Goal: Task Accomplishment & Management: Use online tool/utility

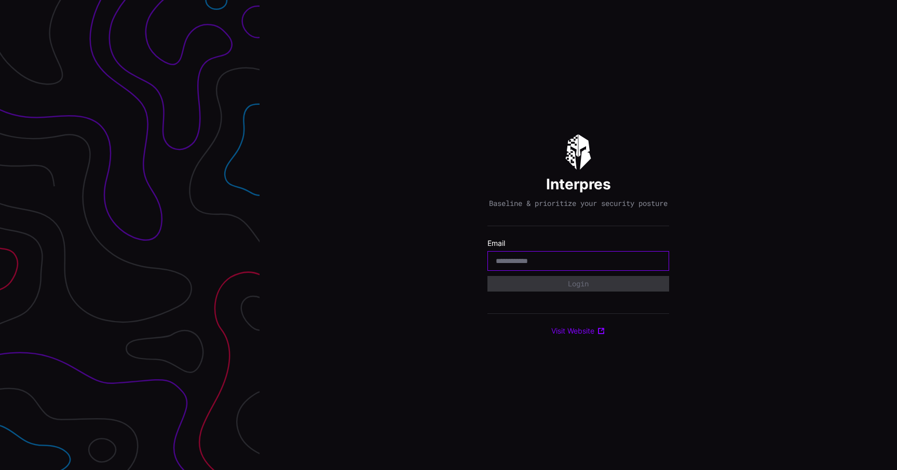
click at [562, 266] on input "email" at bounding box center [578, 260] width 165 height 9
type input "*"
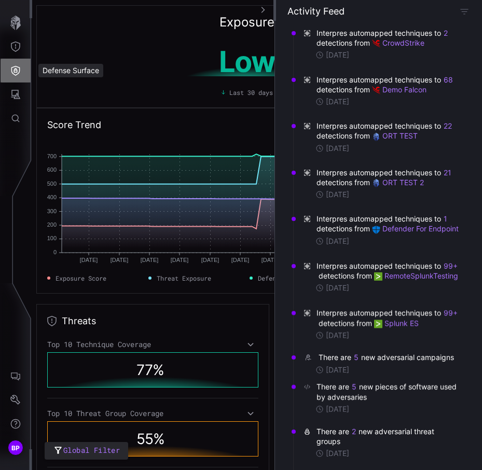
click at [16, 73] on icon "Defense Surface" at bounding box center [15, 70] width 10 height 10
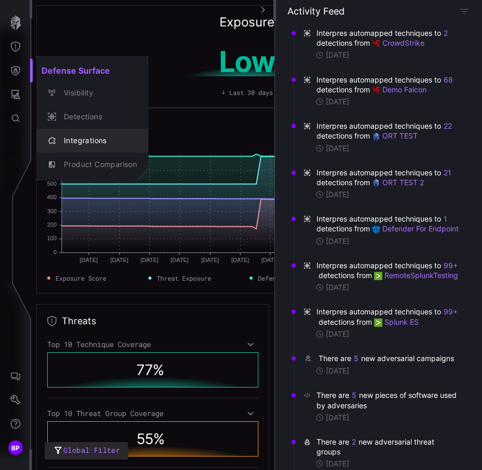
click at [87, 132] on button "Integrations" at bounding box center [92, 141] width 112 height 24
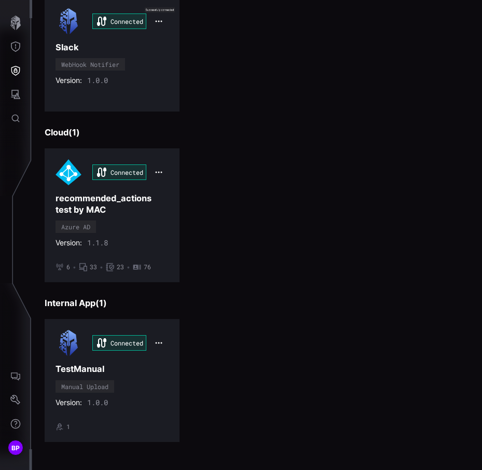
scroll to position [1430, 0]
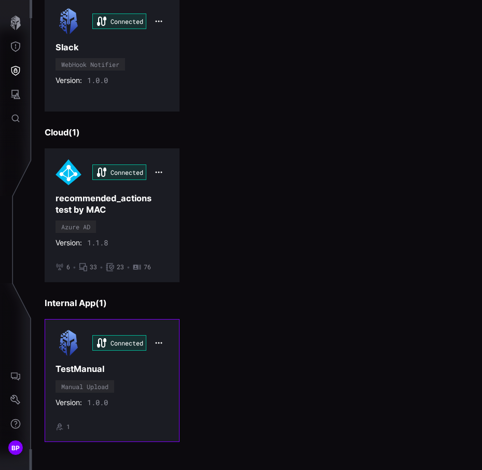
click at [153, 367] on div "Connected TestManual Manual Upload Version: 1.0.0 • 1" at bounding box center [112, 380] width 113 height 101
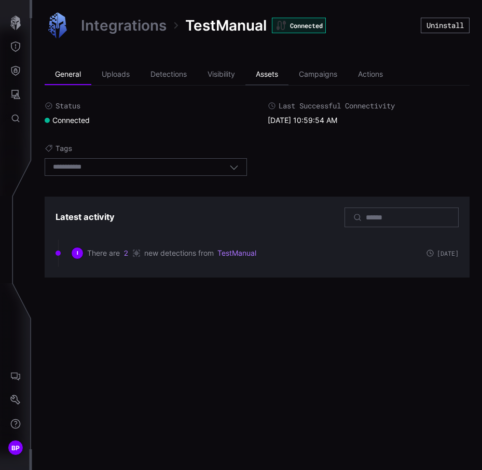
click at [269, 74] on li "Assets" at bounding box center [267, 74] width 43 height 21
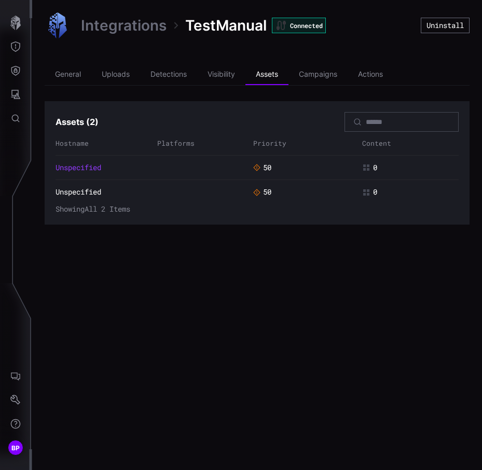
click at [86, 166] on link "Unspecified" at bounding box center [79, 167] width 46 height 9
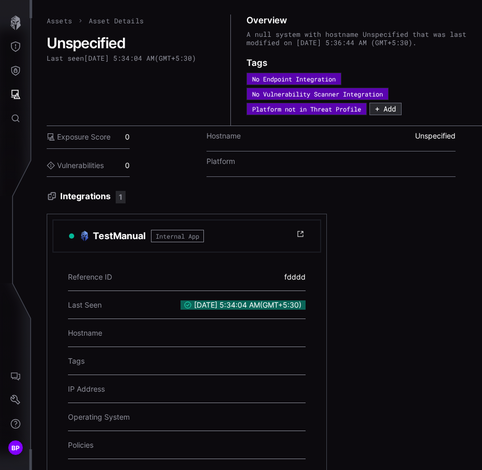
click at [86, 166] on label "Vulnerabilities" at bounding box center [75, 165] width 57 height 9
click at [91, 167] on label "Vulnerabilities" at bounding box center [75, 165] width 57 height 9
click at [109, 164] on div "Vulnerabilities 0" at bounding box center [88, 166] width 83 height 23
click at [103, 165] on label "Vulnerabilities" at bounding box center [75, 165] width 57 height 9
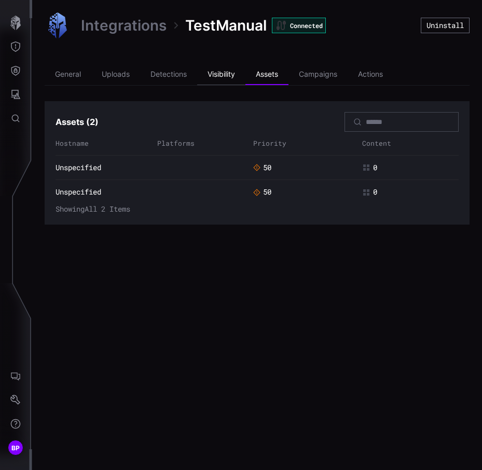
click at [226, 78] on li "Visibility" at bounding box center [221, 74] width 48 height 21
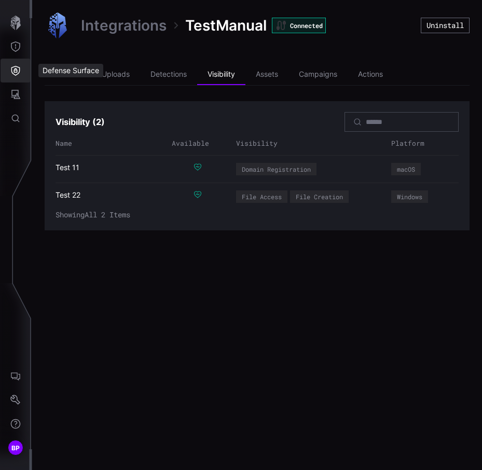
click at [17, 75] on icon "Defense Surface" at bounding box center [15, 70] width 10 height 10
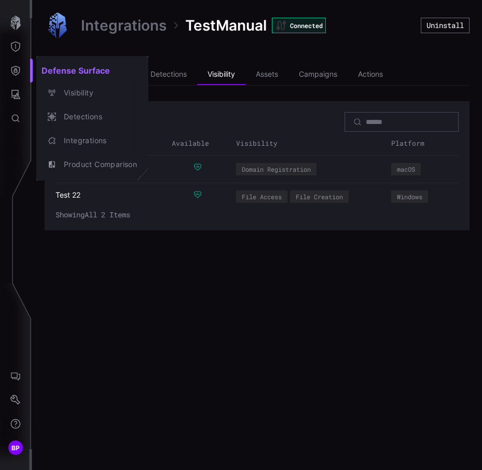
click at [16, 49] on div at bounding box center [241, 235] width 482 height 470
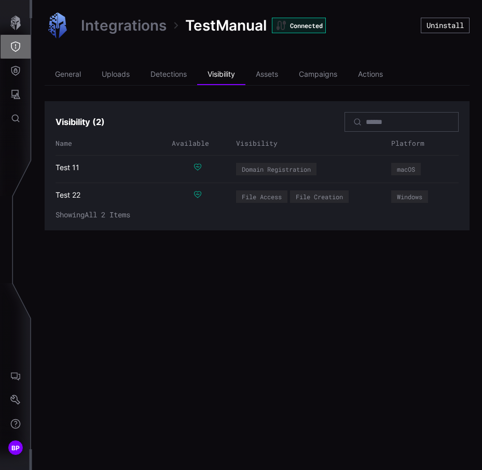
click at [15, 48] on icon "Threat Exposure" at bounding box center [15, 47] width 10 height 10
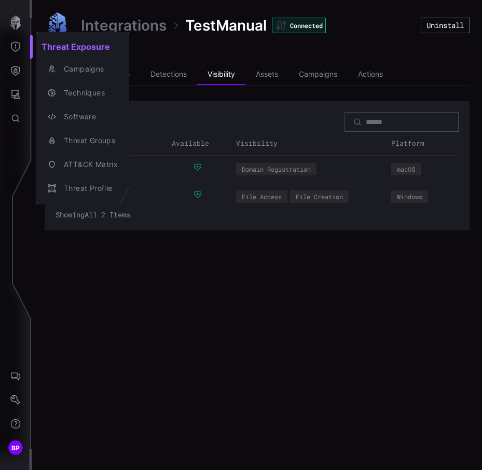
click at [13, 25] on div at bounding box center [241, 235] width 482 height 470
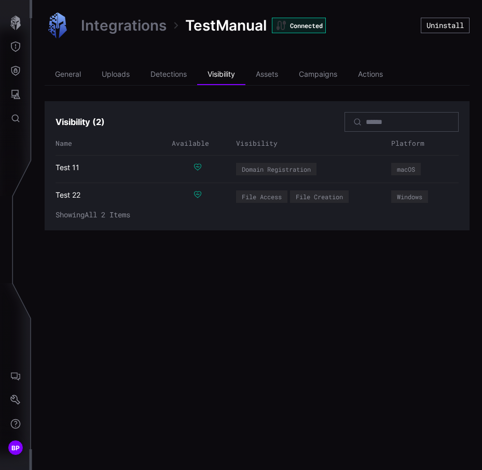
click at [13, 25] on icon "button" at bounding box center [15, 23] width 15 height 15
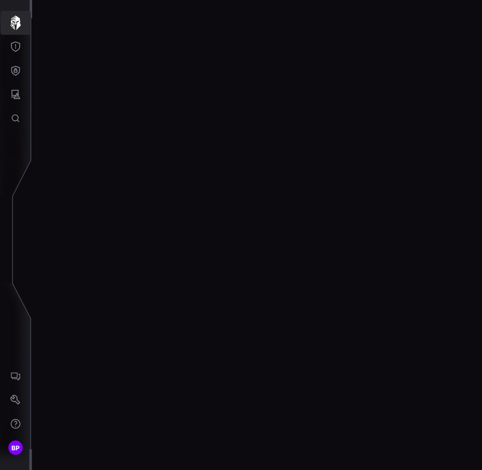
click at [13, 25] on icon "button" at bounding box center [15, 23] width 15 height 15
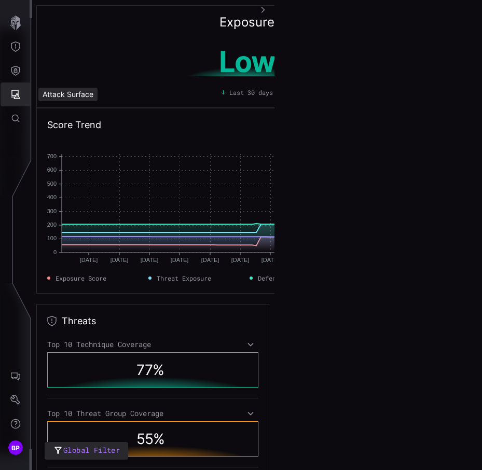
click at [14, 92] on icon "Attack Surface" at bounding box center [15, 94] width 10 height 10
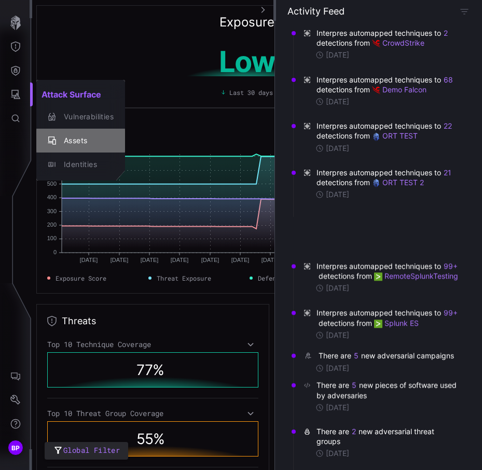
click at [83, 145] on div "Assets" at bounding box center [86, 140] width 55 height 13
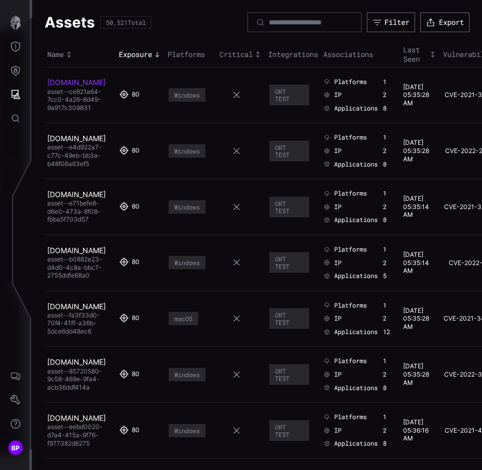
click at [58, 87] on link "[DOMAIN_NAME]" at bounding box center [76, 82] width 59 height 9
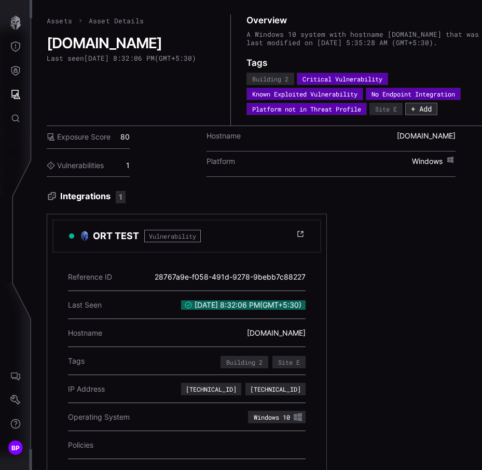
click at [75, 170] on label "Vulnerabilities" at bounding box center [75, 165] width 57 height 9
click at [129, 178] on div "Vulnerabilities 1" at bounding box center [88, 166] width 83 height 23
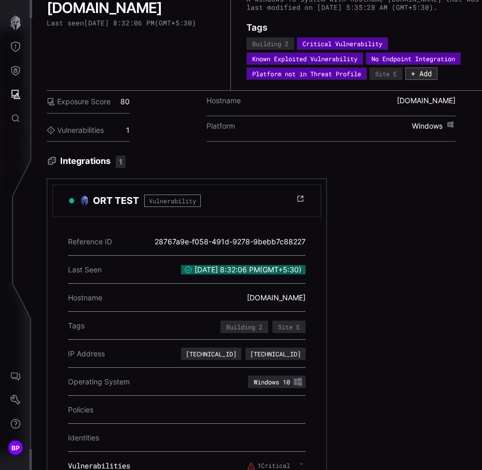
scroll to position [98, 0]
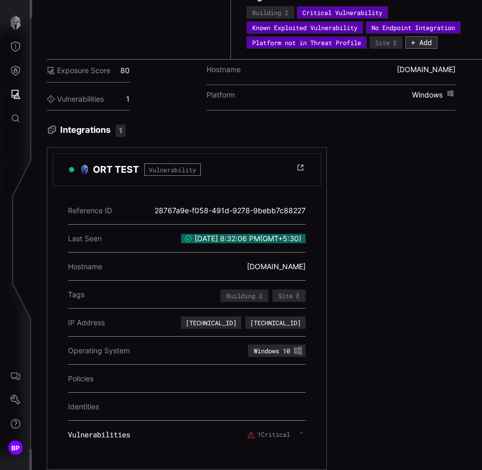
click at [113, 430] on span "Vulnerabilities" at bounding box center [99, 434] width 62 height 9
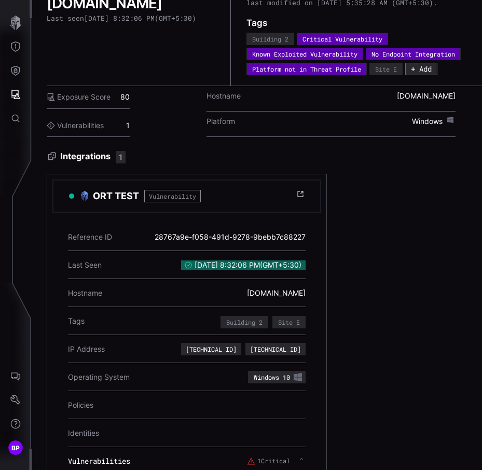
scroll to position [0, 0]
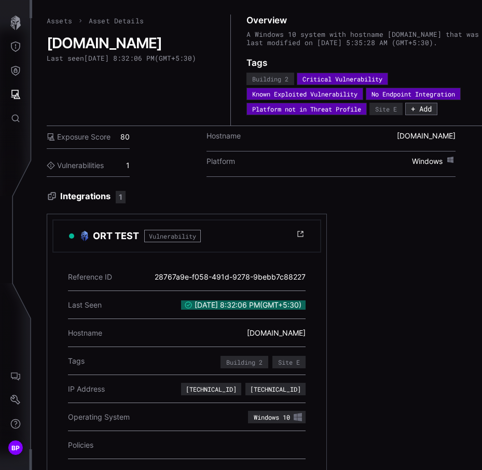
click at [64, 20] on link "Assets" at bounding box center [59, 20] width 25 height 9
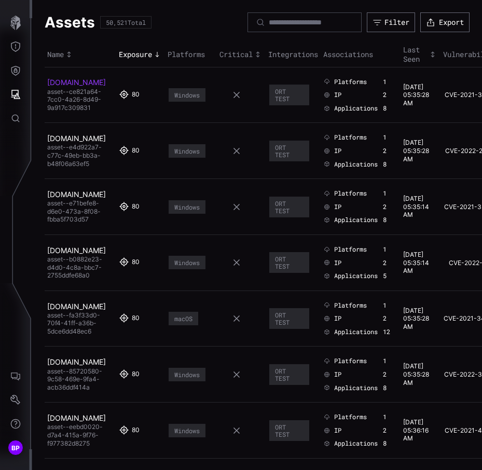
click at [50, 87] on link "[DOMAIN_NAME]" at bounding box center [76, 82] width 59 height 9
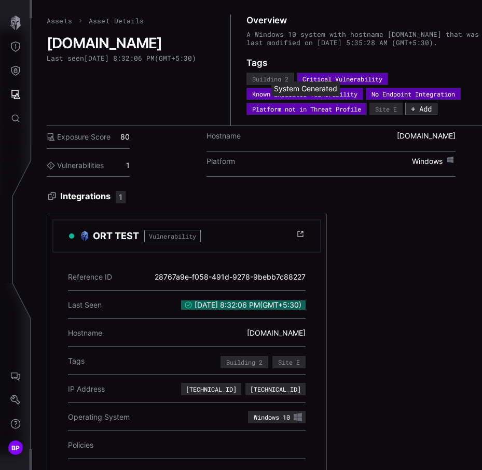
click at [338, 97] on div "Known Exploited Vulnerability" at bounding box center [304, 94] width 105 height 6
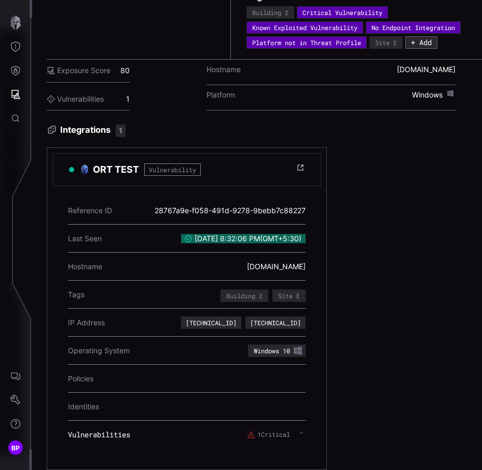
scroll to position [98, 0]
click at [299, 426] on div "1 Critical" at bounding box center [276, 435] width 59 height 19
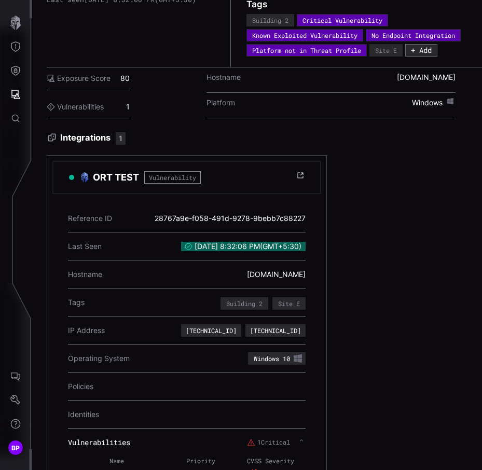
scroll to position [0, 0]
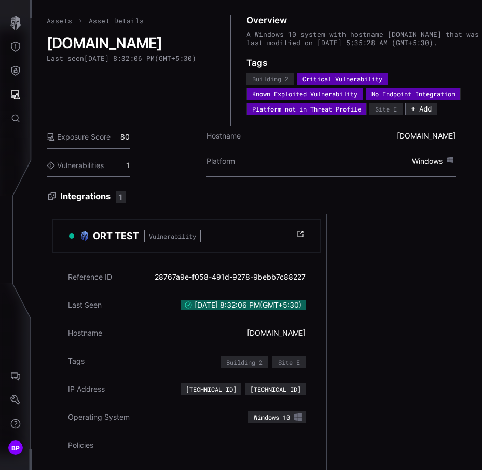
click at [97, 170] on label "Vulnerabilities" at bounding box center [75, 165] width 57 height 9
click at [90, 142] on label "Exposure Score" at bounding box center [79, 136] width 64 height 9
click at [63, 18] on link "Assets" at bounding box center [59, 20] width 25 height 9
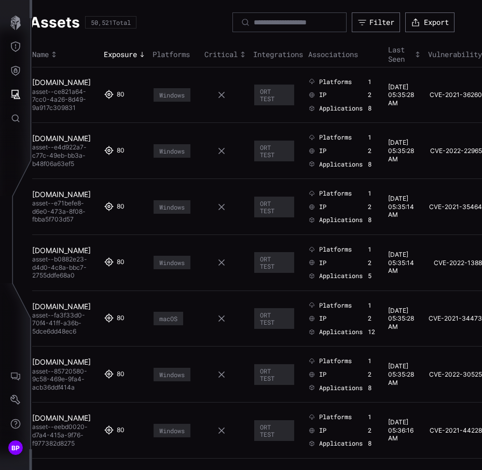
scroll to position [0, 53]
click at [455, 98] on link "CVE-2021-36260" at bounding box center [455, 95] width 54 height 8
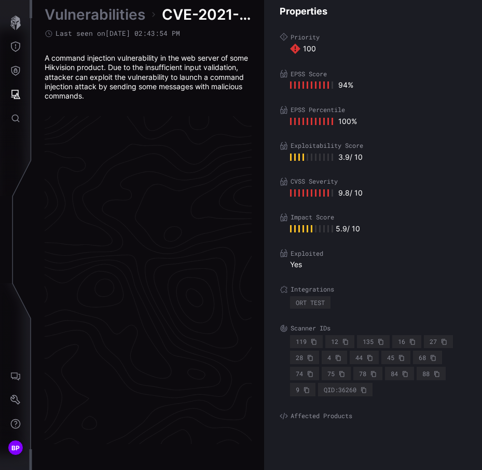
scroll to position [2176, 679]
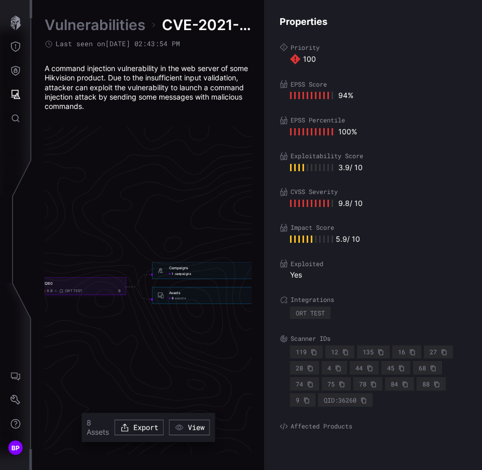
click at [184, 273] on span "campaigns" at bounding box center [183, 274] width 17 height 4
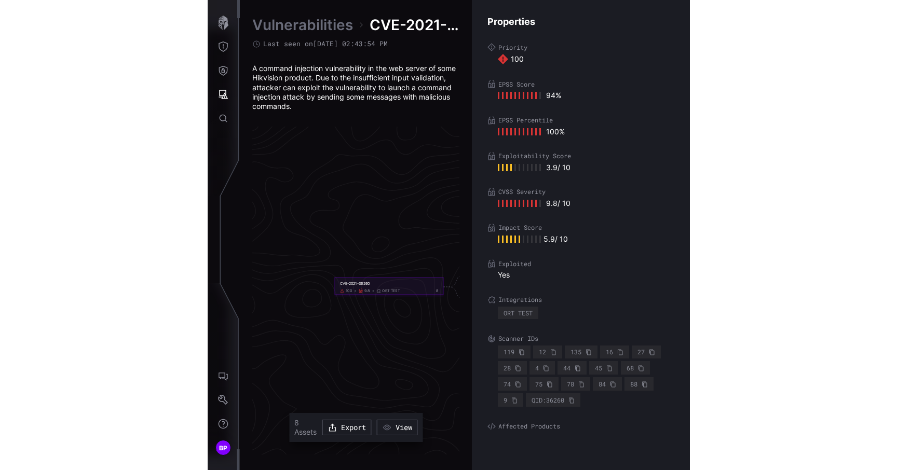
scroll to position [2176, 478]
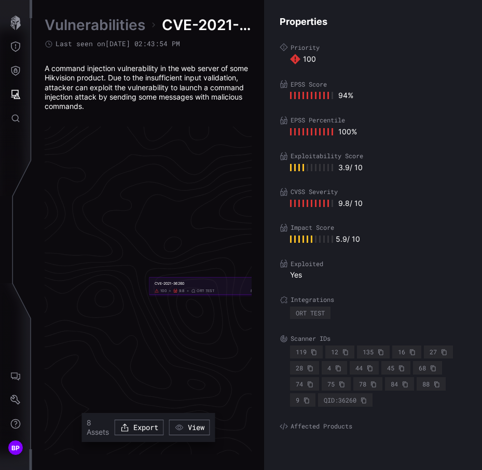
click at [185, 288] on div "CVE-2021-36260 100 9.8 ORT TEST 8" at bounding box center [204, 286] width 109 height 18
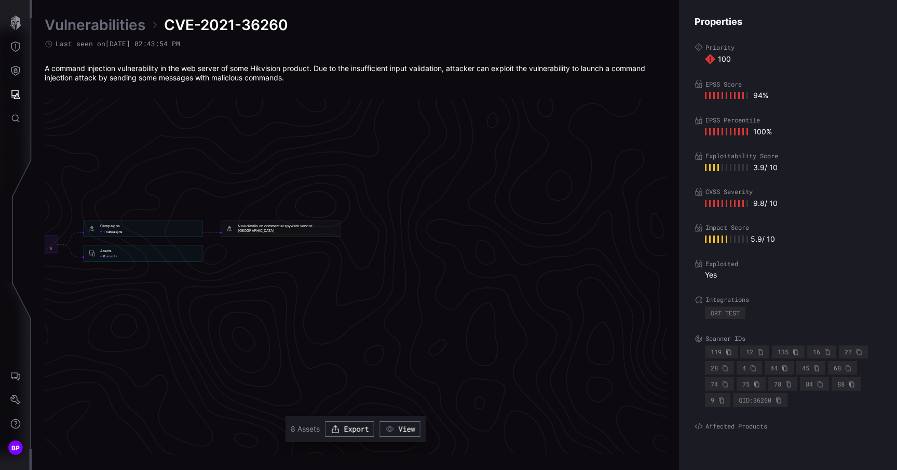
scroll to position [2188, 679]
click at [254, 228] on div "New details on commercial spyware vendor Variston" at bounding box center [286, 229] width 97 height 9
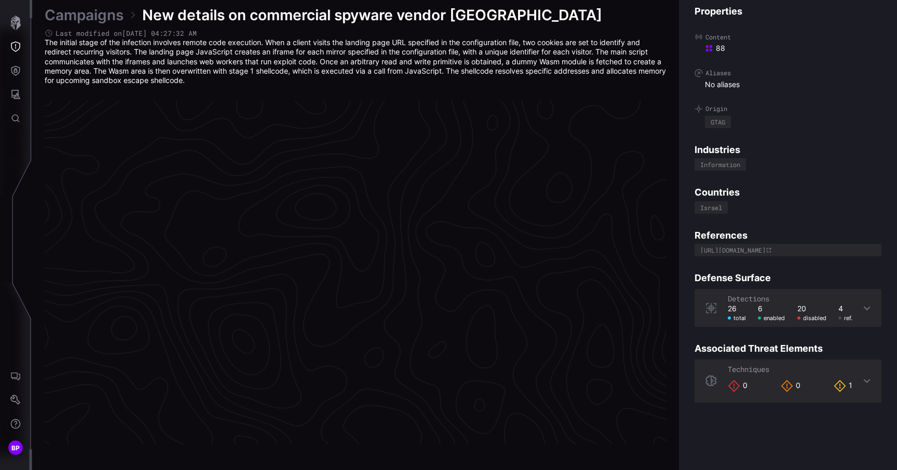
scroll to position [2168, 471]
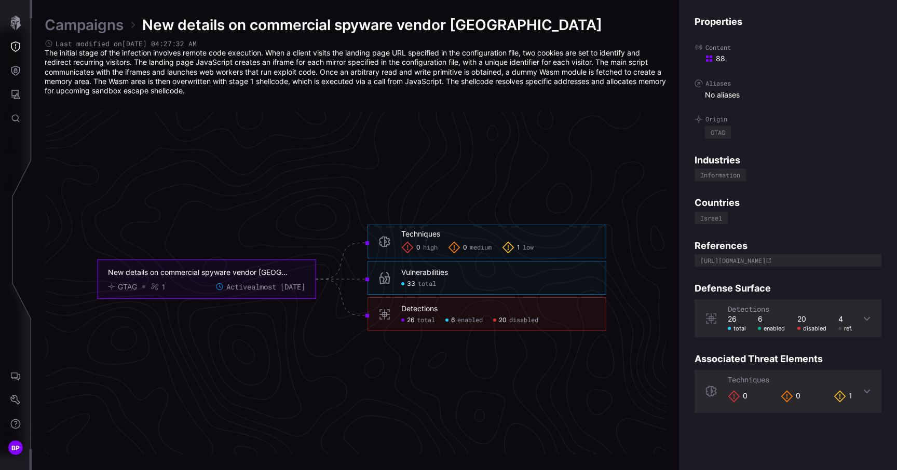
click at [378, 282] on icon at bounding box center [384, 278] width 12 height 12
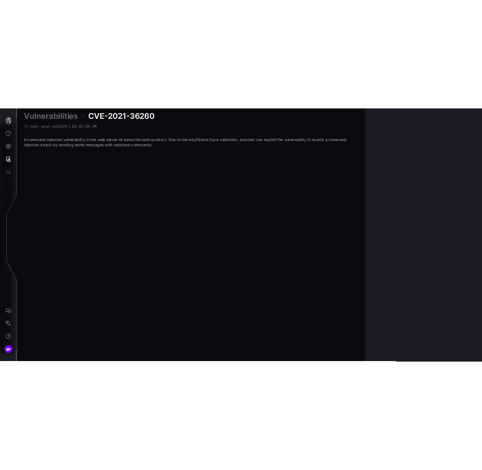
scroll to position [2162, 471]
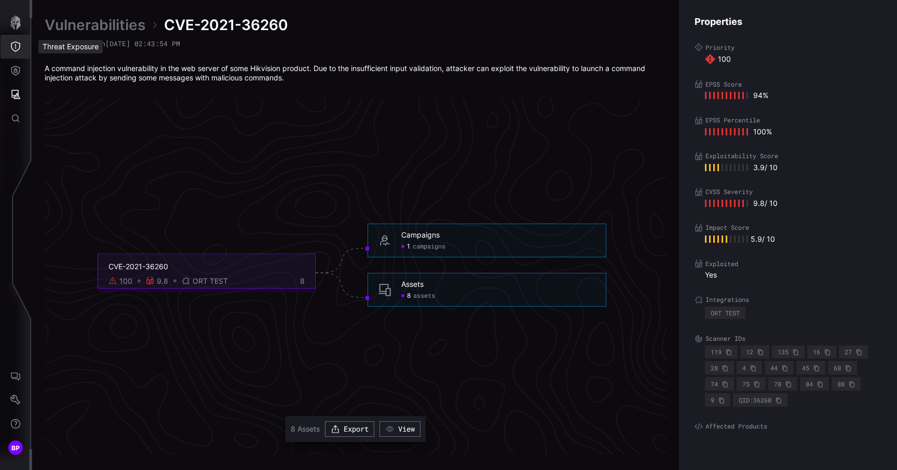
click at [18, 51] on icon "Threat Exposure" at bounding box center [15, 47] width 10 height 10
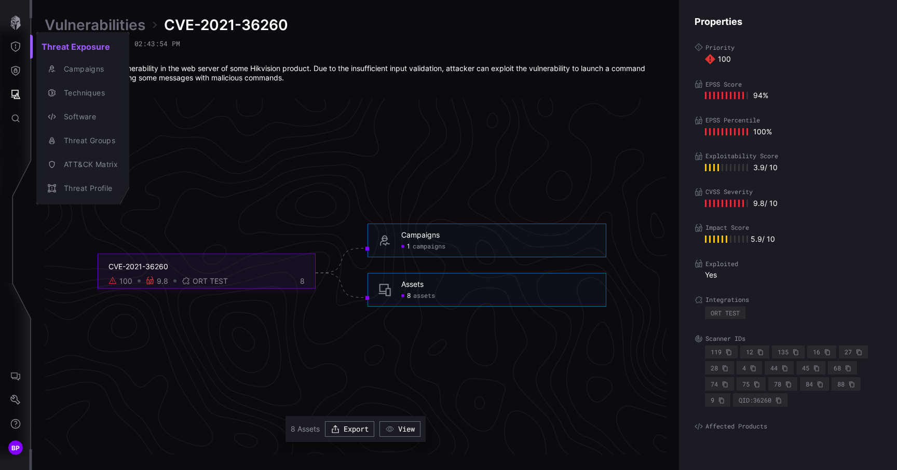
click at [18, 78] on div at bounding box center [448, 235] width 897 height 470
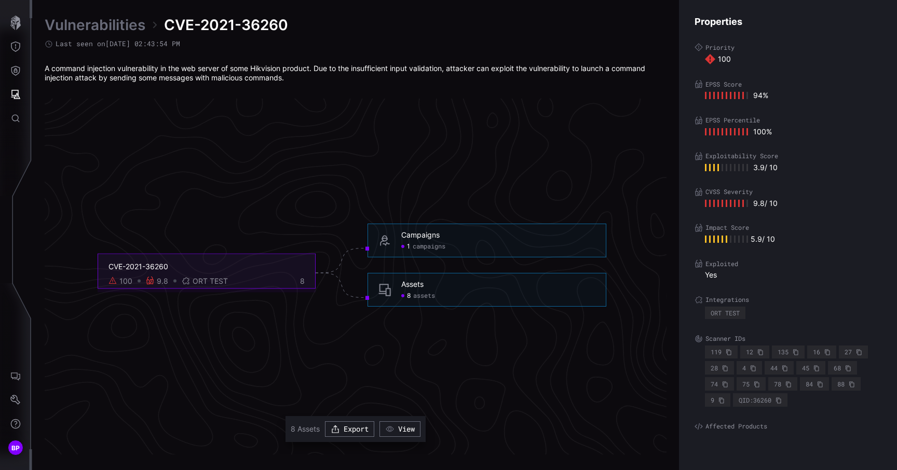
click at [14, 72] on icon "Defense Surface" at bounding box center [15, 71] width 9 height 10
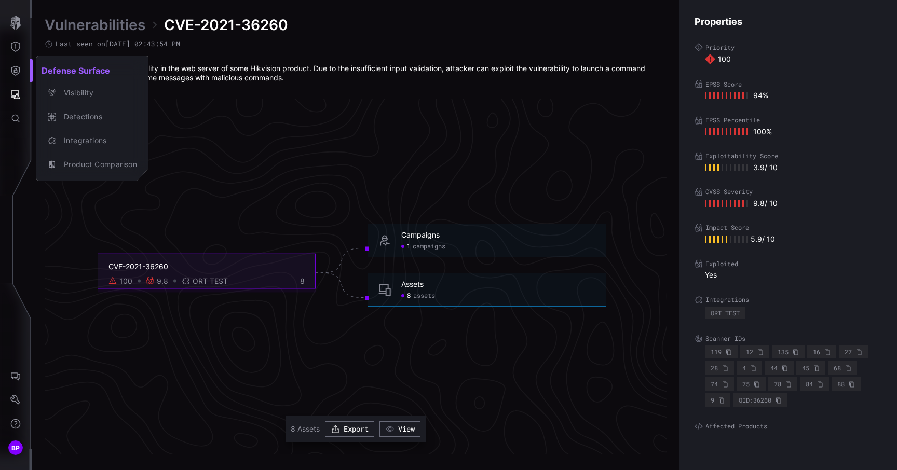
click at [17, 92] on div at bounding box center [448, 235] width 897 height 470
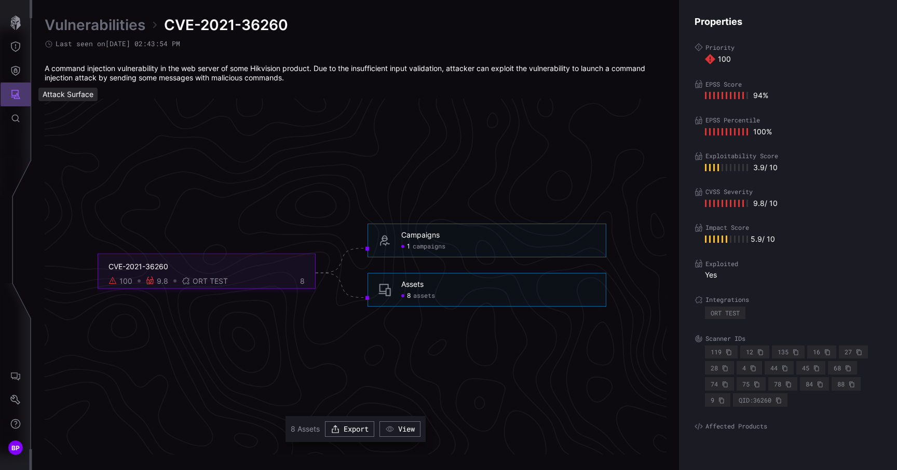
click at [17, 92] on icon "Attack Surface" at bounding box center [15, 94] width 10 height 10
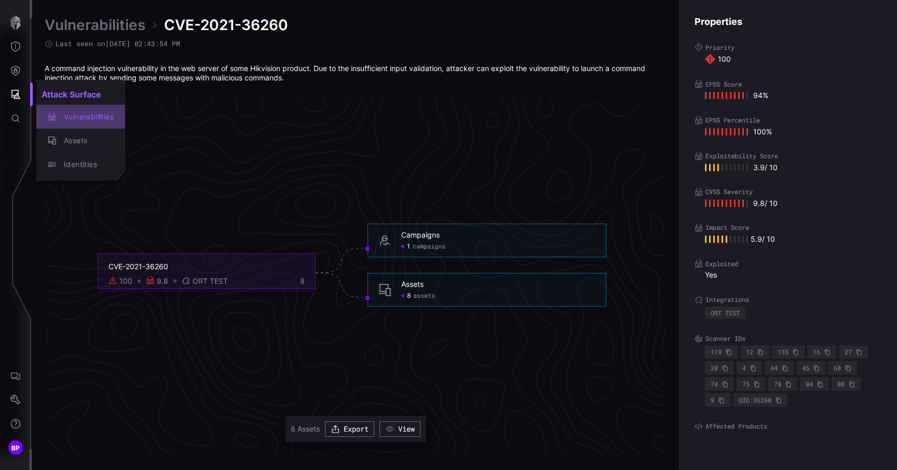
click at [101, 118] on div "Vulnerabilities" at bounding box center [86, 117] width 55 height 13
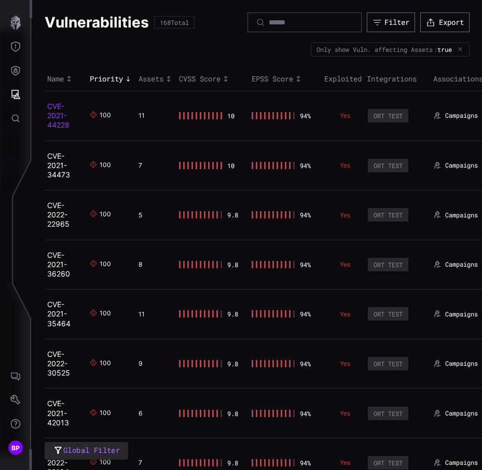
click at [56, 123] on link "CVE-2021-44228" at bounding box center [58, 116] width 22 height 28
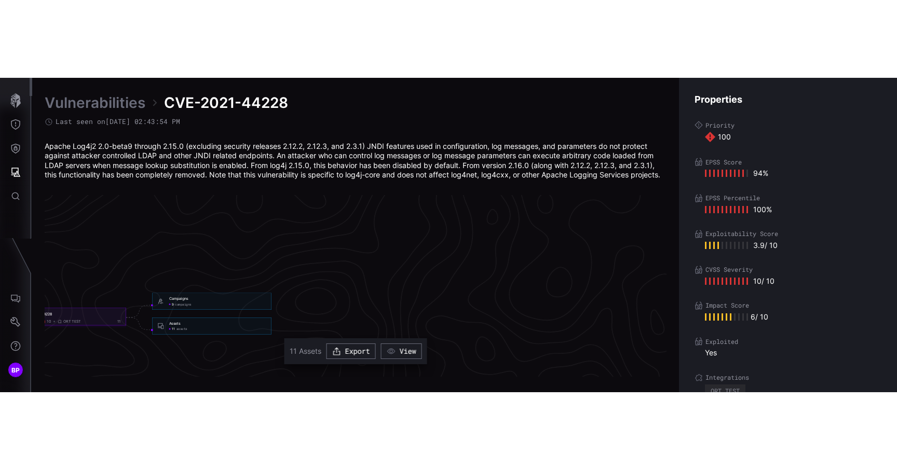
scroll to position [2249, 471]
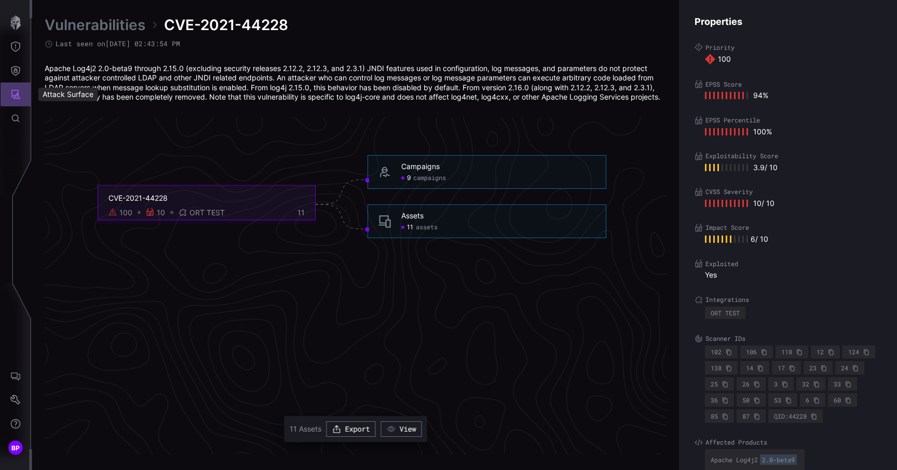
click at [14, 86] on button "Attack Surface" at bounding box center [16, 95] width 30 height 24
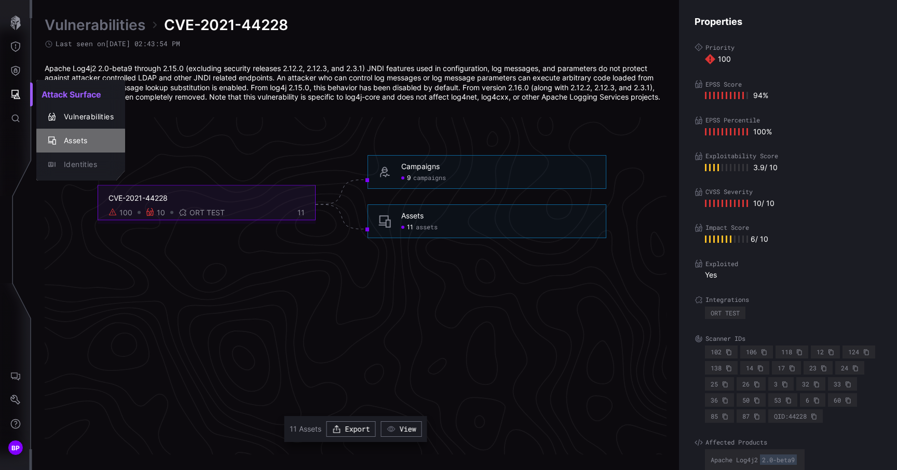
click at [85, 140] on div "Assets" at bounding box center [86, 140] width 55 height 13
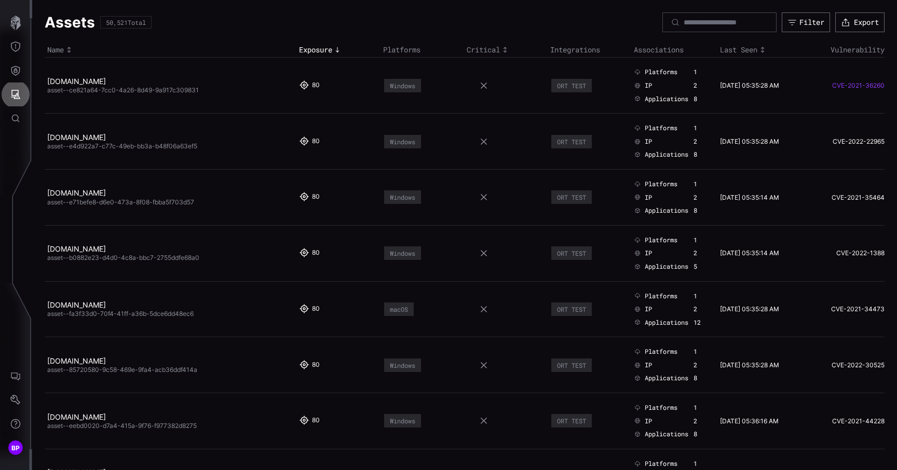
click at [482, 87] on link "CVE-2021-36260" at bounding box center [844, 86] width 81 height 8
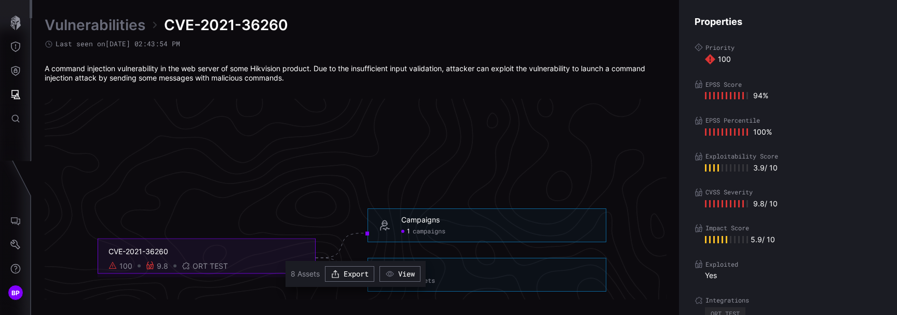
scroll to position [2179, 471]
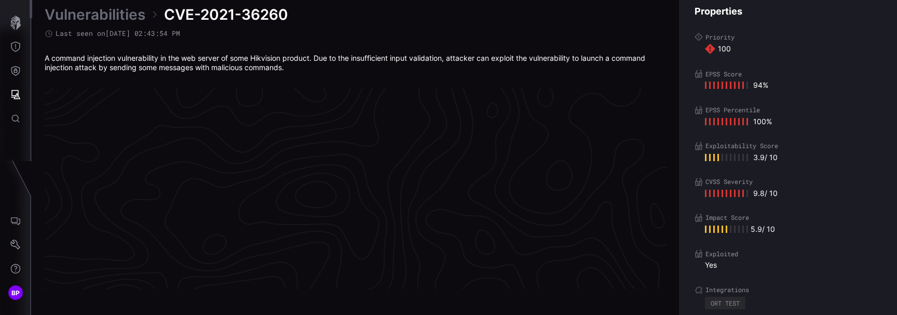
scroll to position [2240, 471]
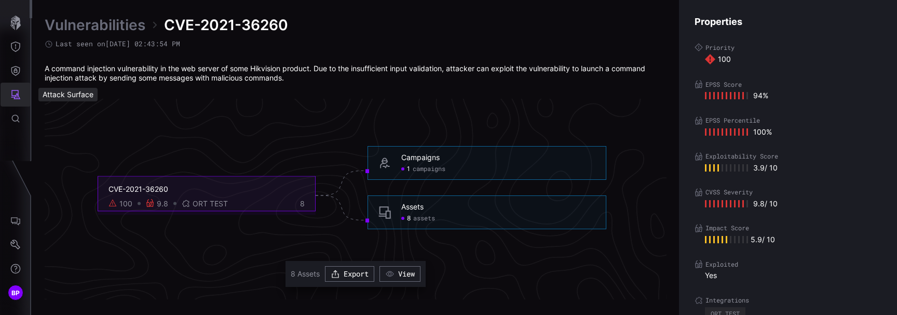
click at [13, 88] on button "Attack Surface" at bounding box center [16, 95] width 30 height 24
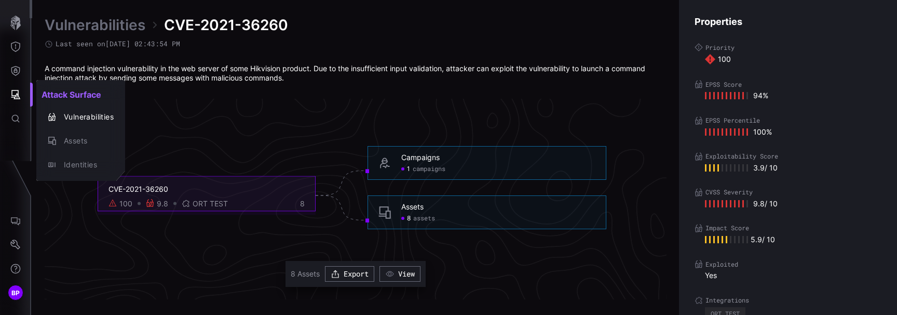
click at [405, 100] on div at bounding box center [448, 157] width 897 height 315
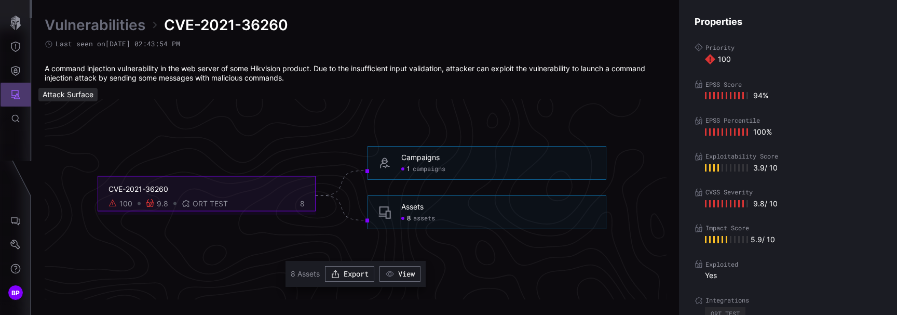
click at [16, 99] on icon "Attack Surface" at bounding box center [15, 94] width 10 height 10
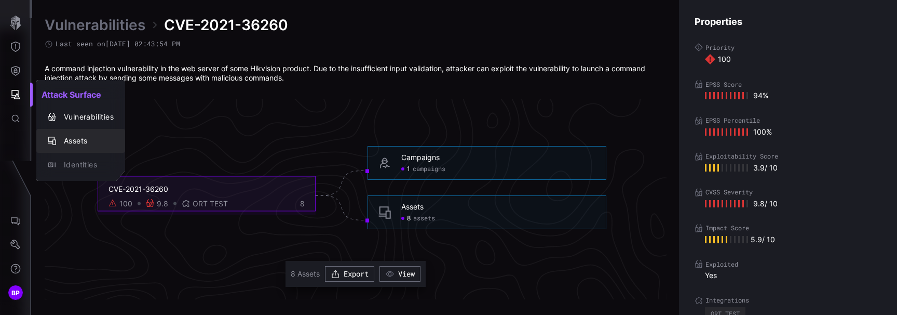
click at [77, 135] on div "Assets" at bounding box center [86, 140] width 55 height 13
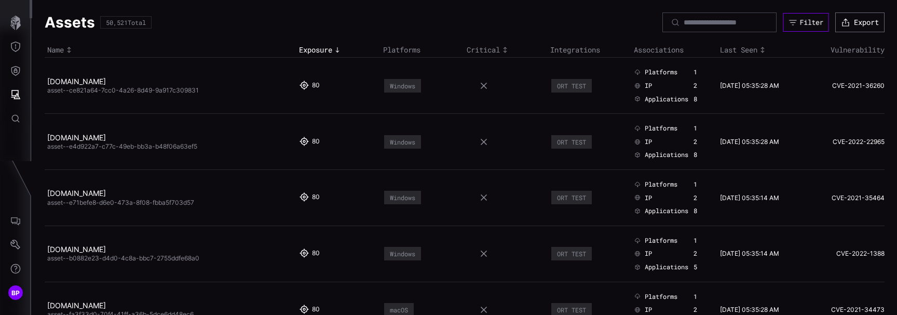
click at [787, 19] on button "Filter" at bounding box center [806, 22] width 46 height 19
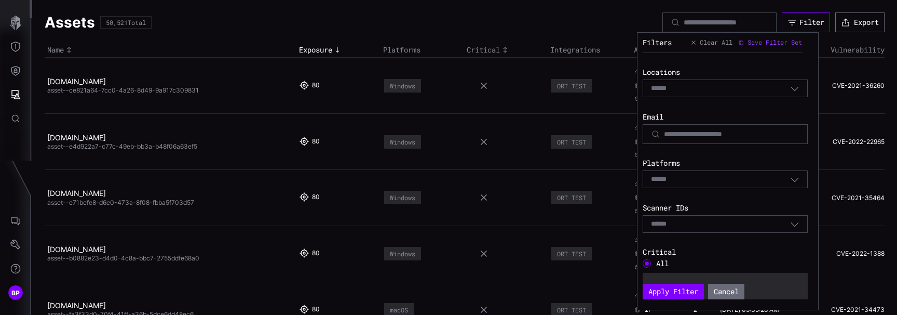
scroll to position [405, 0]
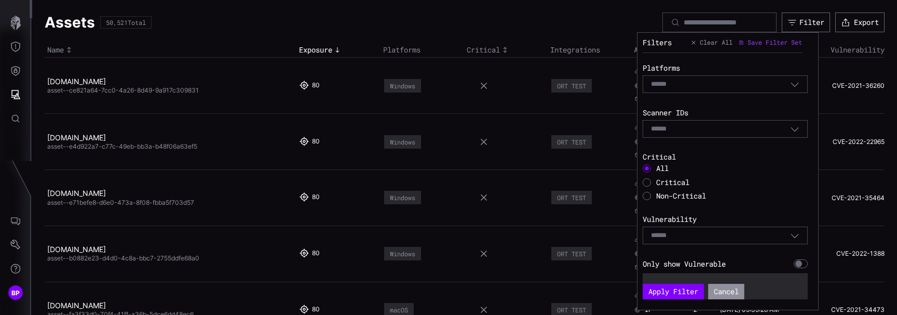
click at [737, 284] on button "Cancel" at bounding box center [726, 291] width 36 height 16
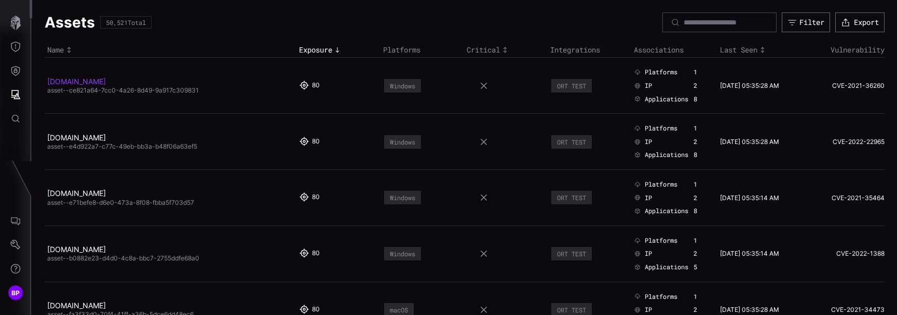
click at [106, 85] on link "[DOMAIN_NAME]" at bounding box center [76, 81] width 59 height 9
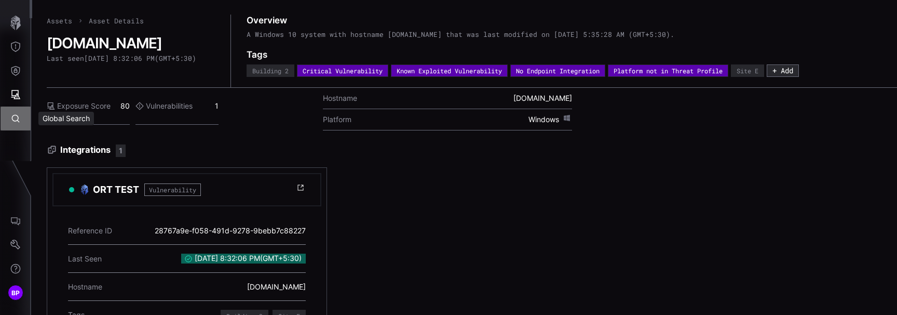
click at [8, 117] on button "Global Search" at bounding box center [16, 118] width 30 height 24
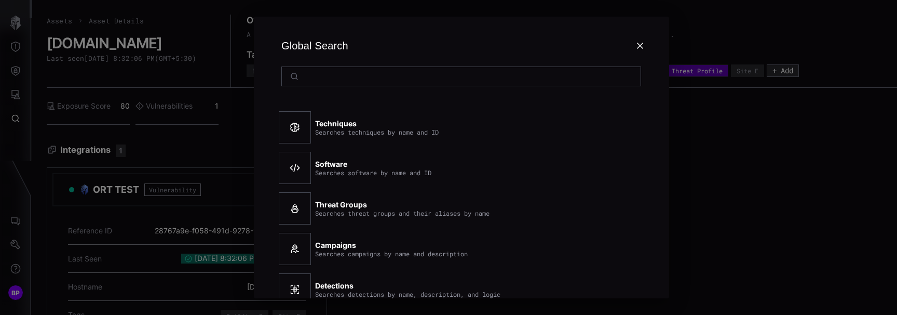
click at [19, 94] on div at bounding box center [448, 157] width 897 height 315
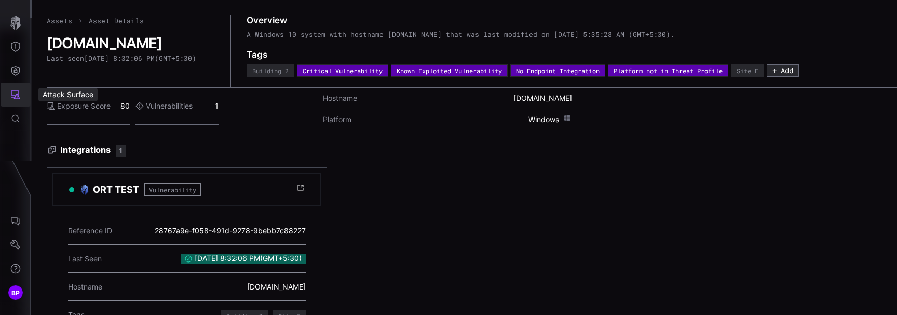
click at [19, 94] on icon "Attack Surface" at bounding box center [15, 94] width 10 height 10
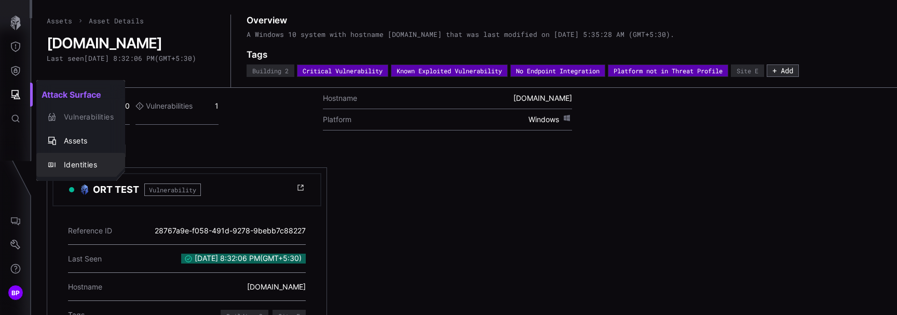
click at [85, 161] on div "Identities" at bounding box center [86, 164] width 55 height 13
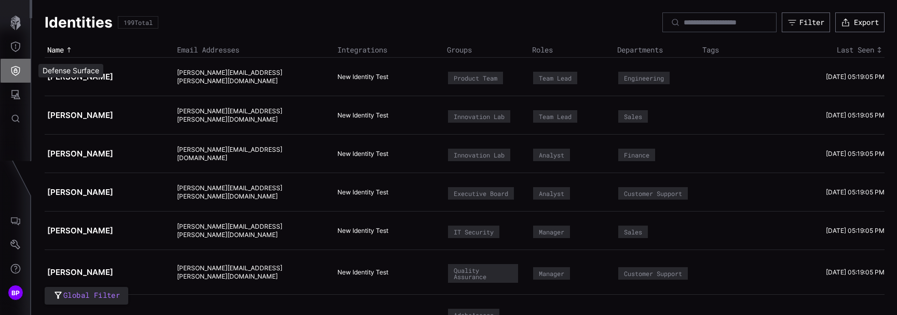
click at [16, 71] on icon "Defense Surface" at bounding box center [15, 70] width 10 height 10
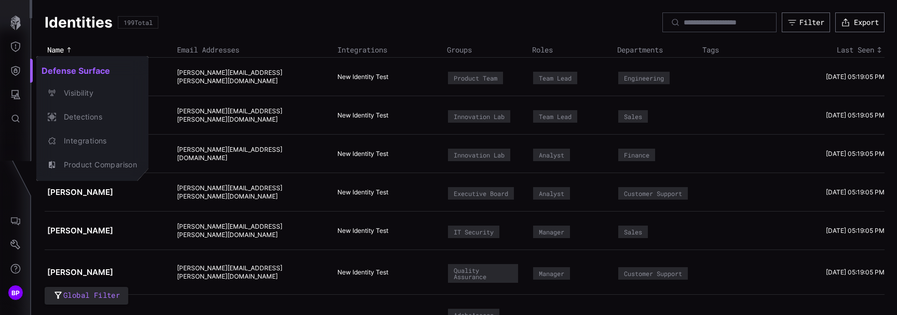
click at [18, 47] on div at bounding box center [448, 157] width 897 height 315
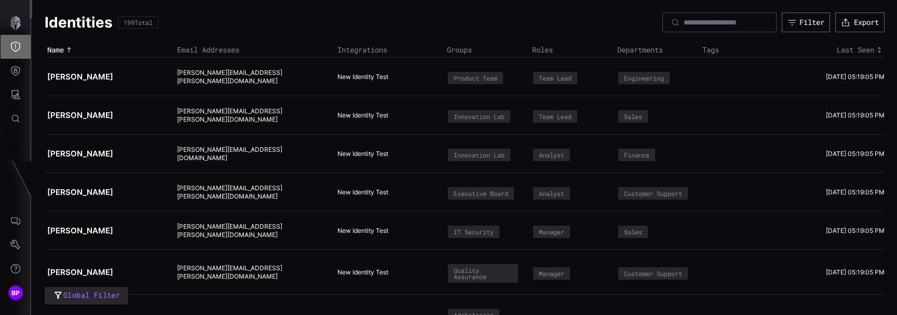
click at [18, 47] on icon "Threat Exposure" at bounding box center [15, 47] width 10 height 10
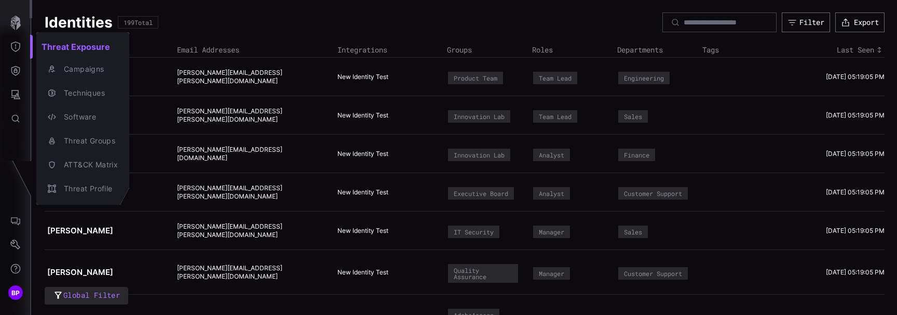
click at [13, 84] on div at bounding box center [448, 157] width 897 height 315
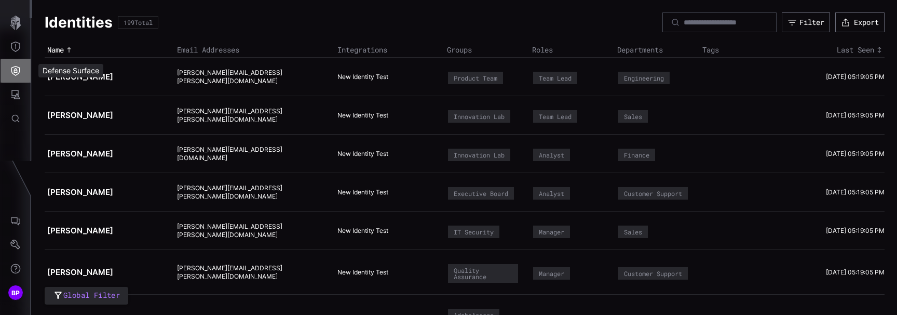
click at [11, 70] on icon "Defense Surface" at bounding box center [15, 70] width 10 height 10
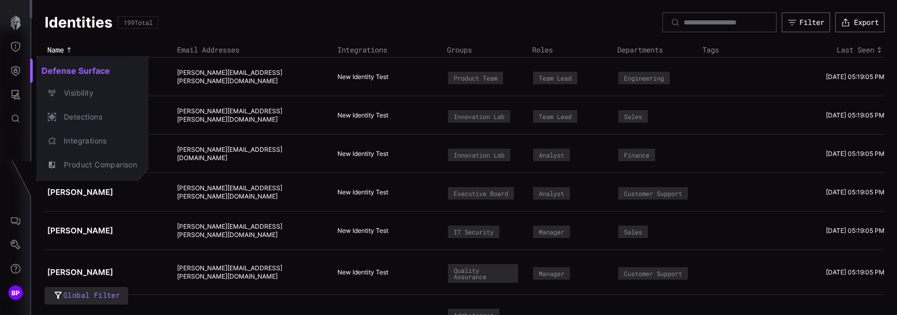
click at [19, 89] on div at bounding box center [448, 157] width 897 height 315
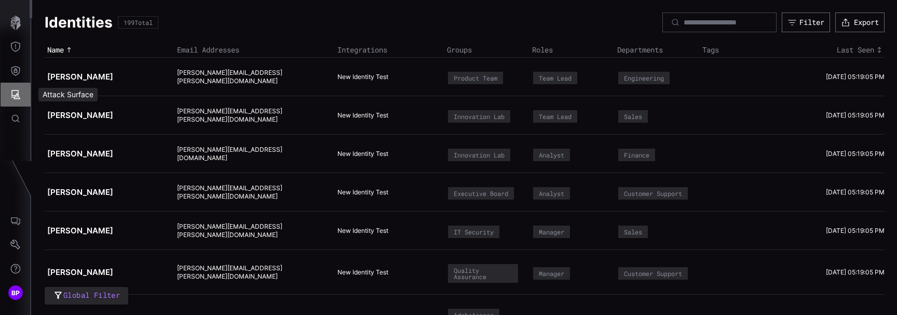
click at [16, 99] on icon "Attack Surface" at bounding box center [15, 94] width 10 height 10
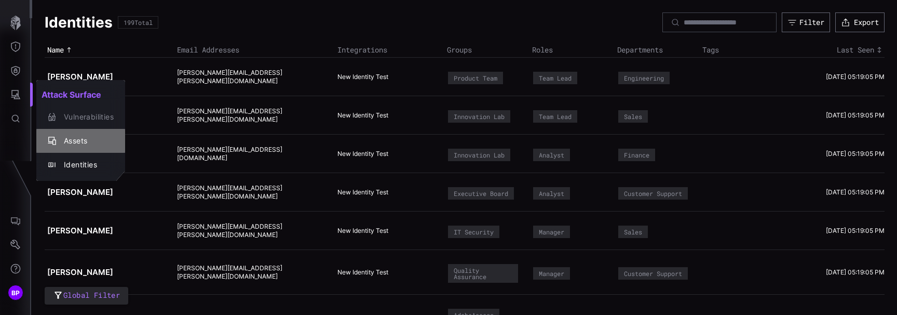
click at [63, 144] on div "Assets" at bounding box center [86, 140] width 55 height 13
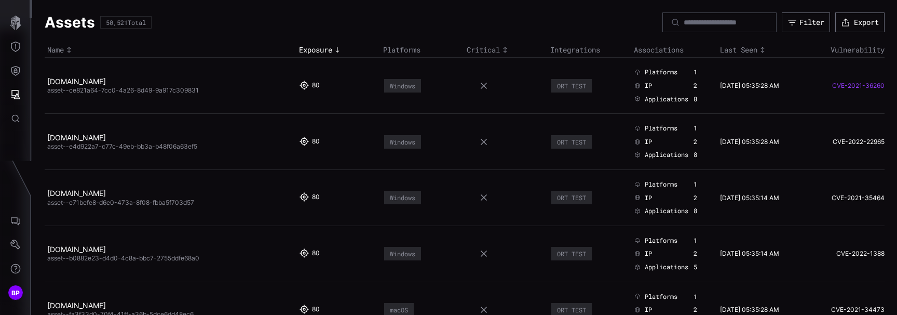
click at [866, 83] on link "CVE-2021-36260" at bounding box center [844, 86] width 81 height 8
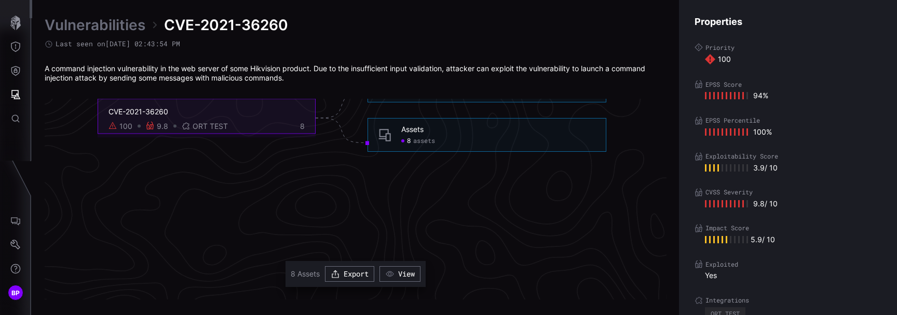
scroll to position [2319, 471]
click at [404, 269] on button "View" at bounding box center [399, 274] width 40 height 16
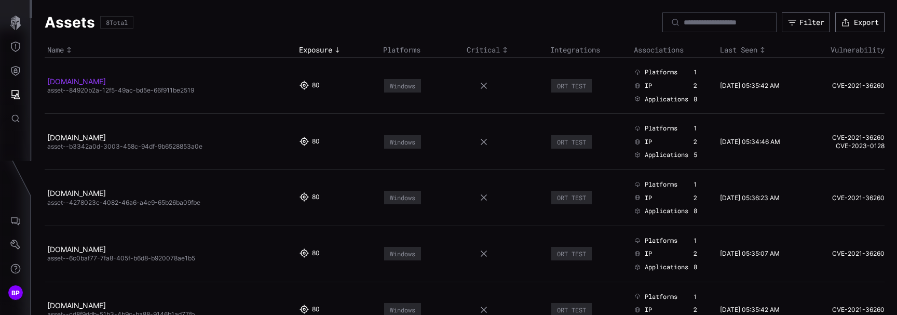
click at [106, 83] on link "[DOMAIN_NAME]" at bounding box center [76, 81] width 59 height 9
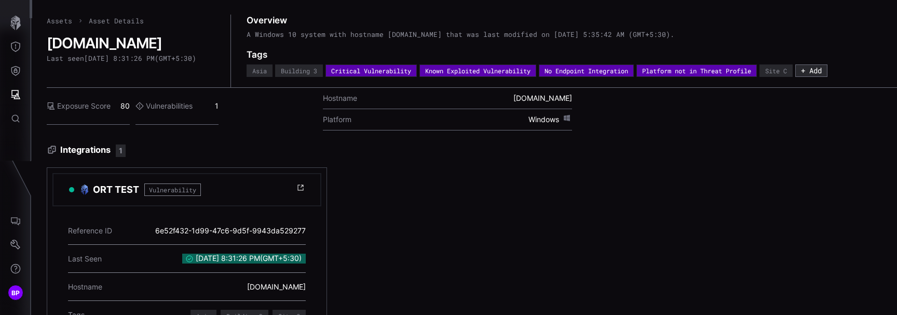
click at [177, 187] on span "Vulnerability" at bounding box center [172, 189] width 57 height 12
click at [21, 47] on button "Threat Exposure" at bounding box center [16, 47] width 30 height 24
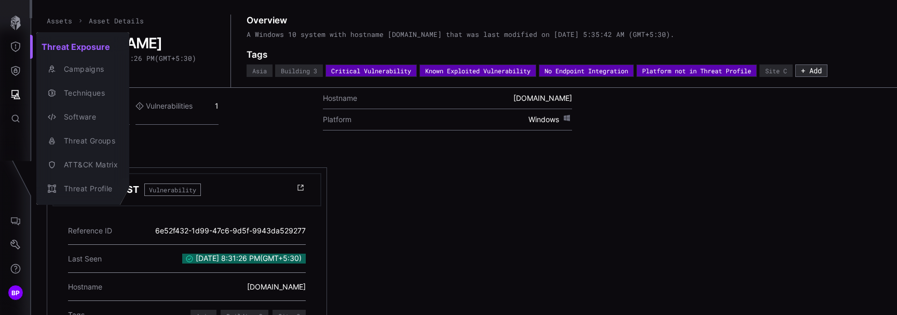
click at [20, 92] on div at bounding box center [448, 157] width 897 height 315
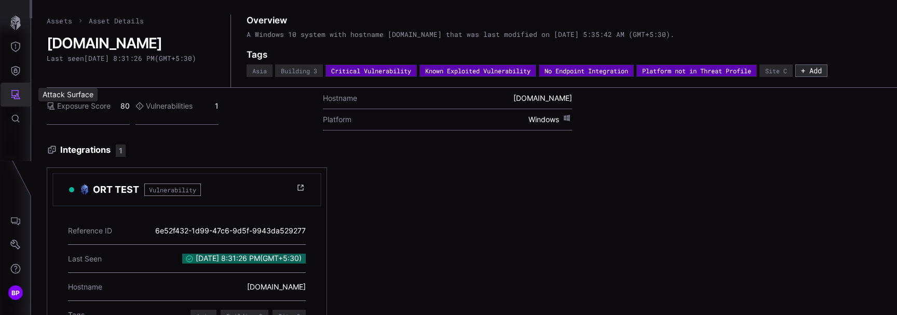
click at [12, 94] on icon "Attack Surface" at bounding box center [15, 94] width 9 height 9
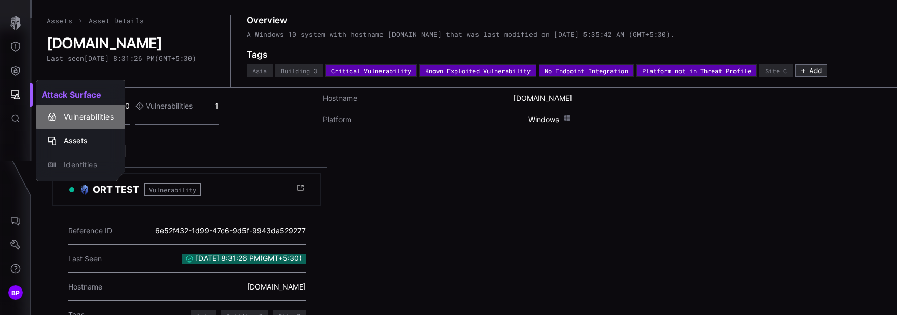
click at [85, 120] on div "Vulnerabilities" at bounding box center [86, 117] width 55 height 13
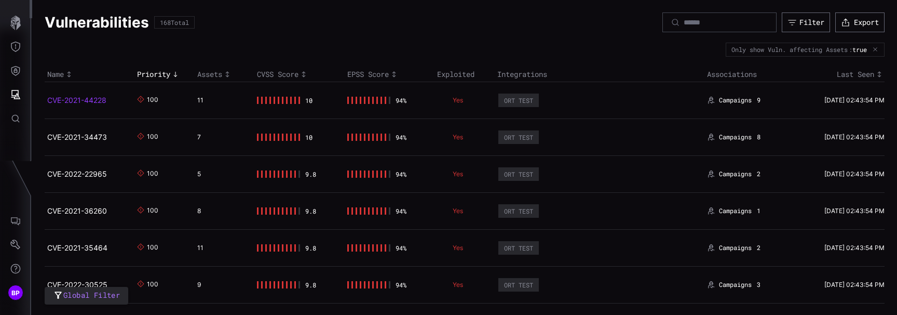
click at [80, 99] on link "CVE-2021-44228" at bounding box center [76, 100] width 59 height 9
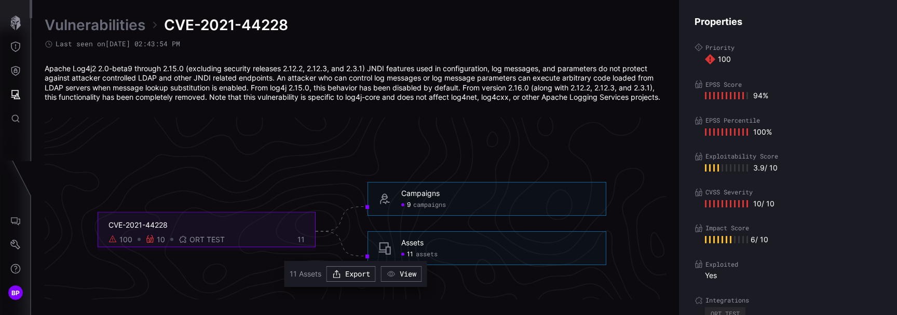
scroll to position [2225, 471]
click at [150, 223] on div "CVE-2021-44228" at bounding box center [207, 222] width 196 height 9
click at [414, 235] on div "Assets" at bounding box center [412, 239] width 22 height 9
click at [413, 237] on div "Assets" at bounding box center [412, 239] width 22 height 9
click at [413, 238] on div "Assets" at bounding box center [412, 239] width 22 height 9
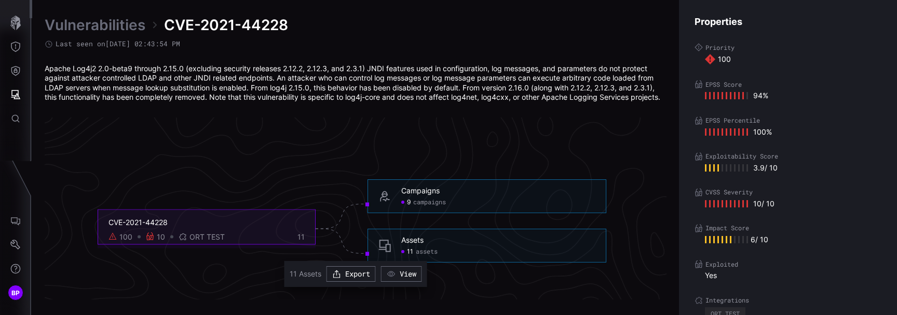
click at [377, 241] on div "Assets 11 assets" at bounding box center [487, 245] width 239 height 34
click at [427, 252] on span "assets" at bounding box center [427, 251] width 22 height 8
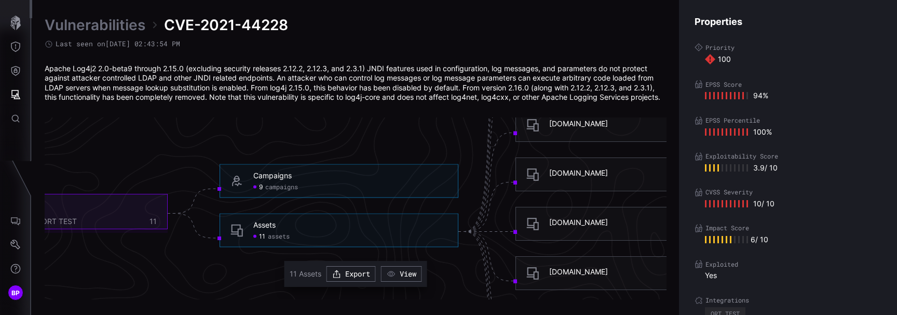
scroll to position [2229, 471]
click at [579, 174] on div "[DOMAIN_NAME]" at bounding box center [578, 172] width 59 height 9
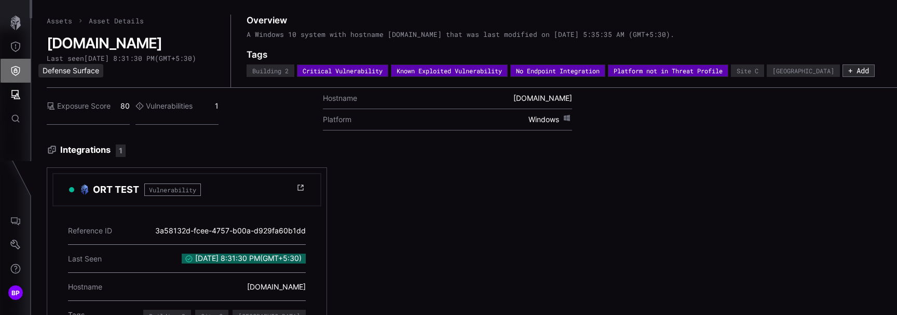
click at [16, 73] on icon "Defense Surface" at bounding box center [15, 70] width 10 height 10
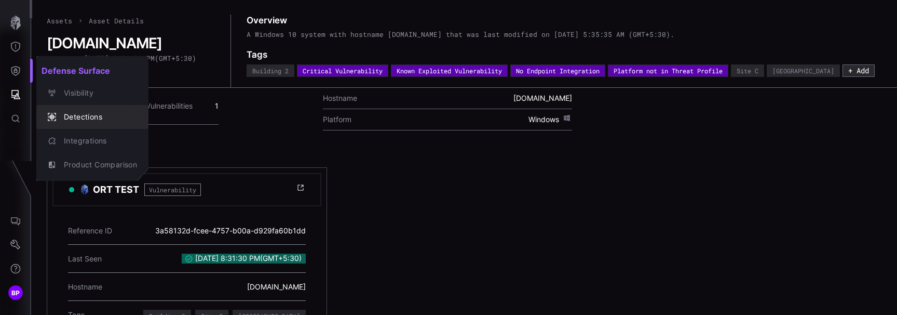
click at [60, 112] on div "Detections" at bounding box center [98, 117] width 78 height 13
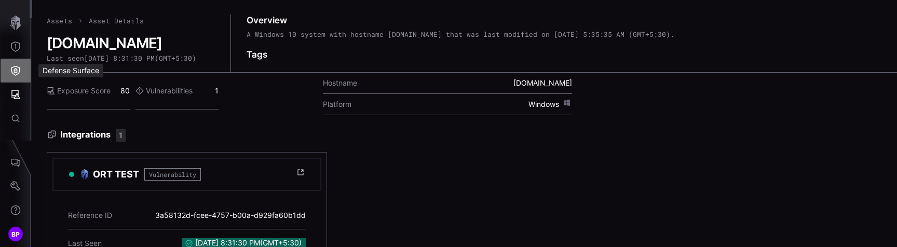
click at [15, 74] on icon "Defense Surface" at bounding box center [15, 70] width 10 height 10
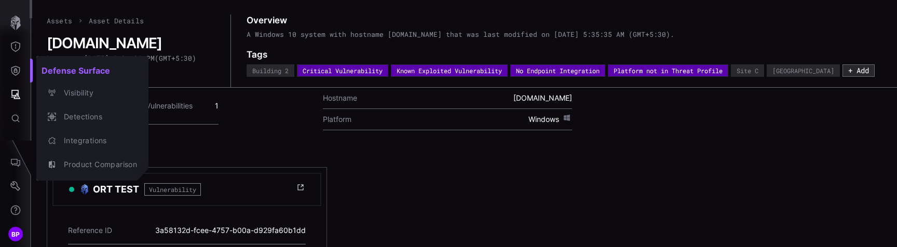
click at [21, 84] on div at bounding box center [448, 123] width 897 height 247
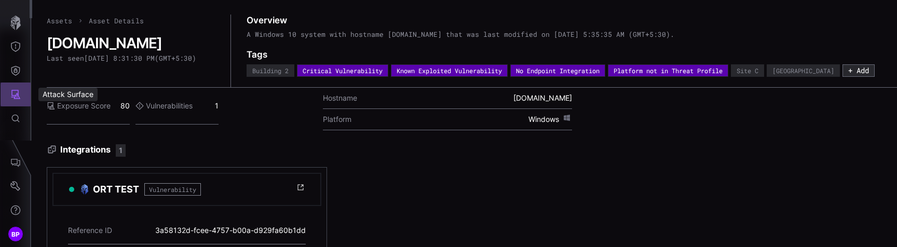
click at [18, 92] on icon "Attack Surface" at bounding box center [15, 94] width 9 height 9
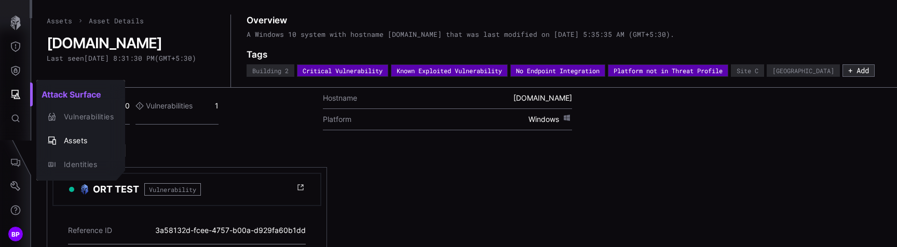
click at [16, 73] on div at bounding box center [448, 123] width 897 height 247
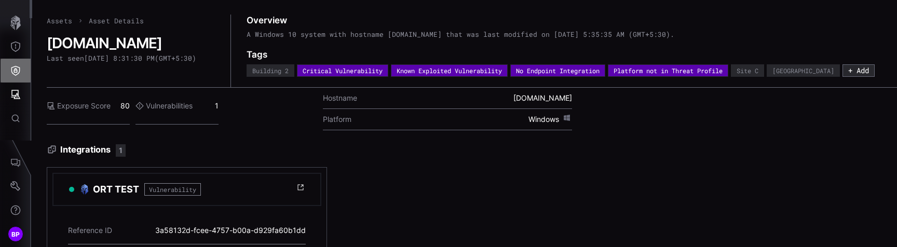
click at [17, 67] on icon "Defense Surface" at bounding box center [15, 70] width 10 height 10
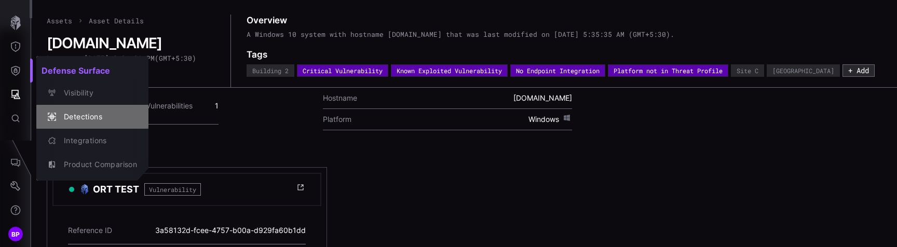
click at [90, 109] on button "Detections" at bounding box center [92, 117] width 112 height 24
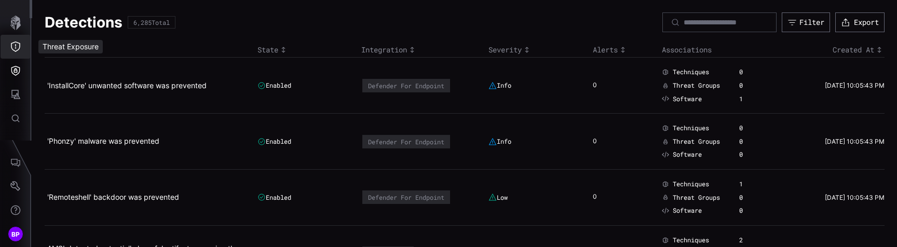
click at [17, 55] on button "Threat Exposure" at bounding box center [16, 47] width 30 height 24
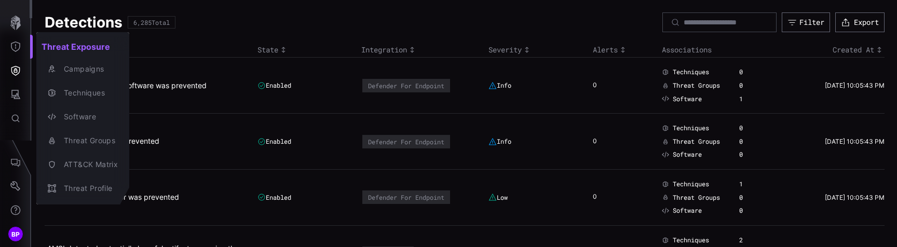
click at [26, 75] on div at bounding box center [448, 123] width 897 height 247
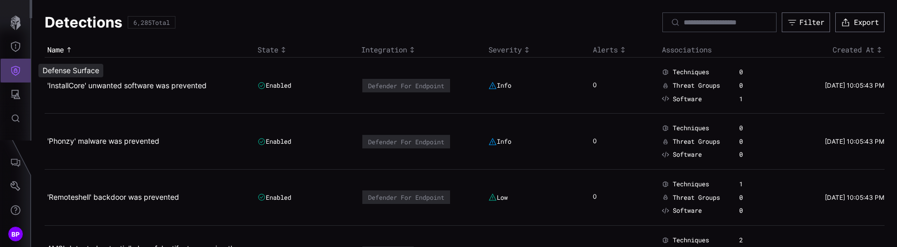
click at [17, 70] on icon "Defense Surface" at bounding box center [15, 71] width 9 height 10
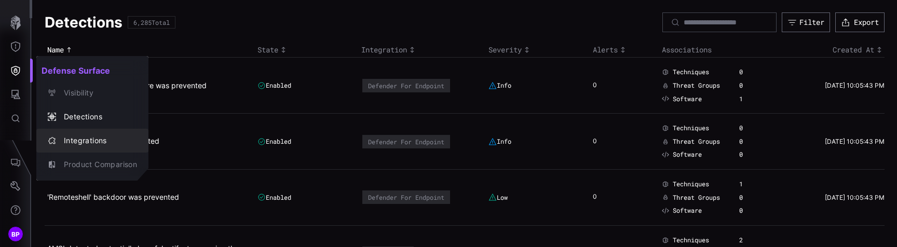
click at [107, 139] on div "Integrations" at bounding box center [98, 140] width 78 height 13
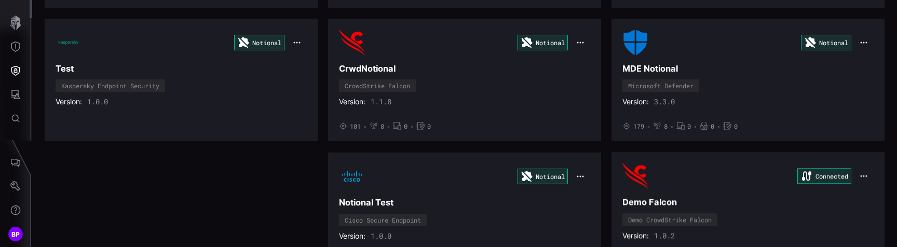
scroll to position [1582, 0]
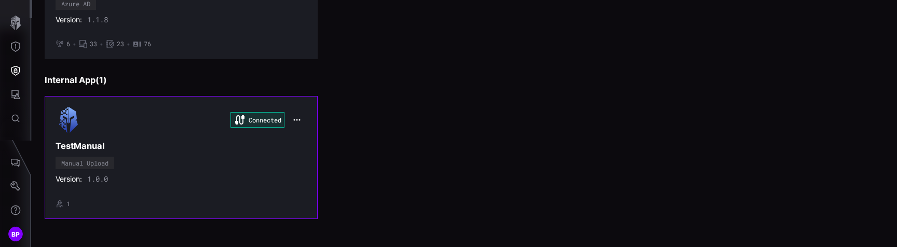
click at [181, 150] on h3 "TestManual" at bounding box center [181, 146] width 251 height 11
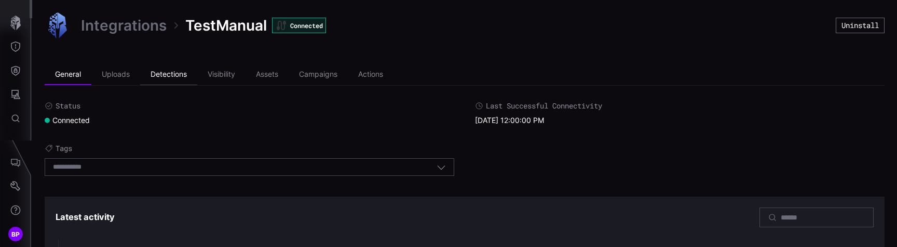
click at [185, 73] on li "Detections" at bounding box center [168, 74] width 57 height 21
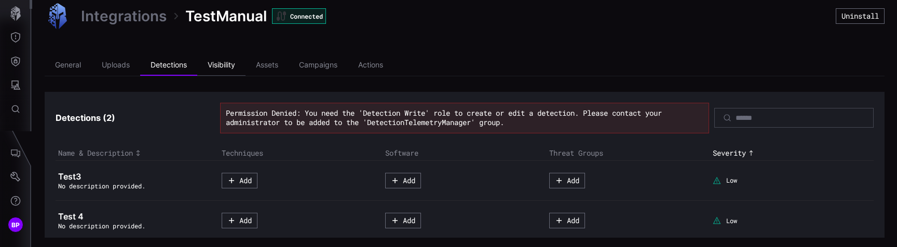
click at [225, 65] on li "Visibility" at bounding box center [221, 65] width 48 height 21
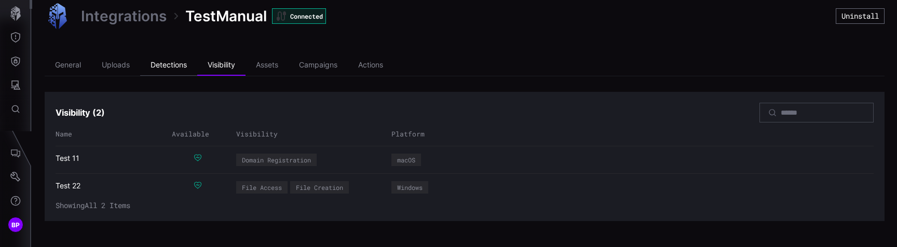
click at [178, 68] on li "Detections" at bounding box center [168, 65] width 57 height 21
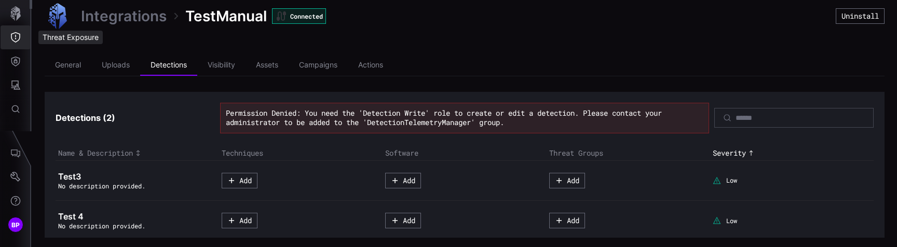
click at [13, 37] on icon "Threat Exposure" at bounding box center [15, 37] width 10 height 10
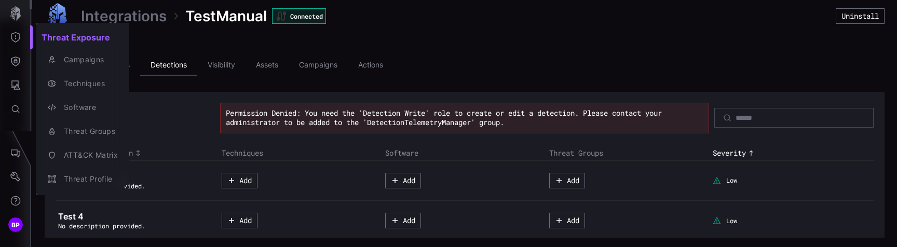
click at [13, 62] on div at bounding box center [448, 123] width 897 height 247
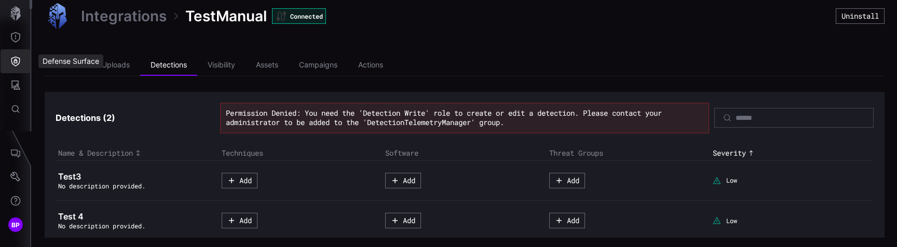
click at [13, 62] on icon "Defense Surface" at bounding box center [15, 61] width 10 height 10
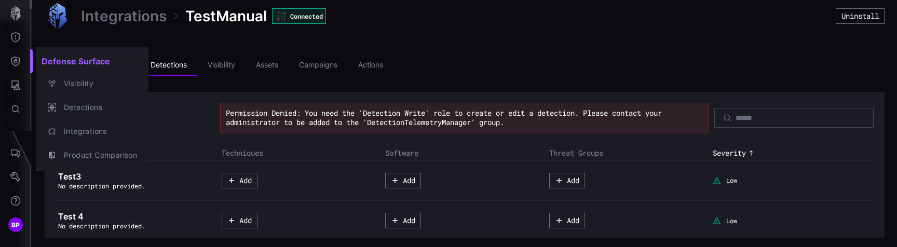
click at [13, 11] on div at bounding box center [448, 123] width 897 height 247
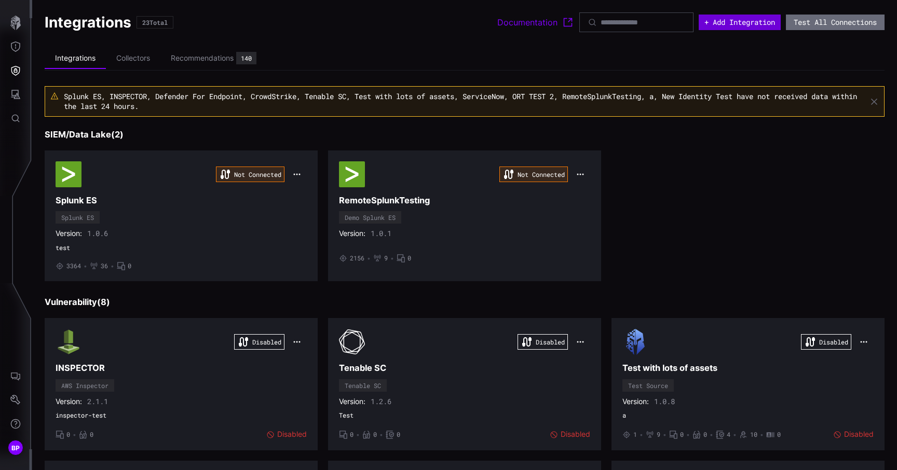
click at [742, 27] on button "+ Add Integration" at bounding box center [740, 23] width 82 height 16
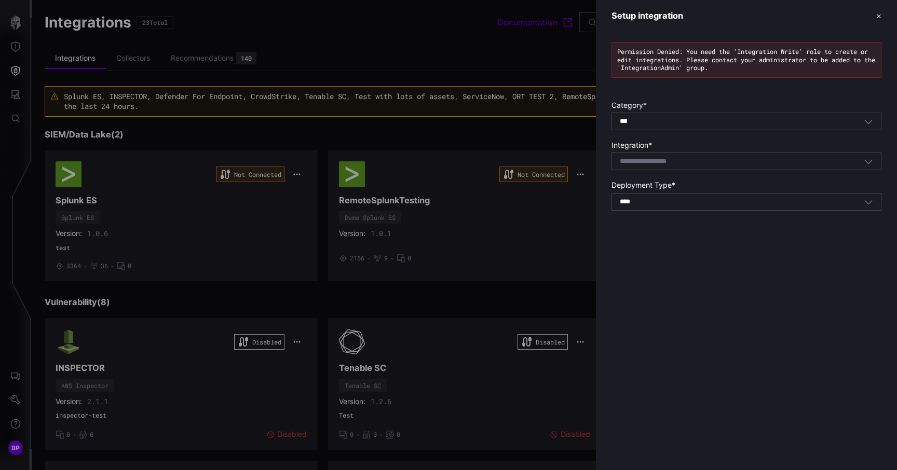
click at [663, 159] on input at bounding box center [657, 161] width 74 height 9
click at [666, 176] on div "Test Source" at bounding box center [746, 177] width 259 height 9
type input "**********"
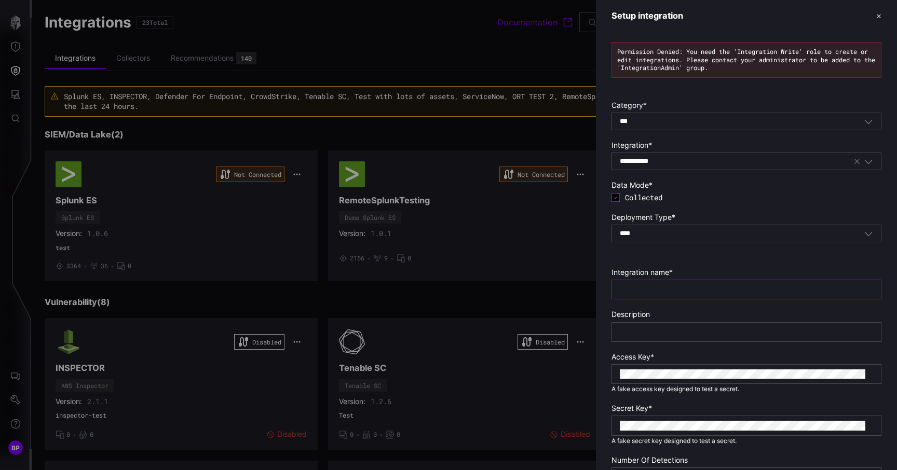
click at [662, 286] on input "text" at bounding box center [746, 289] width 253 height 9
type input "**********"
click at [661, 327] on div at bounding box center [747, 332] width 270 height 20
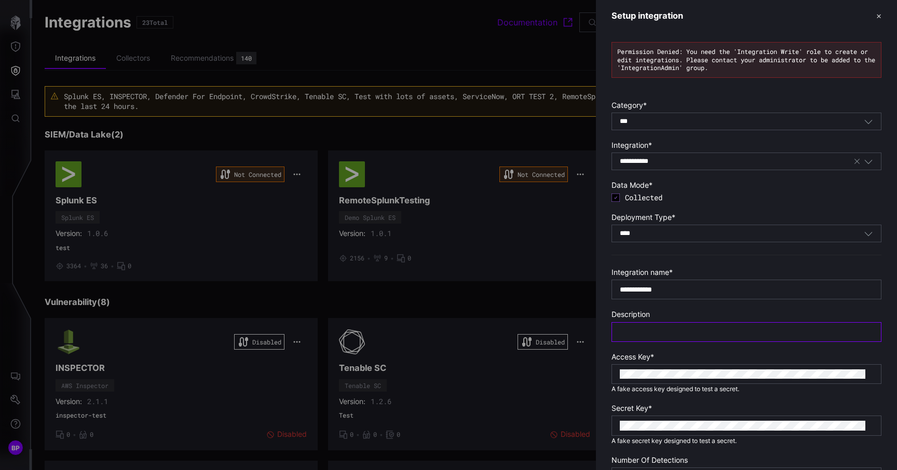
click at [659, 329] on input "text" at bounding box center [746, 332] width 253 height 9
click at [652, 369] on div at bounding box center [747, 374] width 270 height 20
click at [613, 382] on div at bounding box center [747, 374] width 270 height 20
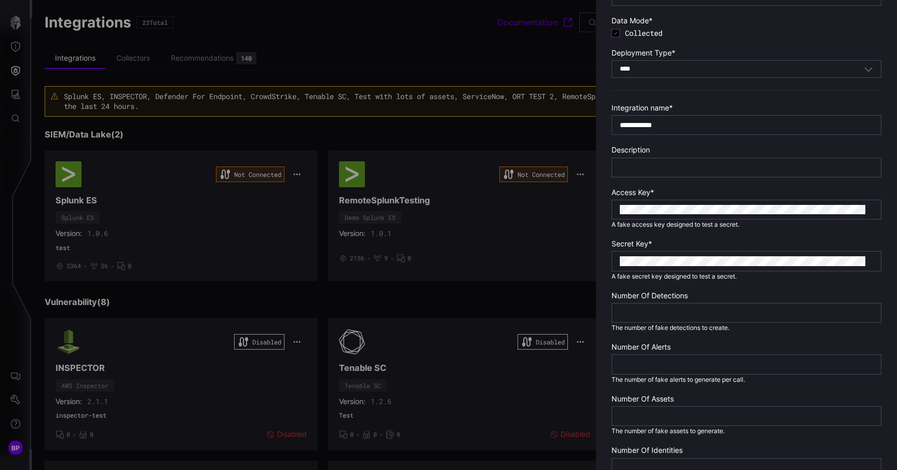
scroll to position [166, 0]
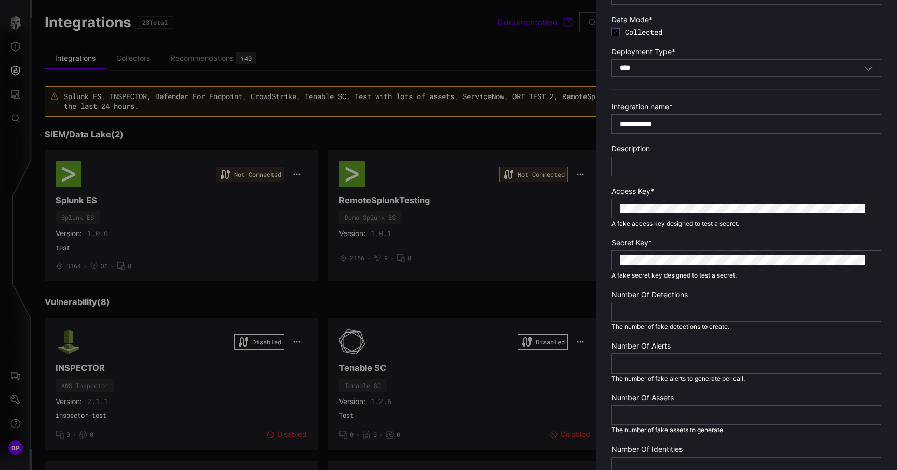
click at [661, 318] on div at bounding box center [747, 312] width 270 height 20
click at [662, 317] on div at bounding box center [747, 312] width 270 height 20
click at [668, 313] on input "number" at bounding box center [746, 311] width 253 height 9
type input "*"
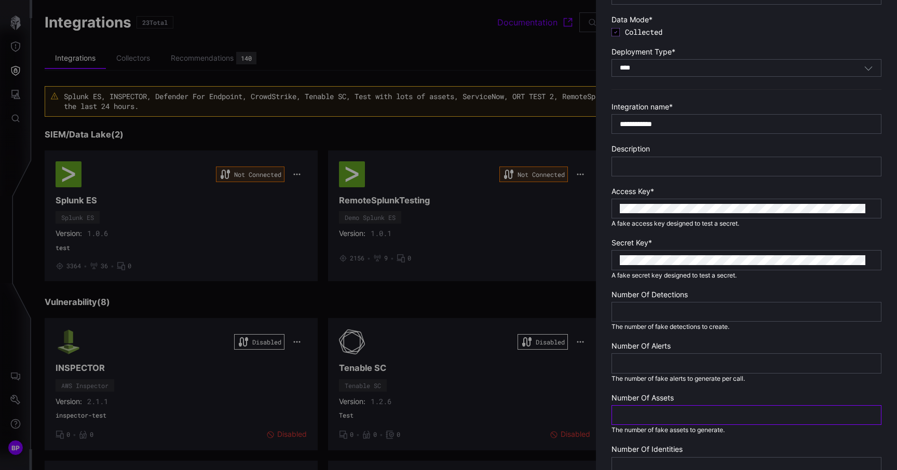
type input "*"
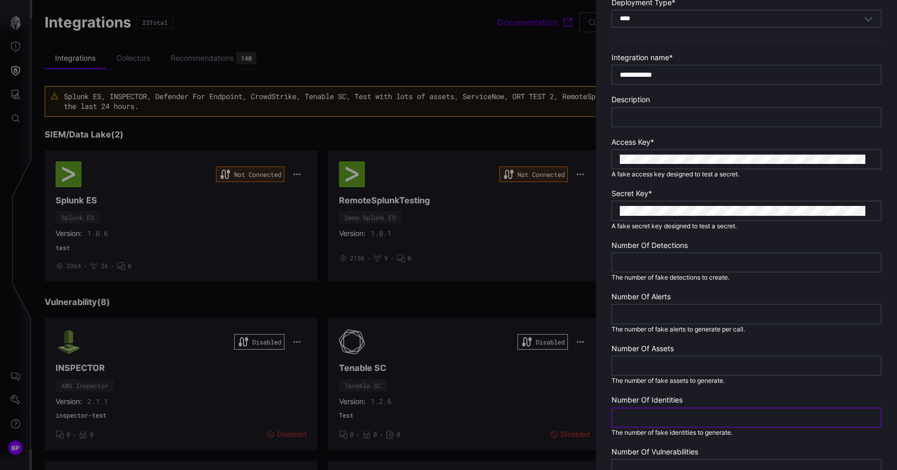
scroll to position [356, 0]
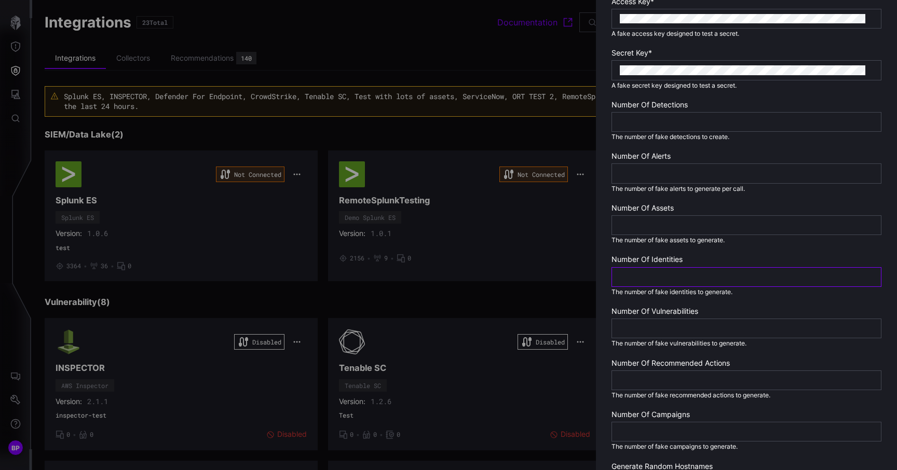
type input "*"
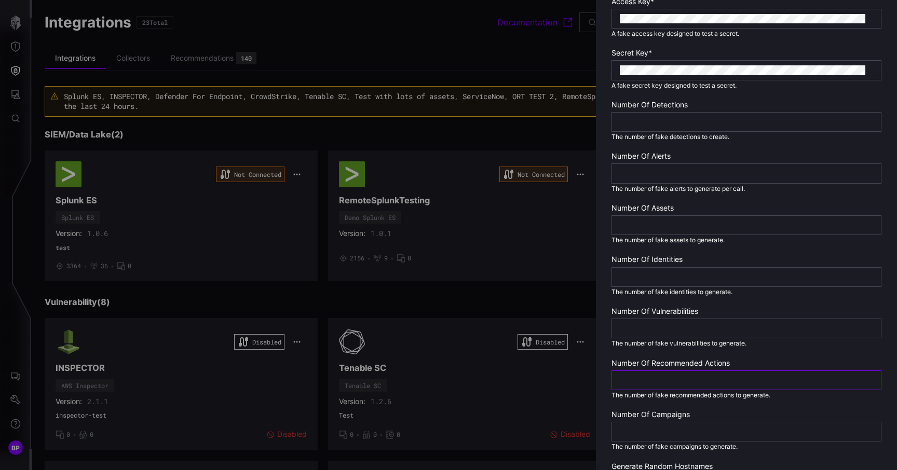
type input "*"
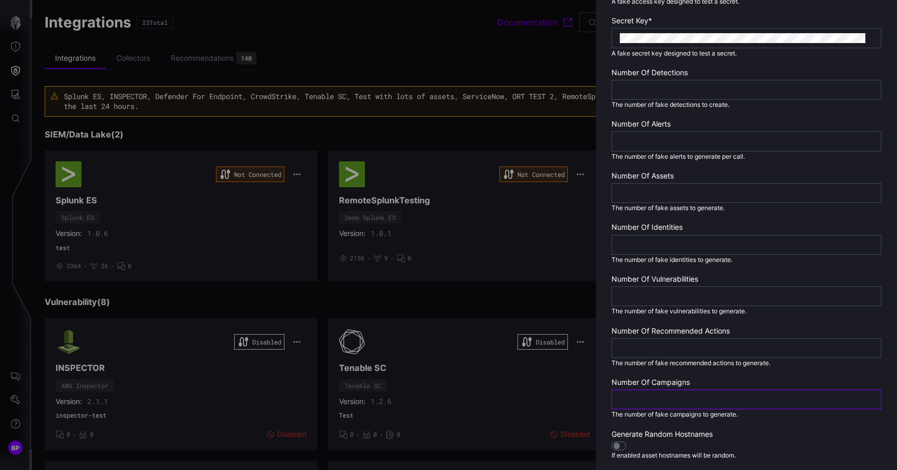
scroll to position [466, 0]
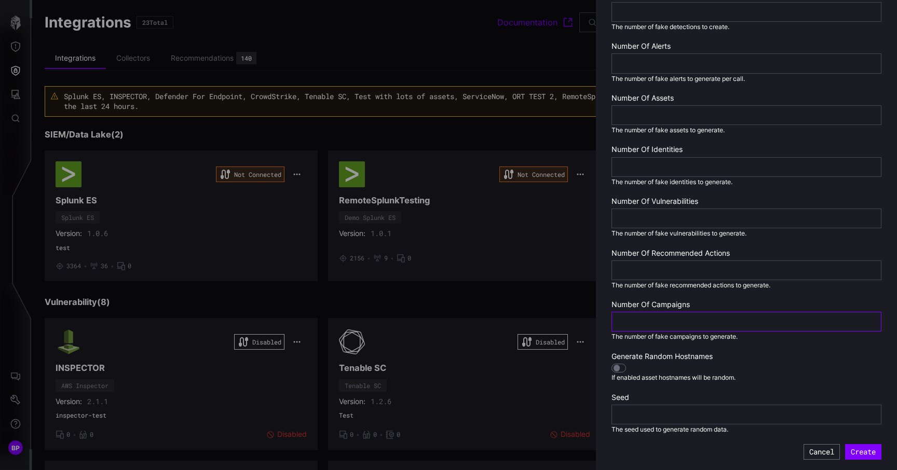
type input "*"
click at [835, 453] on div "Create Cancel" at bounding box center [747, 452] width 270 height 16
click at [846, 452] on button "Create" at bounding box center [863, 452] width 34 height 15
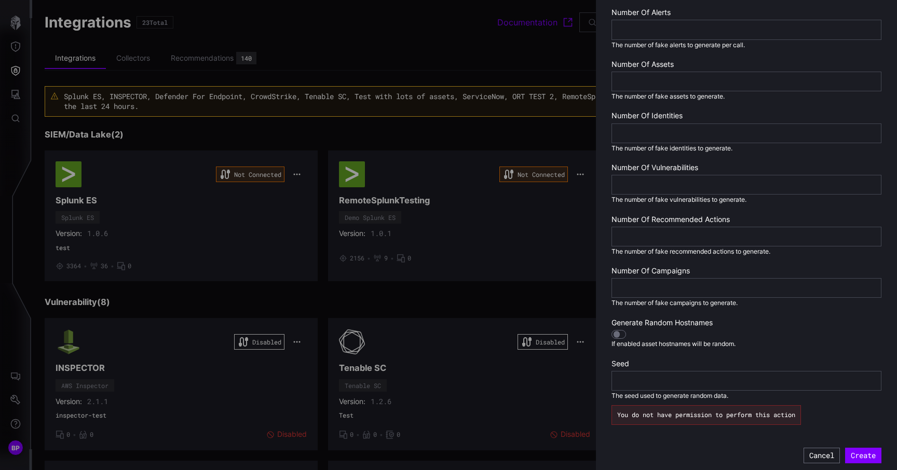
scroll to position [503, 0]
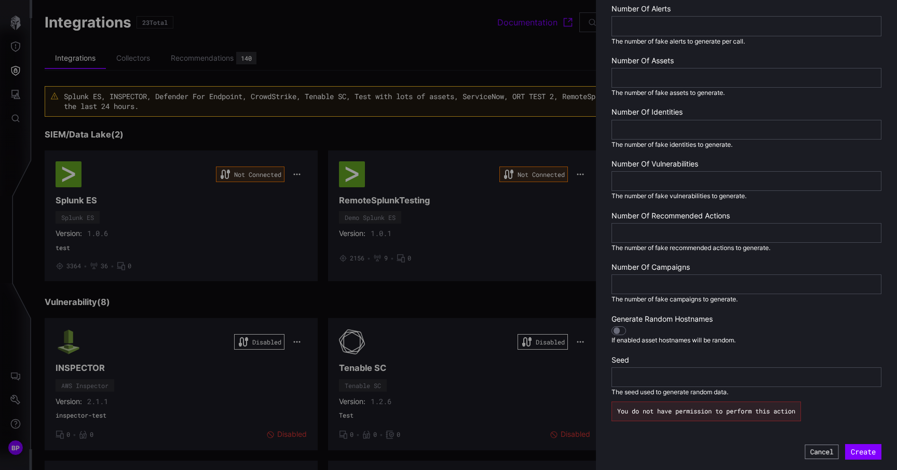
click at [823, 452] on button "Cancel" at bounding box center [822, 452] width 34 height 15
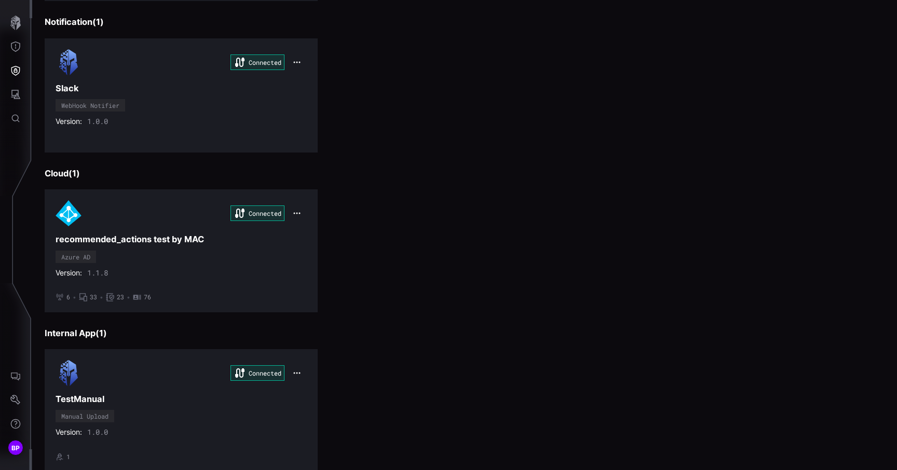
scroll to position [1359, 0]
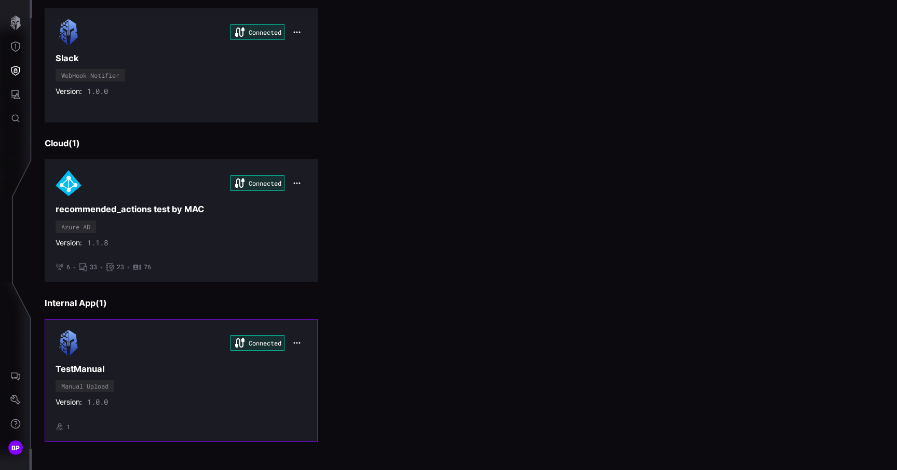
click at [183, 372] on h3 "TestManual" at bounding box center [181, 369] width 251 height 11
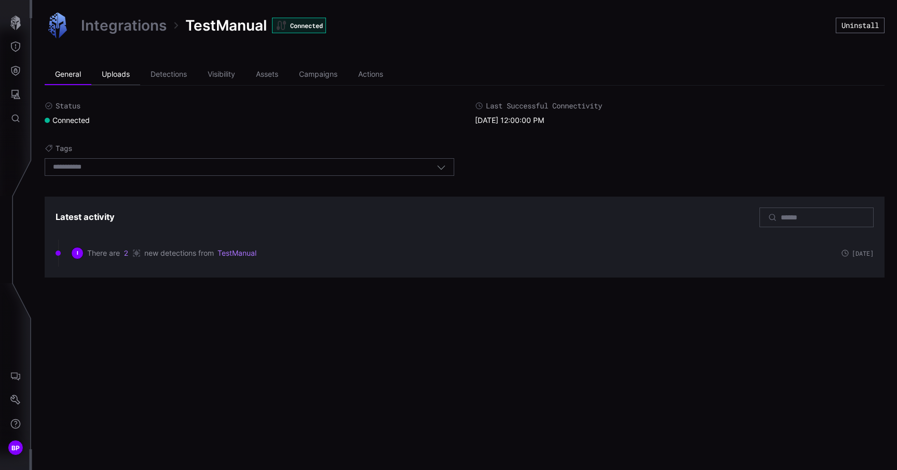
click at [115, 75] on li "Uploads" at bounding box center [115, 74] width 49 height 21
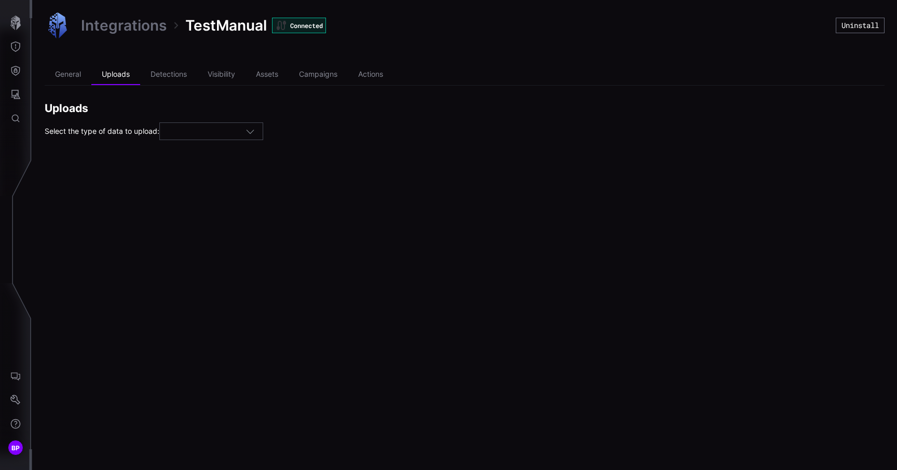
click at [189, 130] on div at bounding box center [207, 131] width 78 height 9
click at [211, 174] on div "Detections" at bounding box center [215, 176] width 92 height 9
type input "**********"
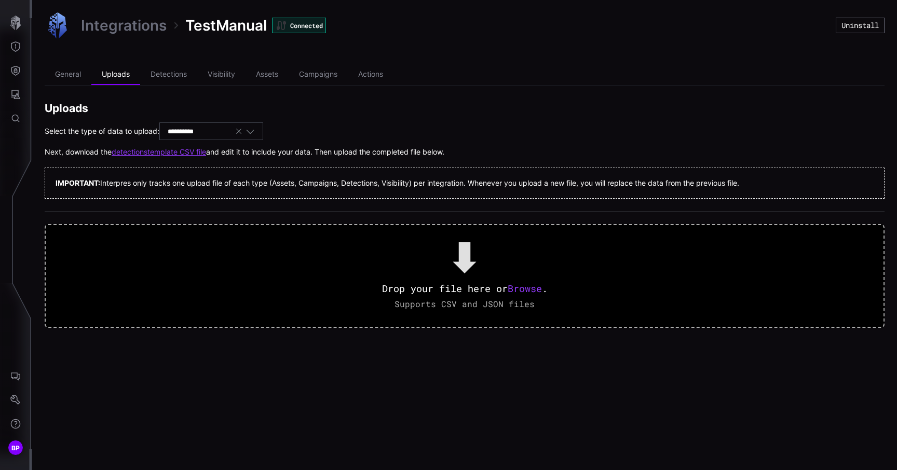
click at [193, 152] on link "detections template CSV file" at bounding box center [159, 151] width 94 height 9
click at [166, 76] on li "Detections" at bounding box center [168, 74] width 57 height 21
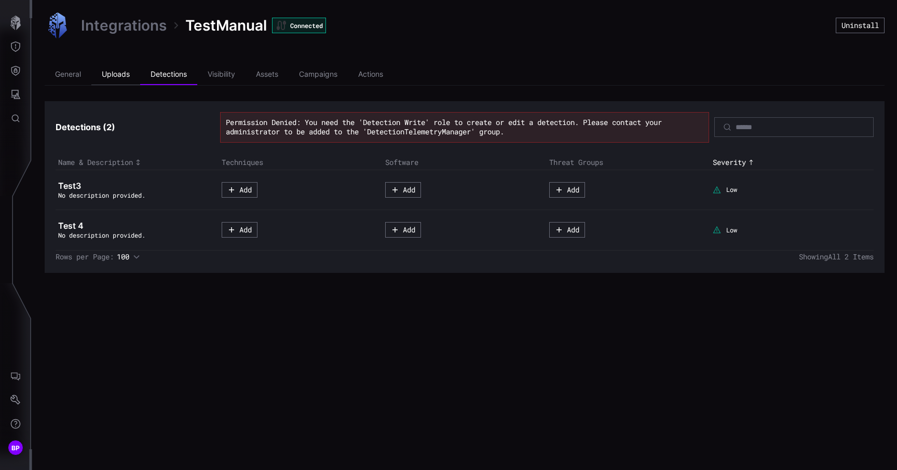
click at [114, 75] on li "Uploads" at bounding box center [115, 74] width 49 height 21
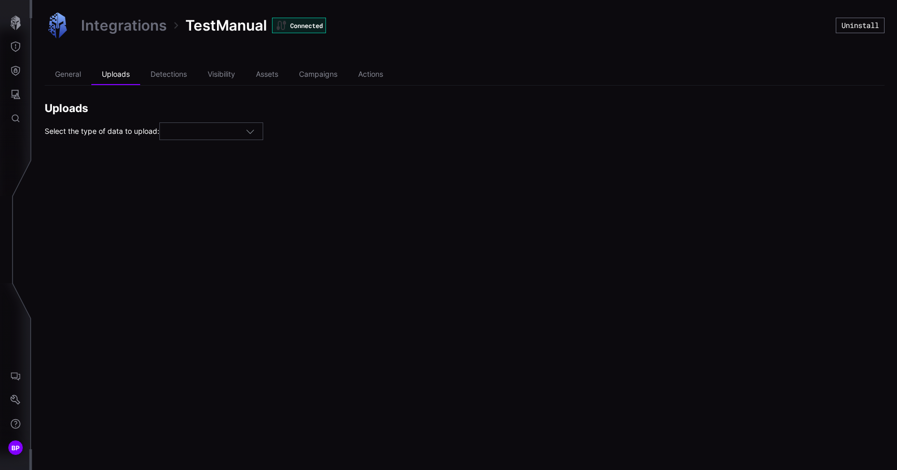
click at [234, 130] on div at bounding box center [207, 131] width 78 height 9
click at [200, 175] on span "Detections" at bounding box center [187, 176] width 36 height 9
type input "**********"
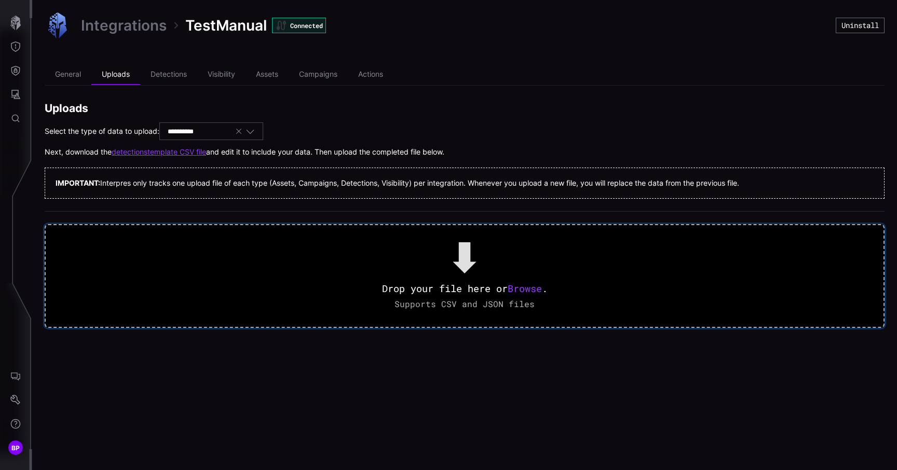
click at [514, 292] on span "Browse" at bounding box center [525, 288] width 34 height 12
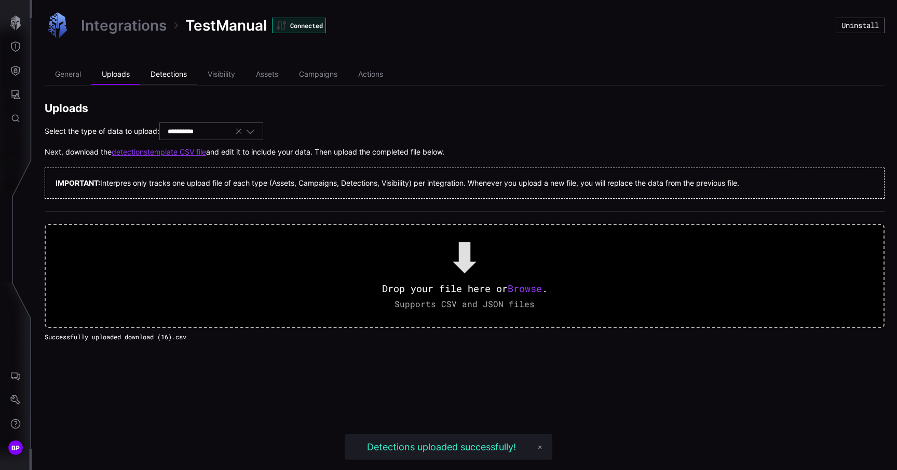
click at [163, 75] on li "Detections" at bounding box center [168, 74] width 57 height 21
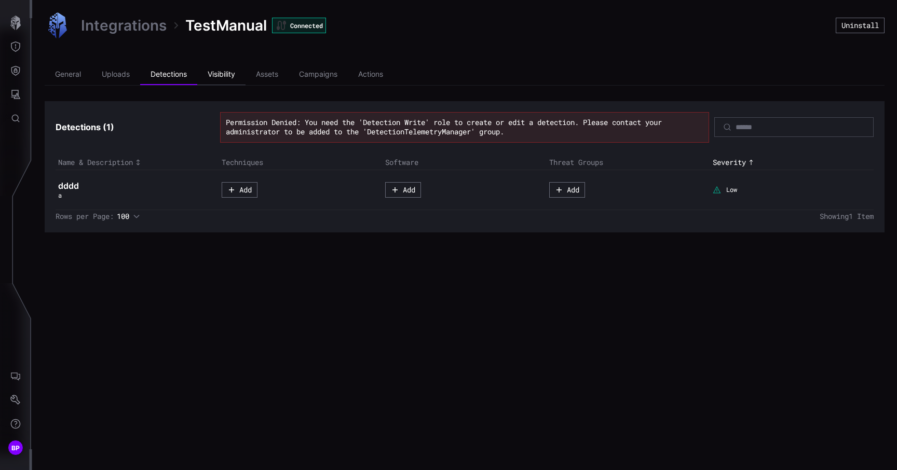
click at [229, 70] on li "Visibility" at bounding box center [221, 74] width 48 height 21
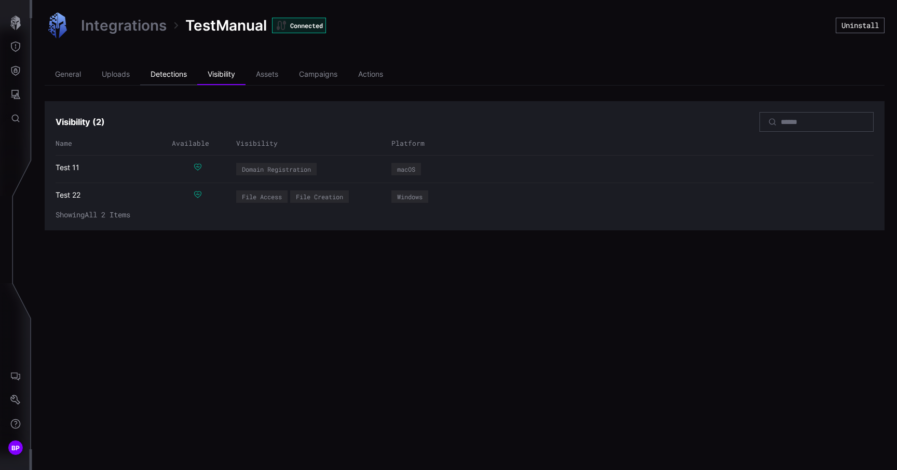
click at [157, 81] on li "Detections" at bounding box center [168, 74] width 57 height 21
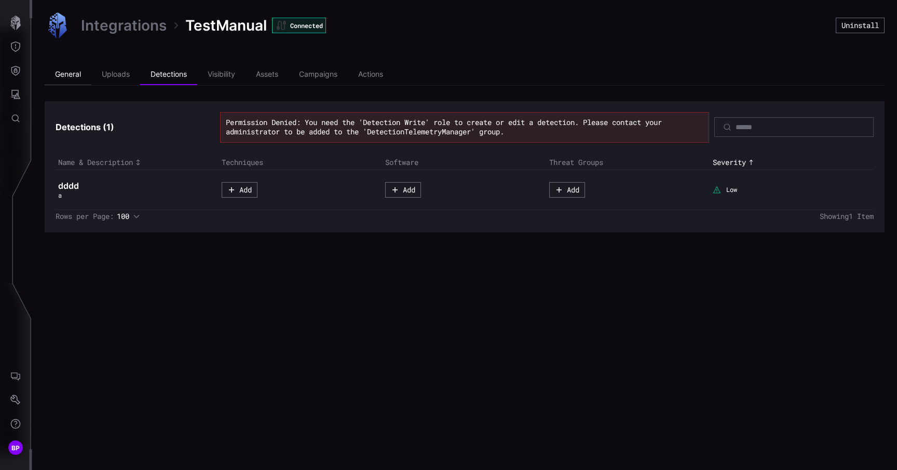
click at [65, 73] on li "General" at bounding box center [68, 74] width 47 height 21
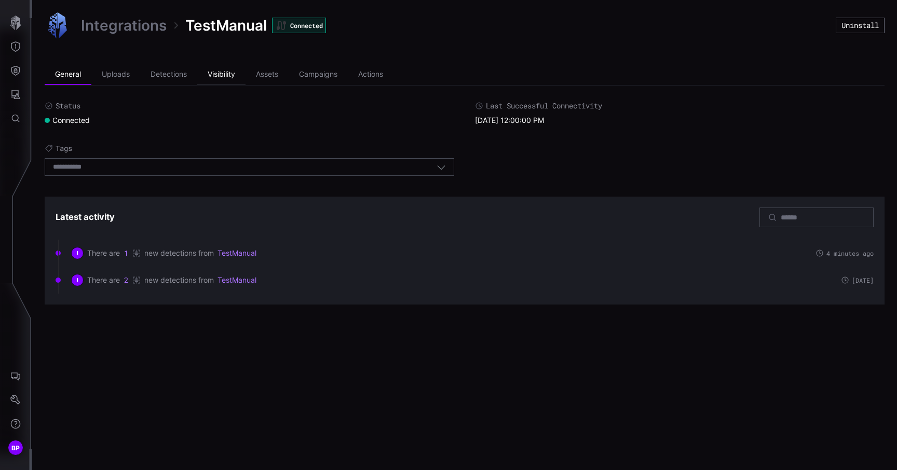
click at [215, 75] on li "Visibility" at bounding box center [221, 74] width 48 height 21
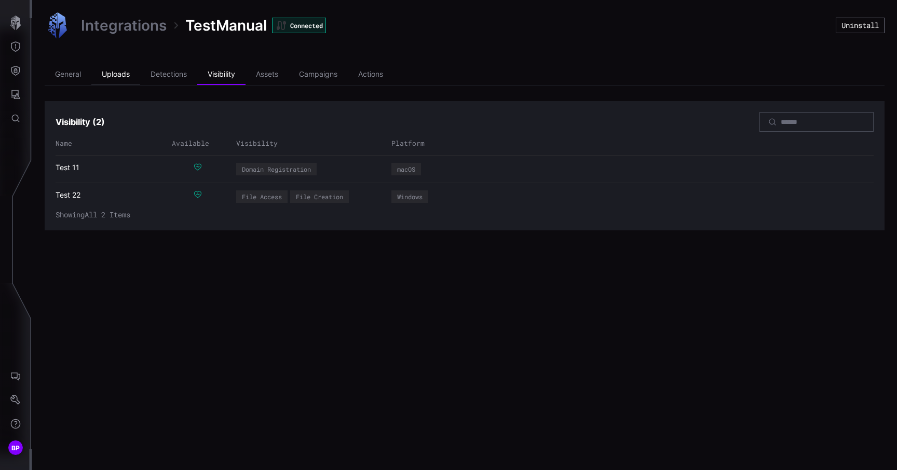
click at [113, 76] on li "Uploads" at bounding box center [115, 74] width 49 height 21
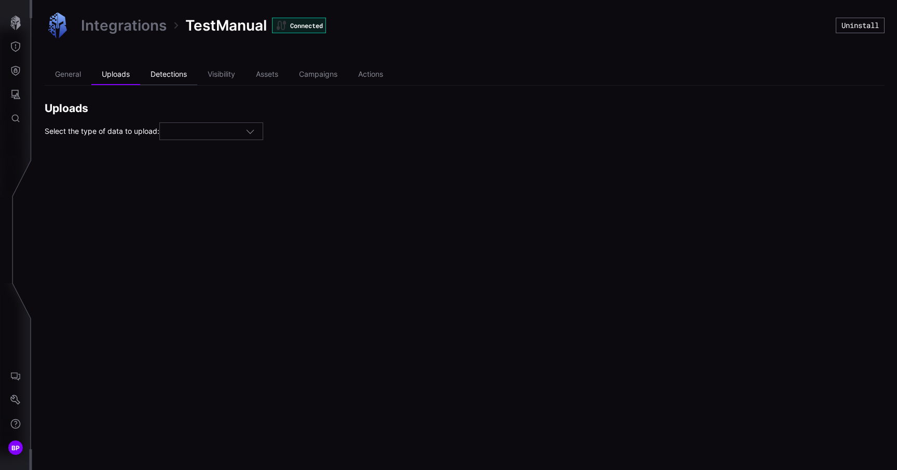
click at [178, 78] on li "Detections" at bounding box center [168, 74] width 57 height 21
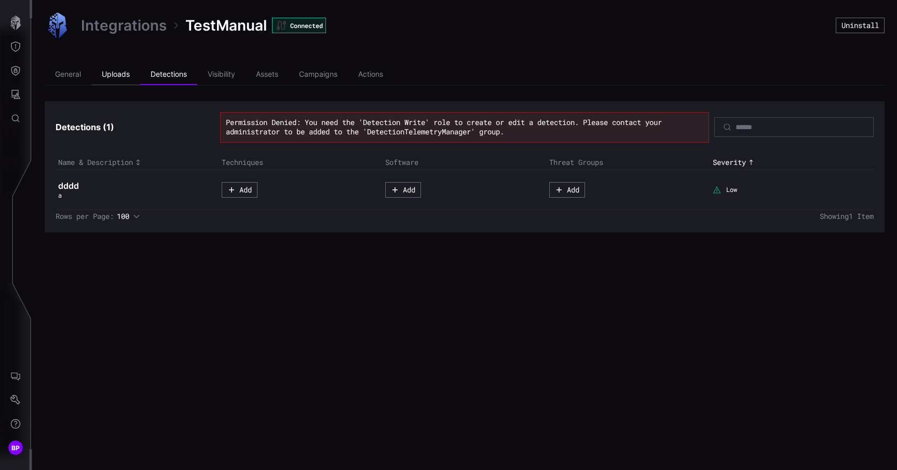
click at [123, 75] on li "Uploads" at bounding box center [115, 74] width 49 height 21
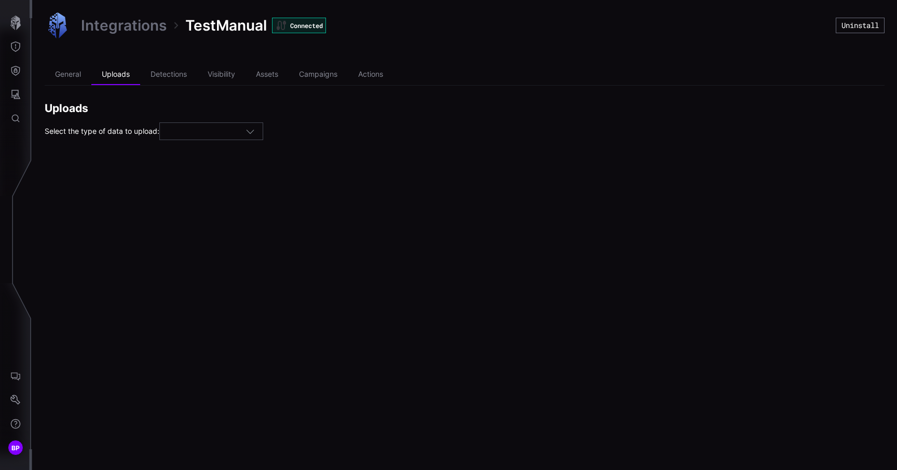
click at [219, 134] on div at bounding box center [207, 131] width 78 height 9
click at [224, 176] on div "Detections" at bounding box center [215, 176] width 92 height 9
type input "**********"
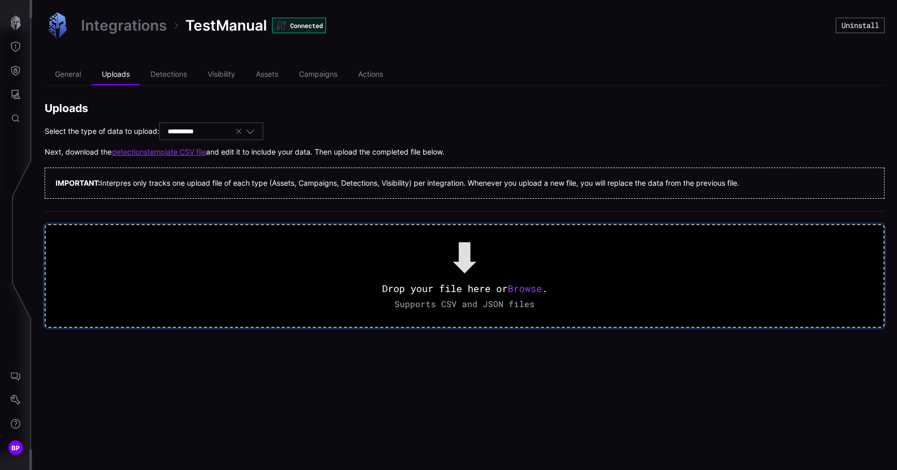
click at [535, 289] on span "Browse" at bounding box center [525, 288] width 34 height 12
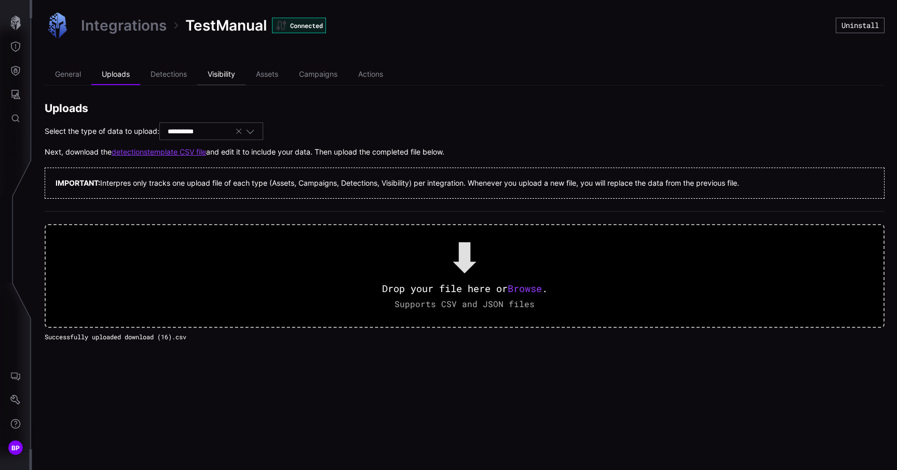
click at [225, 77] on li "Visibility" at bounding box center [221, 74] width 48 height 21
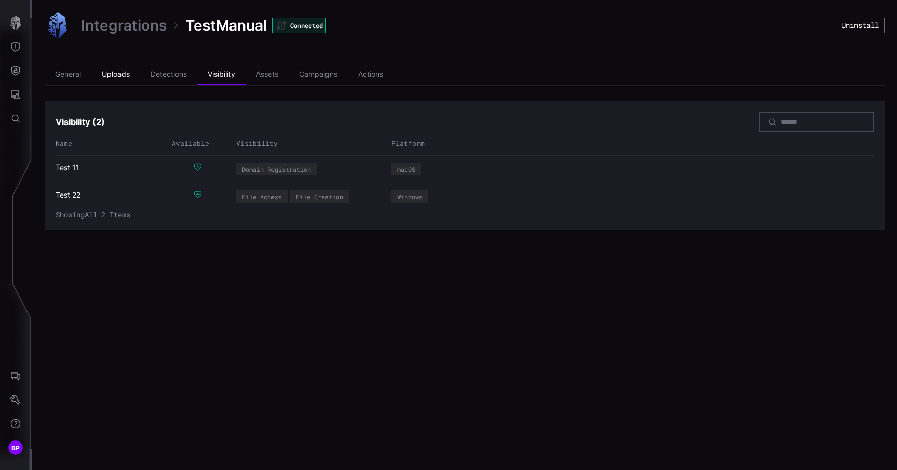
click at [118, 74] on li "Uploads" at bounding box center [115, 74] width 49 height 21
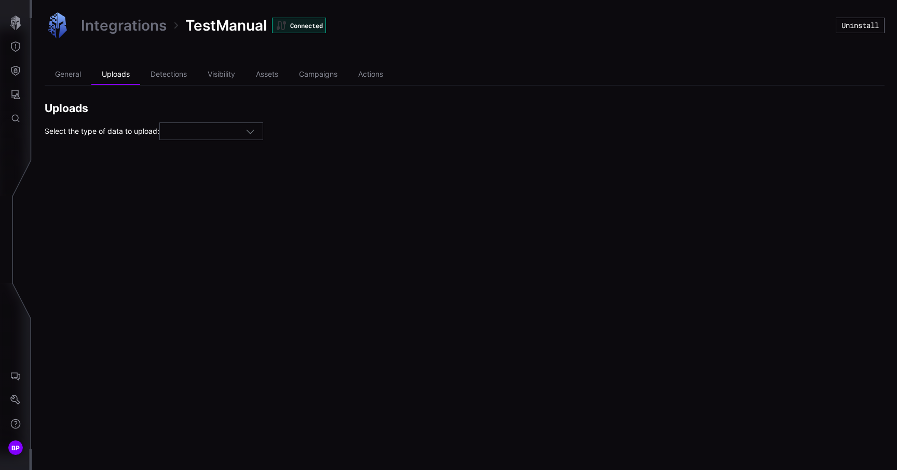
click at [209, 133] on div at bounding box center [207, 131] width 78 height 9
click at [203, 185] on div "Visibility" at bounding box center [215, 192] width 103 height 15
type input "**********"
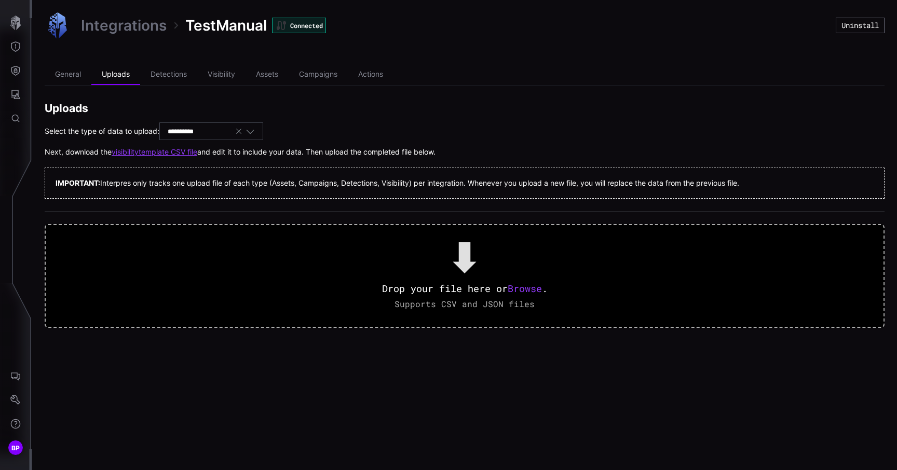
click at [176, 147] on link "visibility template CSV file" at bounding box center [155, 151] width 86 height 9
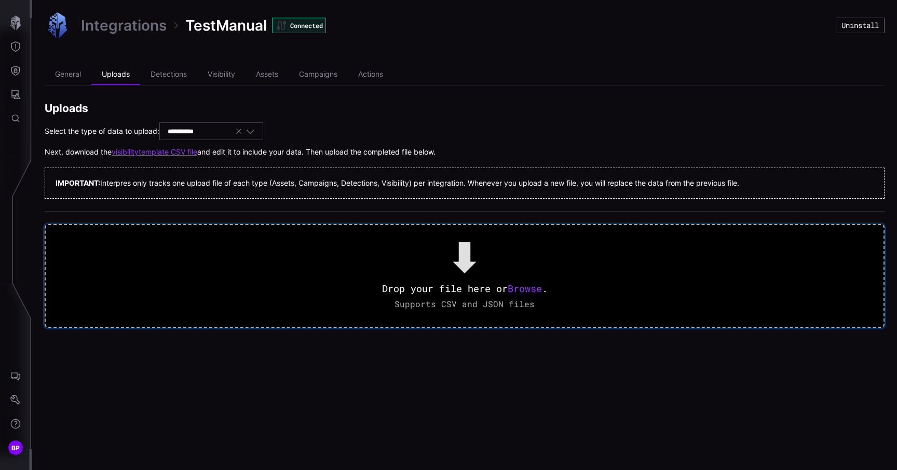
click at [523, 290] on span "Browse" at bounding box center [525, 288] width 34 height 12
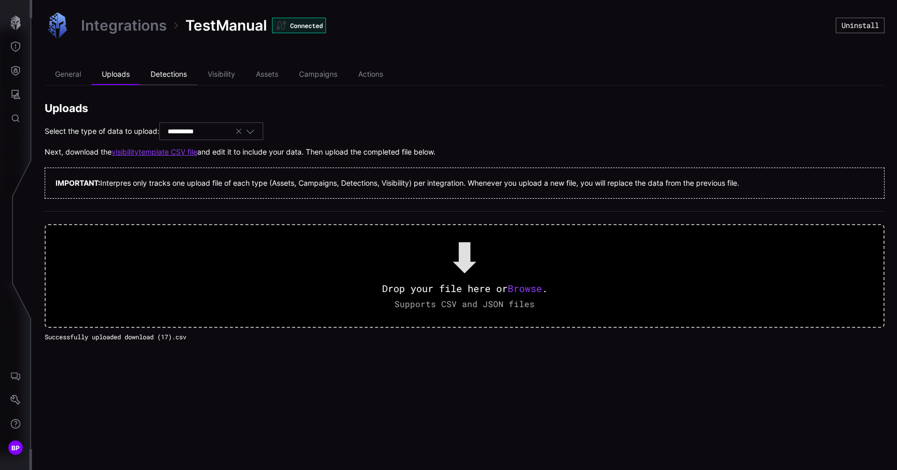
click at [160, 76] on li "Detections" at bounding box center [168, 74] width 57 height 21
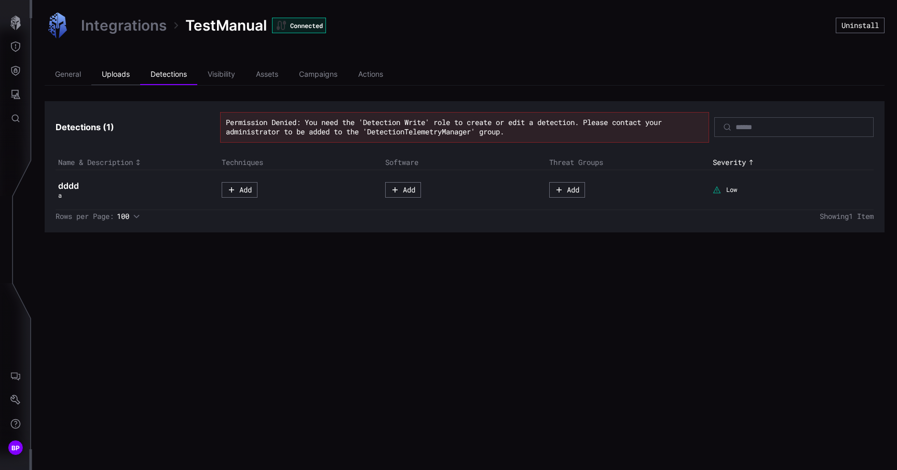
click at [128, 74] on li "Uploads" at bounding box center [115, 74] width 49 height 21
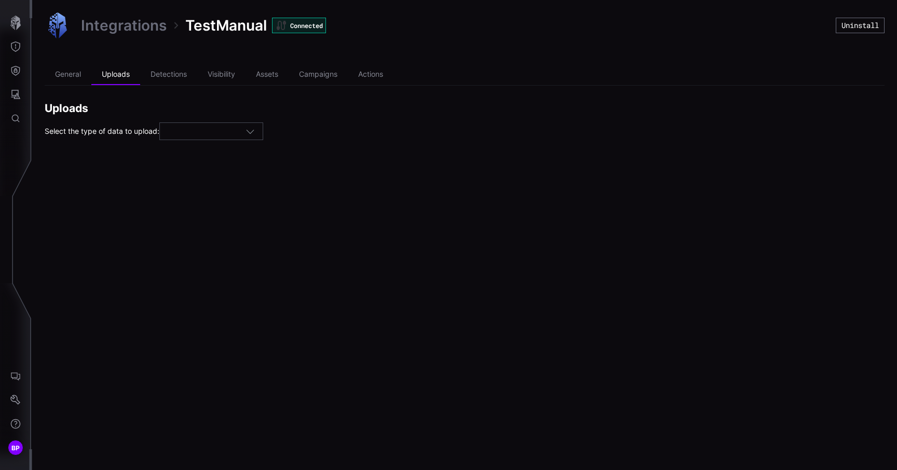
click at [218, 128] on div at bounding box center [207, 131] width 78 height 9
click at [198, 175] on span "Detections" at bounding box center [187, 176] width 36 height 9
type input "**********"
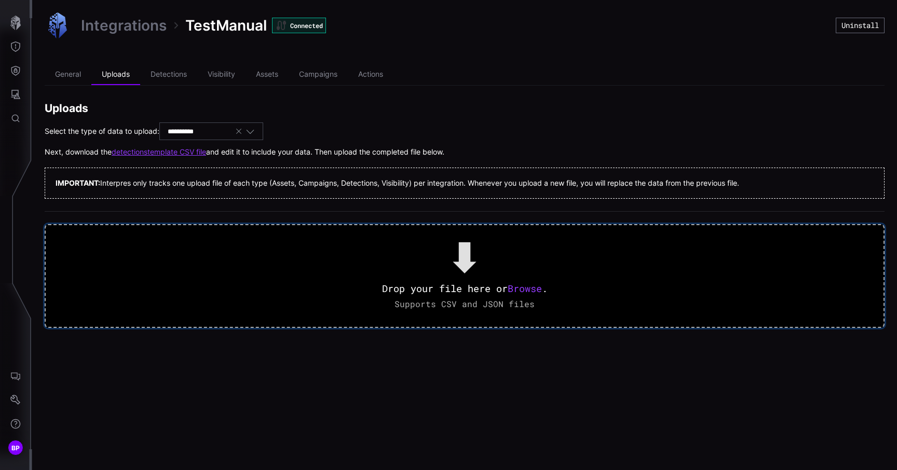
click at [529, 287] on span "Browse" at bounding box center [525, 288] width 34 height 12
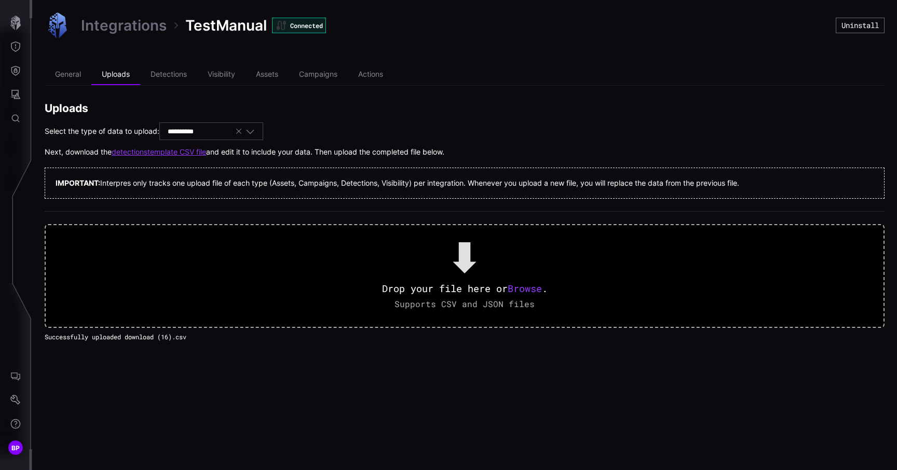
click at [169, 86] on div "**********" at bounding box center [465, 202] width 840 height 277
click at [168, 73] on li "Detections" at bounding box center [168, 74] width 57 height 21
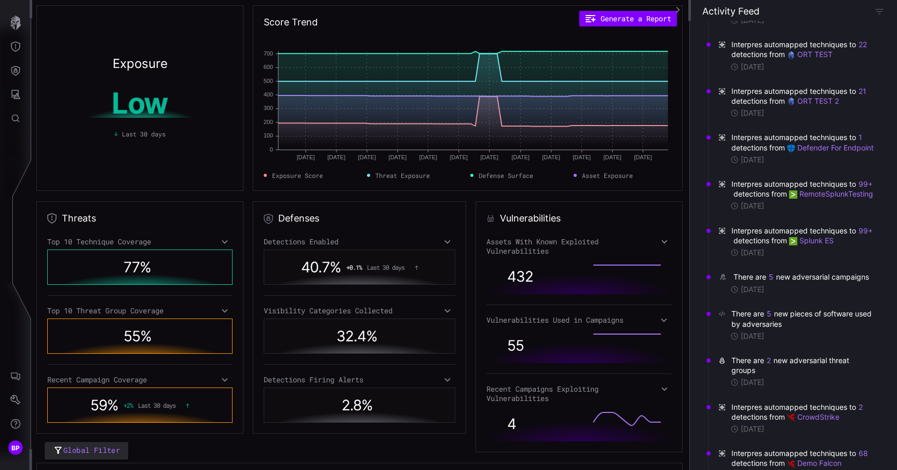
scroll to position [265, 0]
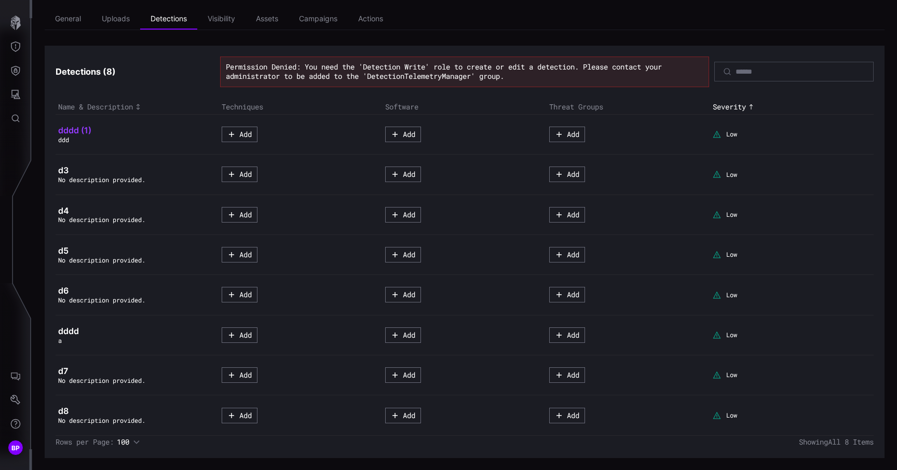
scroll to position [56, 0]
click at [128, 25] on li "Uploads" at bounding box center [115, 18] width 49 height 21
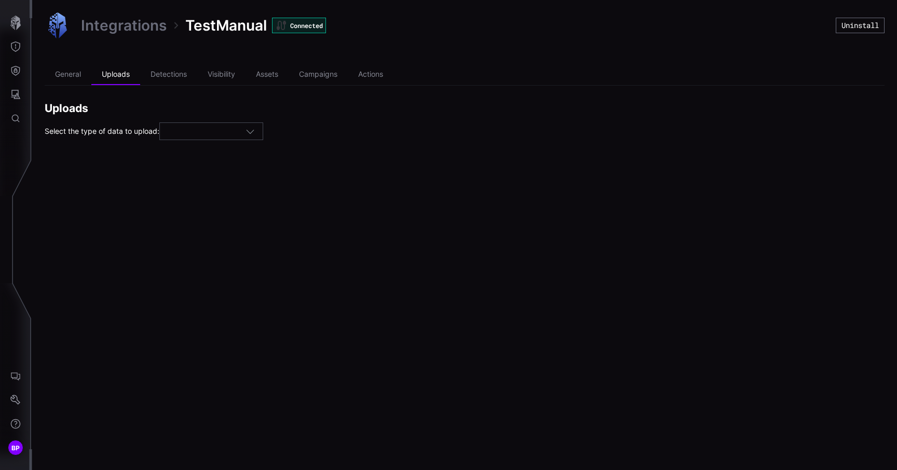
click at [209, 131] on div at bounding box center [207, 131] width 78 height 9
click at [199, 177] on span "Detections" at bounding box center [187, 176] width 36 height 9
type input "**********"
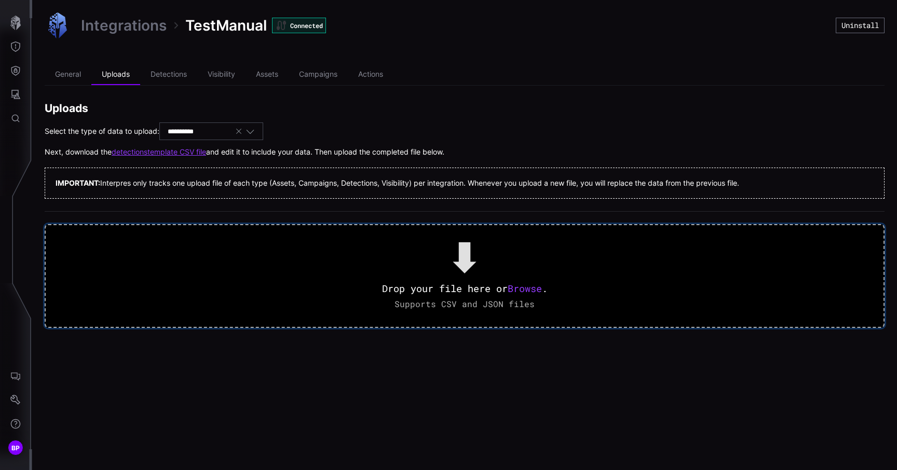
click at [524, 290] on span "Browse" at bounding box center [525, 288] width 34 height 12
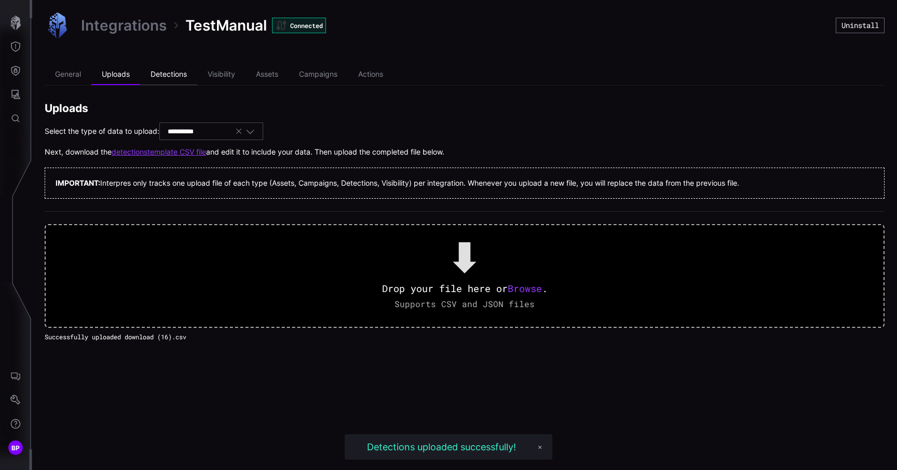
click at [180, 76] on li "Detections" at bounding box center [168, 74] width 57 height 21
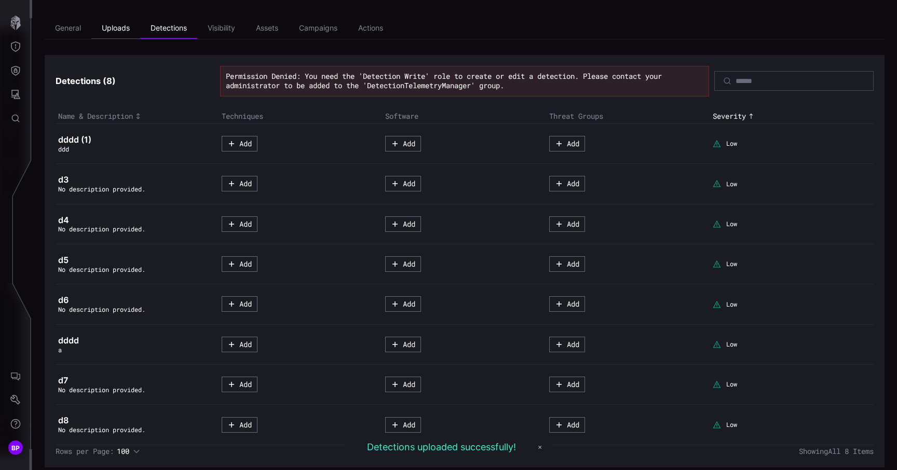
scroll to position [56, 0]
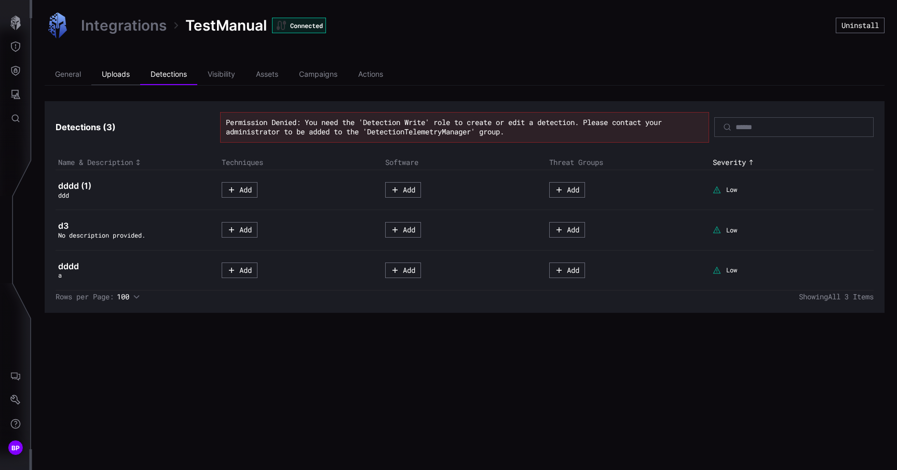
click at [126, 77] on li "Uploads" at bounding box center [115, 74] width 49 height 21
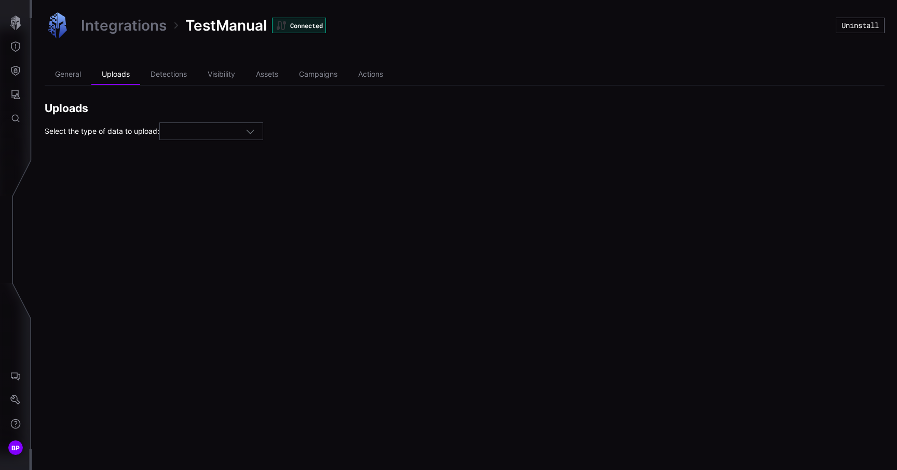
click at [223, 129] on div at bounding box center [207, 131] width 78 height 9
click at [211, 177] on div "Detections" at bounding box center [215, 176] width 92 height 9
type input "**********"
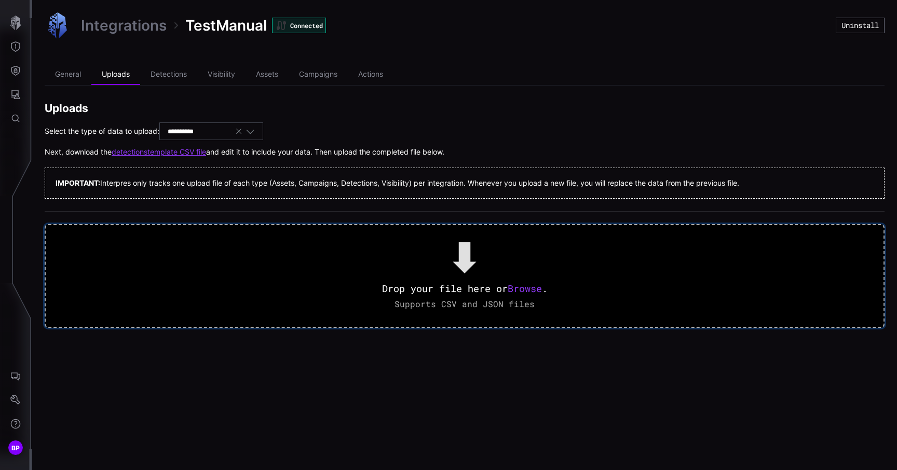
click at [536, 291] on span "Browse" at bounding box center [525, 288] width 34 height 12
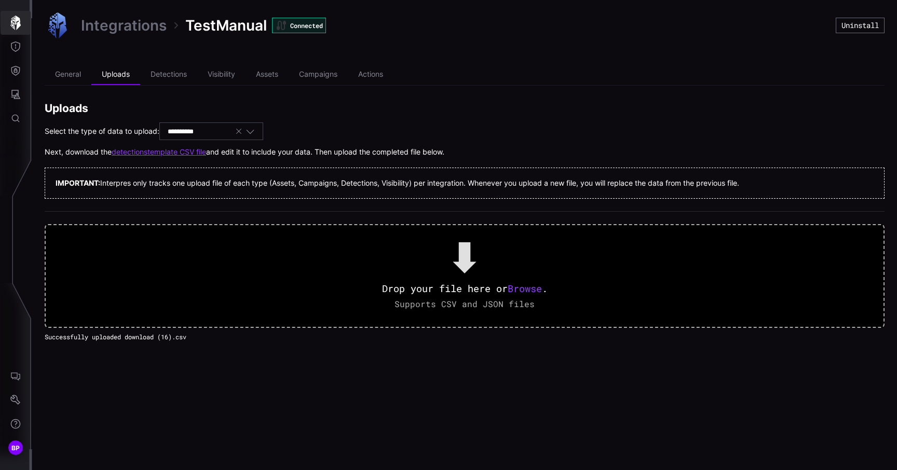
click at [16, 20] on icon "button" at bounding box center [15, 23] width 10 height 15
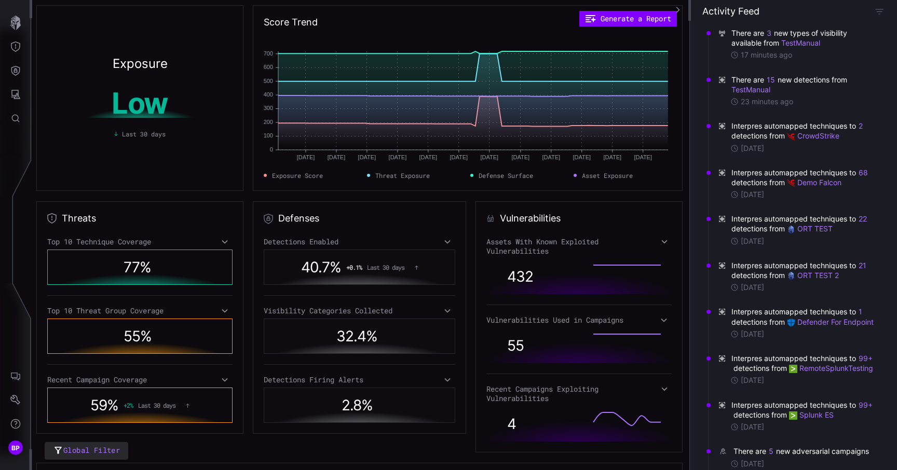
click at [838, 34] on span "There are 3 new types of visibility available from TestManual" at bounding box center [802, 38] width 143 height 20
click at [823, 80] on span "There are 15 new detections from TestManual" at bounding box center [802, 85] width 143 height 20
click at [808, 81] on span "There are 15 new detections from TestManual" at bounding box center [802, 85] width 143 height 20
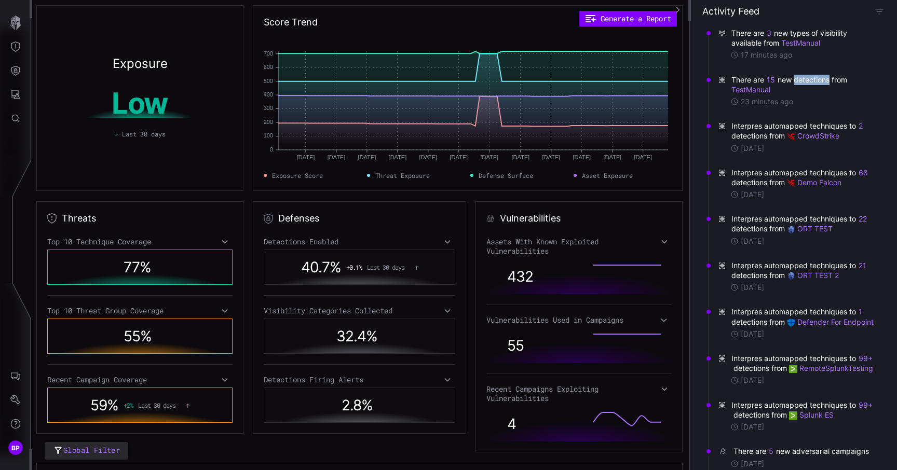
click at [808, 81] on span "There are 15 new detections from TestManual" at bounding box center [802, 85] width 143 height 20
click at [826, 90] on span "There are 15 new detections from TestManual" at bounding box center [802, 85] width 143 height 20
drag, startPoint x: 781, startPoint y: 90, endPoint x: 734, endPoint y: 81, distance: 48.2
click at [734, 81] on span "There are 15 new detections from TestManual" at bounding box center [802, 85] width 143 height 20
click at [793, 89] on span "There are 15 new detections from TestManual" at bounding box center [802, 85] width 143 height 20
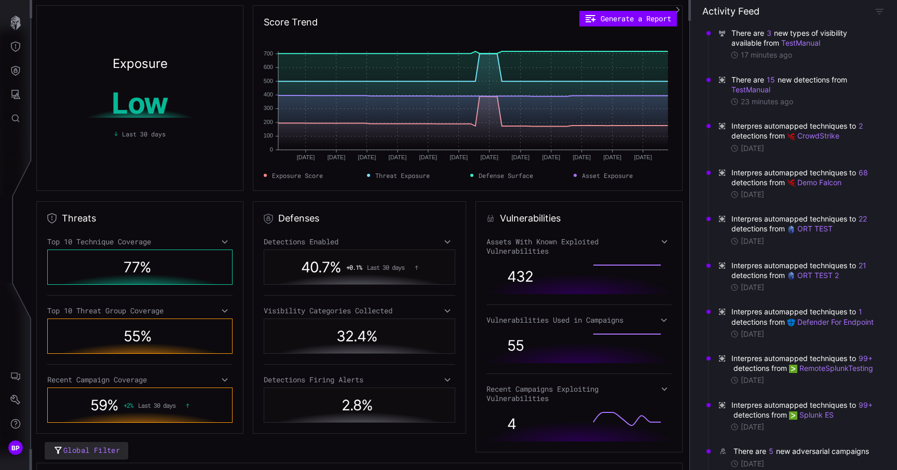
click at [806, 89] on span "There are 15 new detections from TestManual" at bounding box center [802, 85] width 143 height 20
drag, startPoint x: 810, startPoint y: 86, endPoint x: 734, endPoint y: 80, distance: 77.1
click at [734, 80] on span "There are 15 new detections from TestManual" at bounding box center [802, 85] width 143 height 20
click at [806, 92] on span "There are 15 new detections from TestManual" at bounding box center [802, 85] width 143 height 20
drag, startPoint x: 786, startPoint y: 91, endPoint x: 732, endPoint y: 80, distance: 55.0
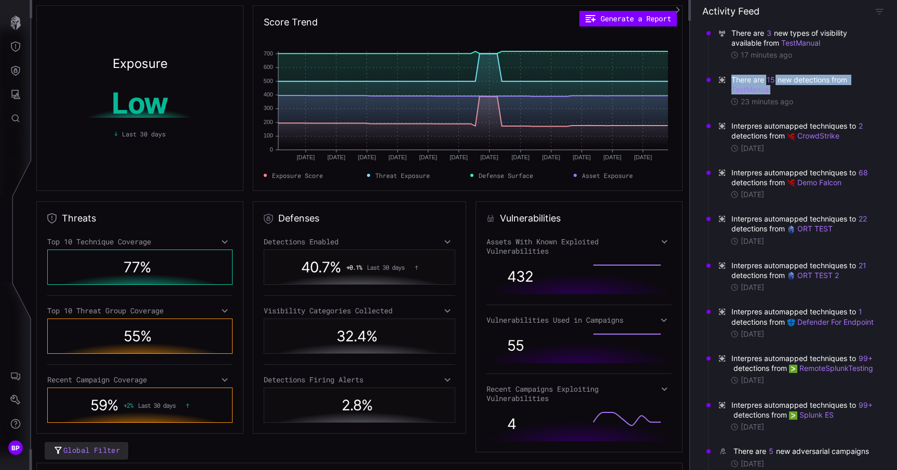
click at [732, 80] on span "There are 15 new detections from TestManual" at bounding box center [802, 85] width 143 height 20
click at [806, 90] on span "There are 15 new detections from TestManual" at bounding box center [802, 85] width 143 height 20
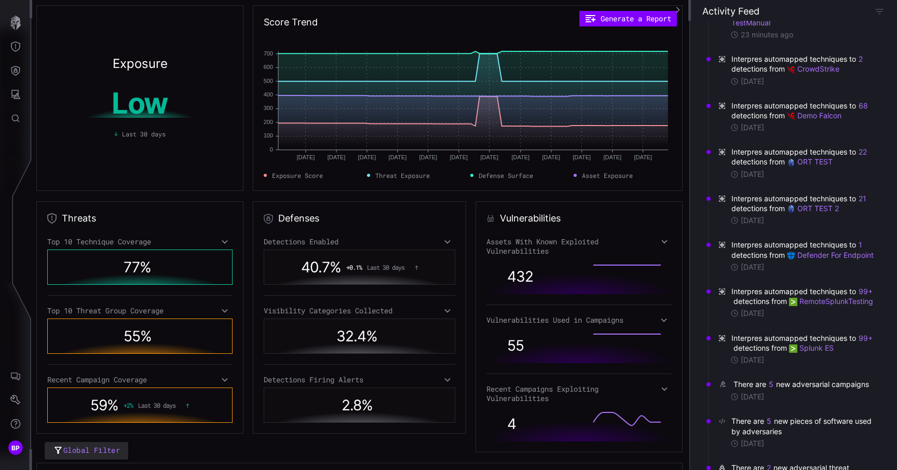
scroll to position [142, 0]
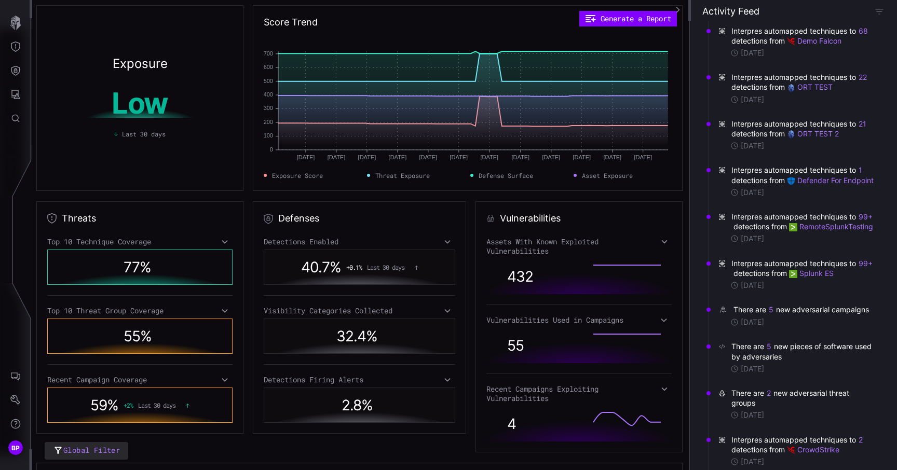
drag, startPoint x: 801, startPoint y: 204, endPoint x: 699, endPoint y: 161, distance: 110.5
click at [699, 161] on div "There are 3 new types of visibility available from TestManual 17 minutes ago Th…" at bounding box center [793, 246] width 207 height 450
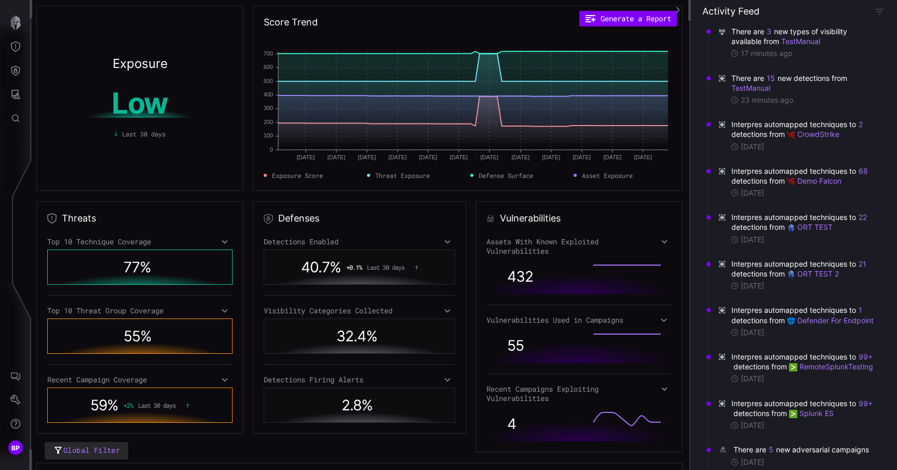
scroll to position [0, 0]
click at [816, 339] on div "[DATE]" at bounding box center [802, 334] width 144 height 9
drag, startPoint x: 821, startPoint y: 344, endPoint x: 731, endPoint y: 316, distance: 94.1
click at [731, 316] on div "Interpres automapped techniques to 1 detections from Defender For Endpoint 8 da…" at bounding box center [796, 323] width 156 height 32
click at [834, 43] on span "There are 3 new types of visibility available from TestManual" at bounding box center [802, 38] width 143 height 20
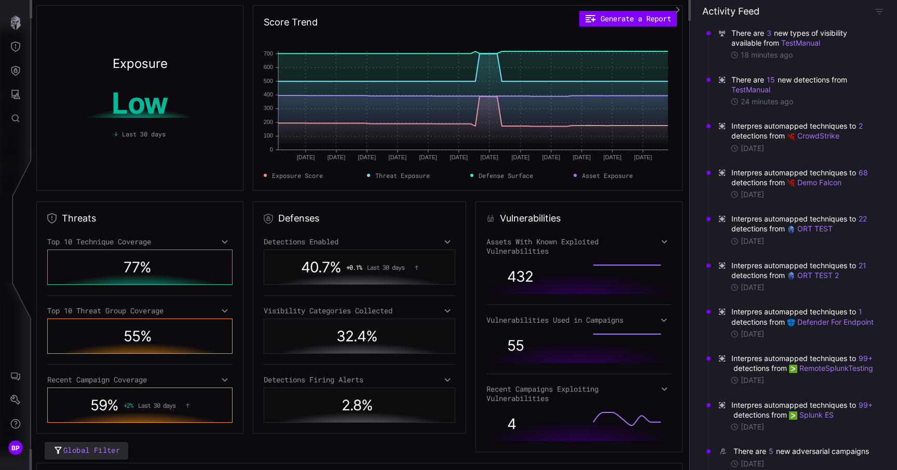
drag, startPoint x: 782, startPoint y: 341, endPoint x: 728, endPoint y: 302, distance: 66.6
click at [728, 302] on div "Interpres automapped techniques to 1 detections from Defender For Endpoint 8 da…" at bounding box center [796, 323] width 171 height 47
click at [838, 44] on span "There are 3 new types of visibility available from TestManual" at bounding box center [802, 38] width 143 height 20
click at [834, 32] on span "There are 3 new types of visibility available from TestManual" at bounding box center [802, 38] width 143 height 20
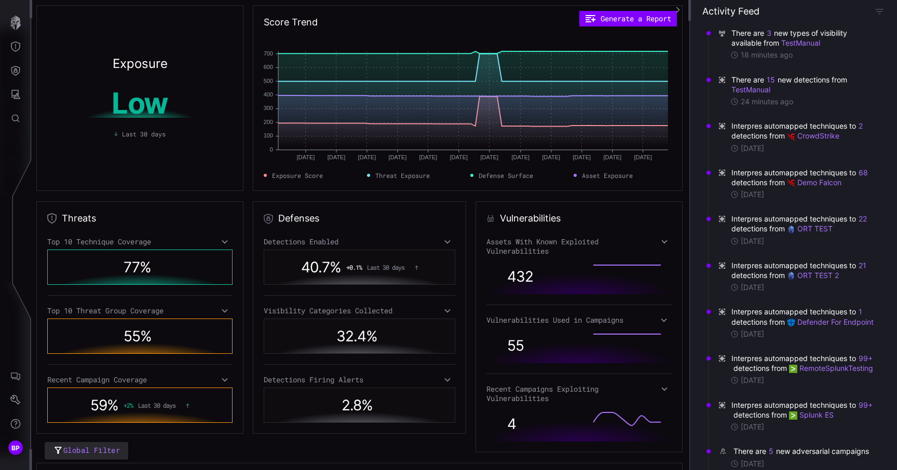
click at [818, 82] on span "There are 15 new detections from TestManual" at bounding box center [802, 85] width 143 height 20
click at [820, 88] on span "There are 15 new detections from TestManual" at bounding box center [802, 85] width 143 height 20
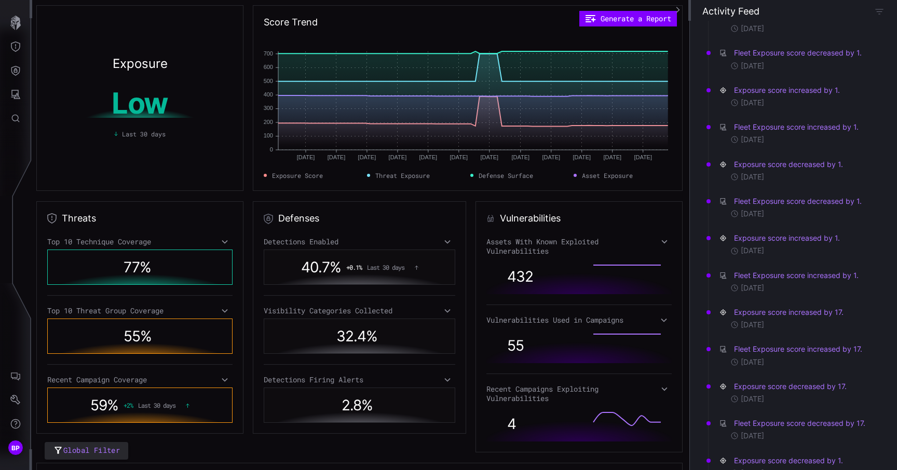
scroll to position [607, 0]
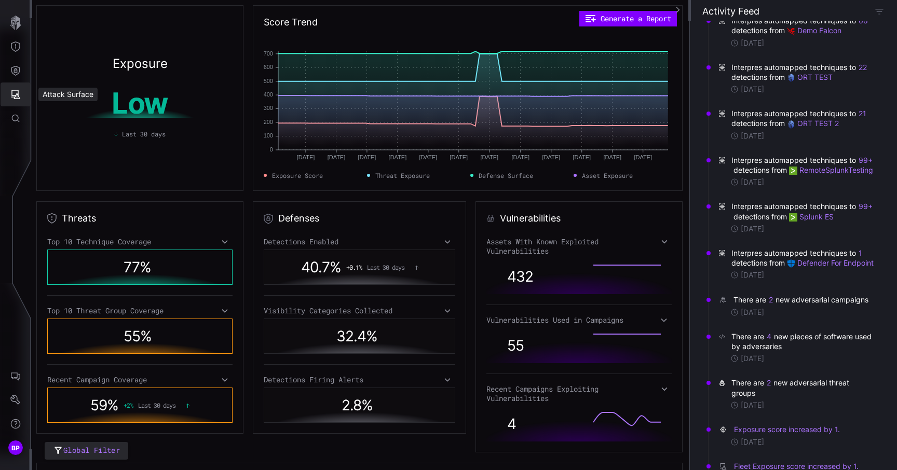
click at [17, 91] on icon "Attack Surface" at bounding box center [15, 94] width 10 height 10
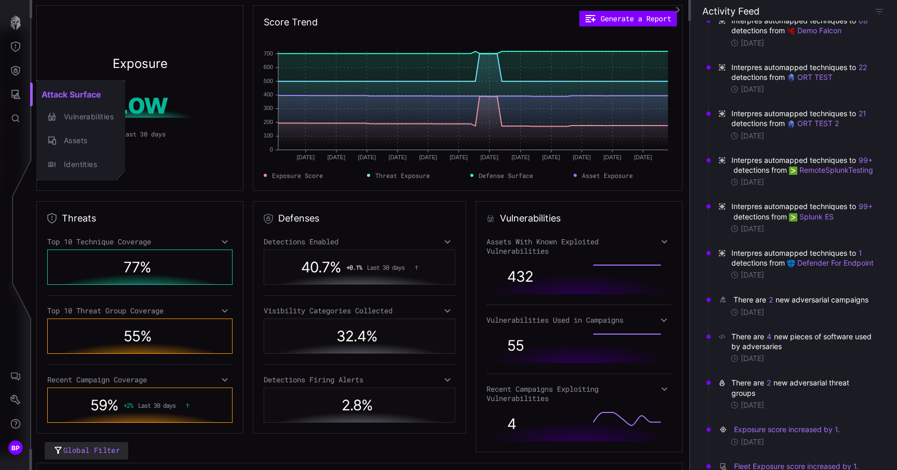
click at [17, 74] on div at bounding box center [448, 235] width 897 height 470
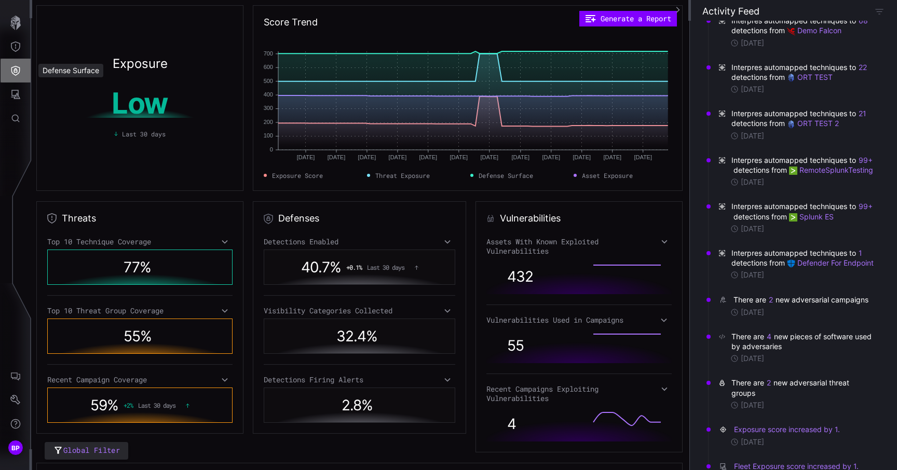
click at [17, 72] on icon "Defense Surface" at bounding box center [15, 70] width 10 height 10
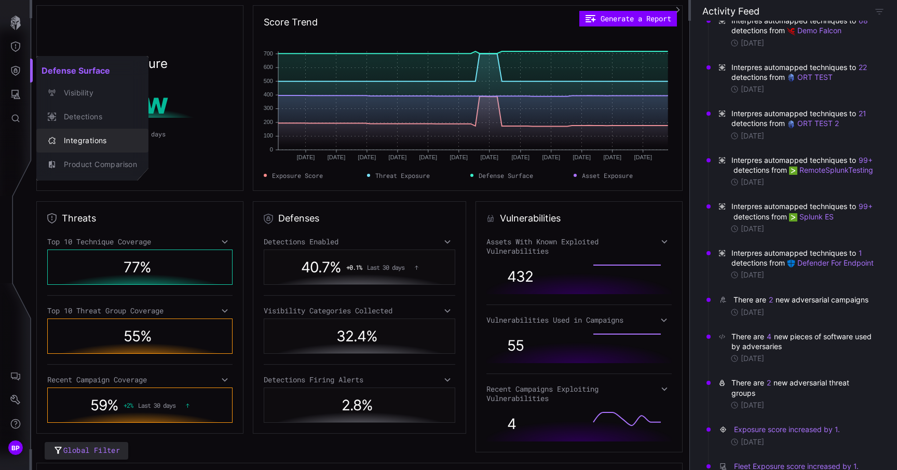
click at [85, 141] on div "Integrations" at bounding box center [98, 140] width 78 height 13
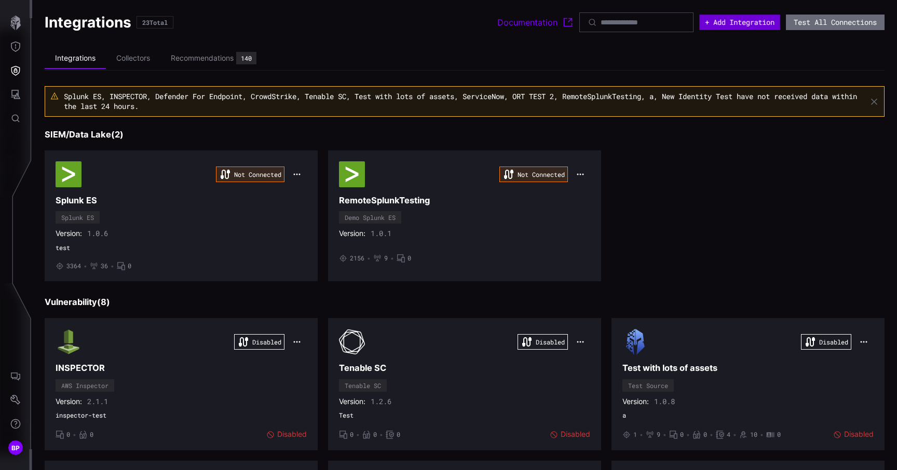
click at [739, 23] on button "+ Add Integration" at bounding box center [739, 23] width 80 height 16
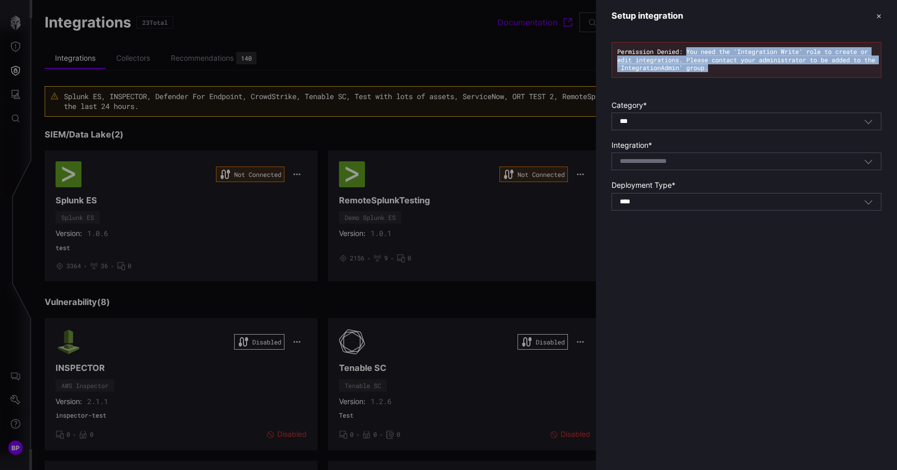
drag, startPoint x: 755, startPoint y: 71, endPoint x: 687, endPoint y: 53, distance: 70.4
click at [687, 53] on div "Permission Denied: You need the 'Integration Write' role to create or edit inte…" at bounding box center [746, 60] width 259 height 24
click at [878, 18] on button "✕" at bounding box center [878, 15] width 5 height 11
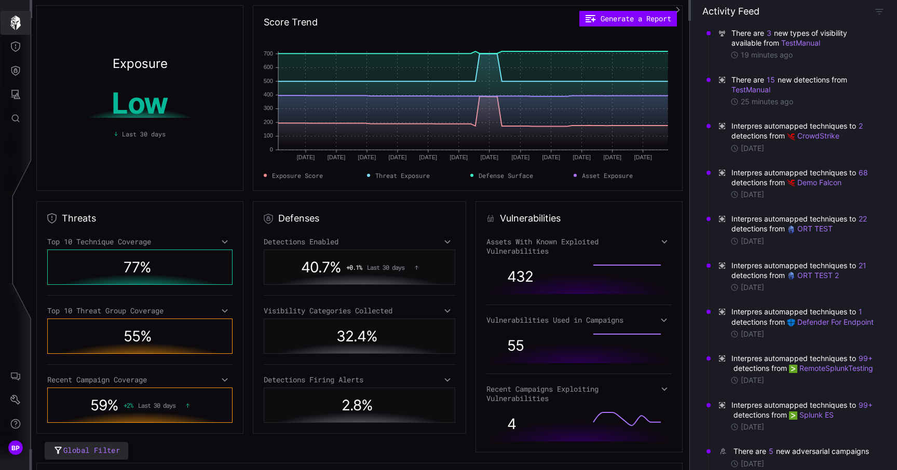
click at [12, 20] on icon "button" at bounding box center [15, 23] width 10 height 15
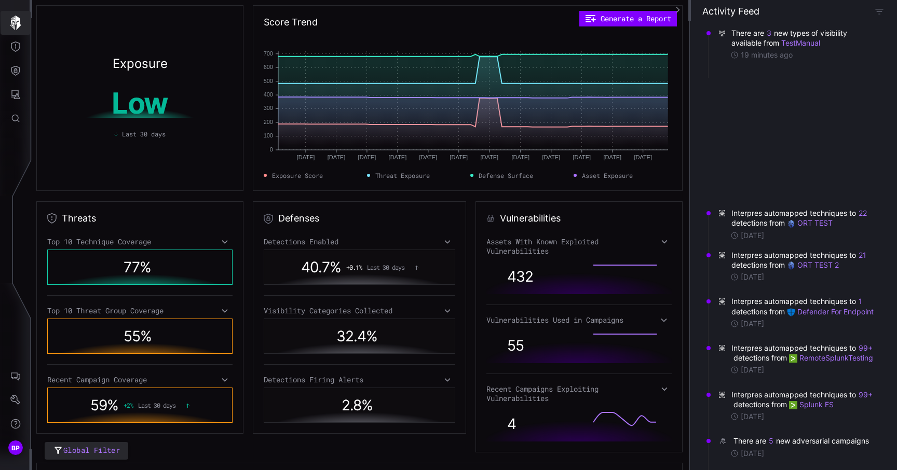
click at [13, 38] on button "Threat Exposure" at bounding box center [16, 47] width 30 height 24
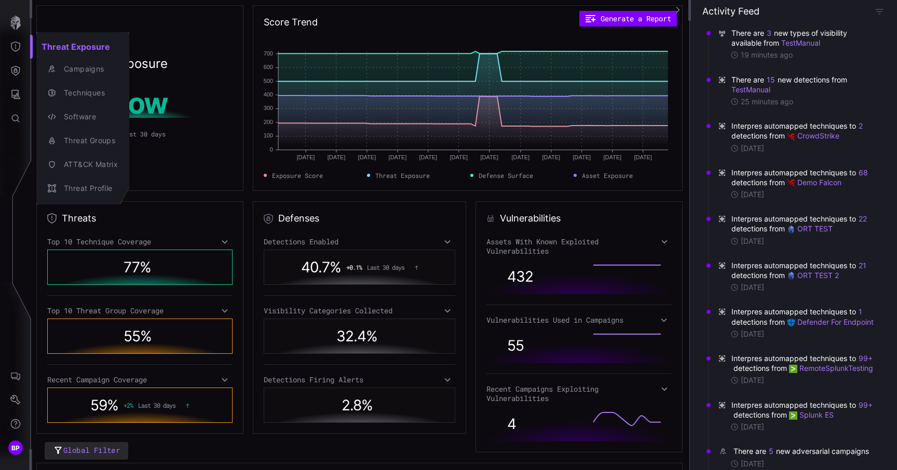
click at [18, 73] on div at bounding box center [448, 235] width 897 height 470
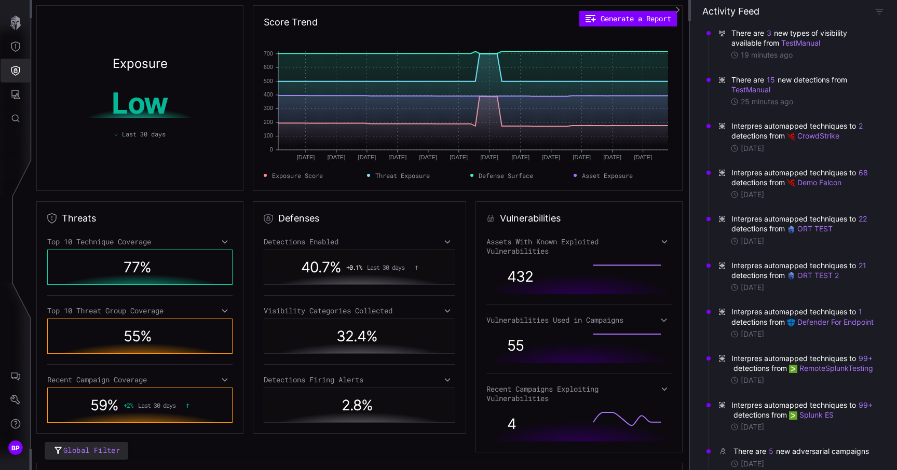
click at [17, 72] on icon "Defense Surface" at bounding box center [15, 71] width 9 height 10
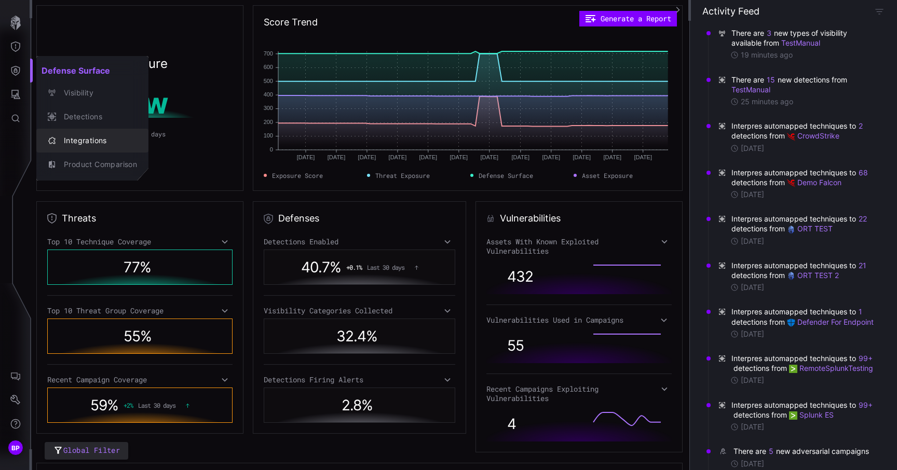
click at [89, 143] on div "Integrations" at bounding box center [98, 140] width 78 height 13
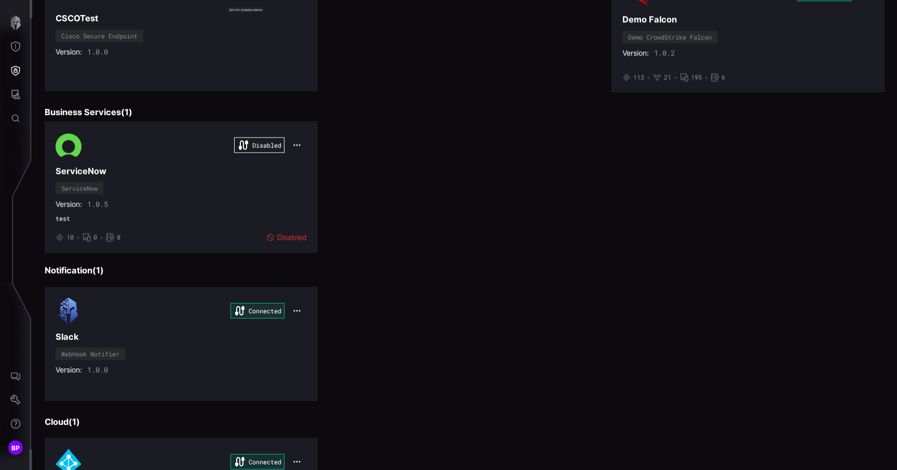
scroll to position [1359, 0]
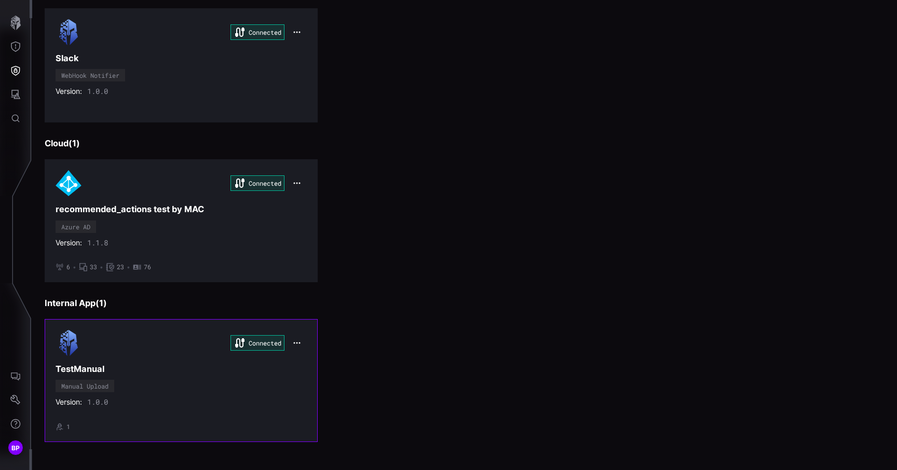
click at [240, 383] on div "Connected TestManual Manual Upload Version: 1.0.0 • 1" at bounding box center [181, 380] width 251 height 101
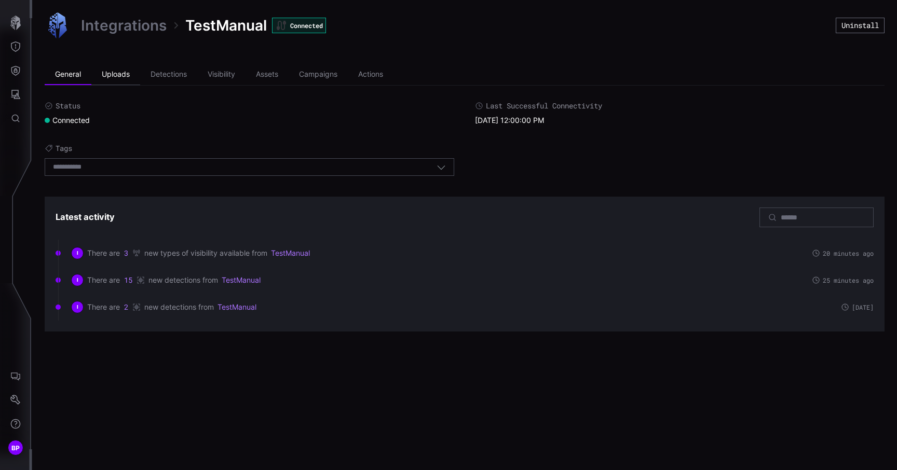
click at [121, 76] on li "Uploads" at bounding box center [115, 74] width 49 height 21
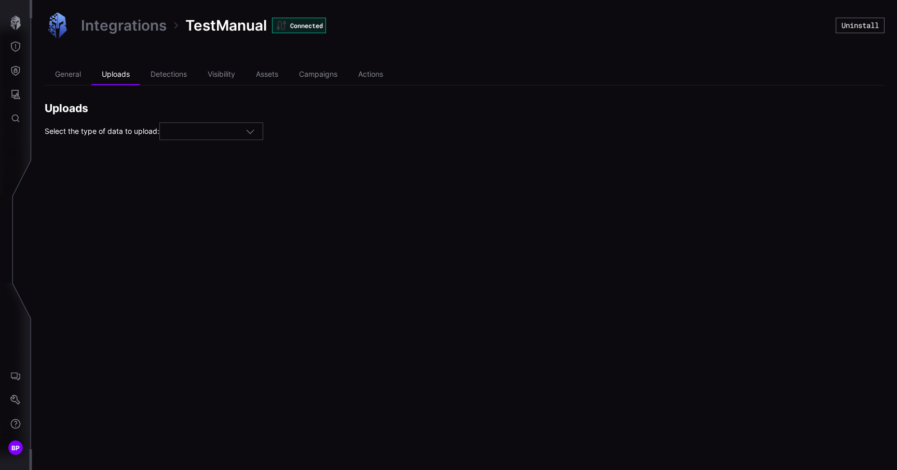
click at [204, 131] on div at bounding box center [207, 131] width 78 height 9
click at [213, 173] on div "Detections" at bounding box center [215, 176] width 92 height 9
type input "**********"
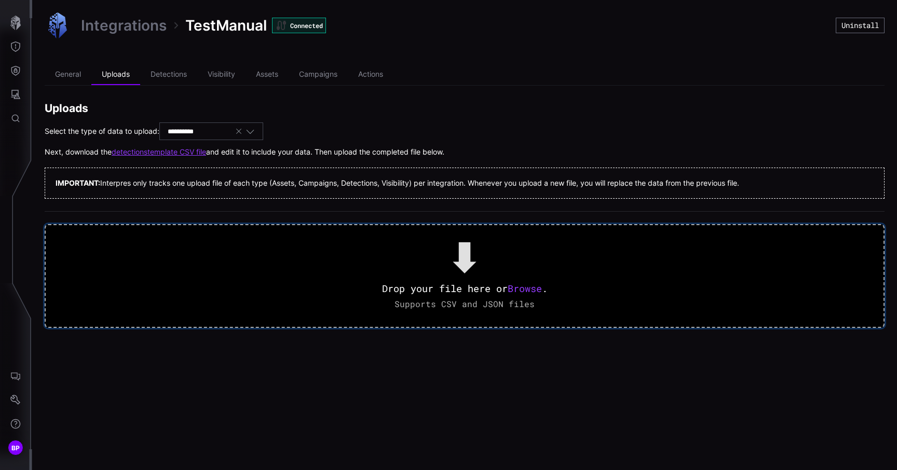
click at [528, 290] on span "Browse" at bounding box center [525, 288] width 34 height 12
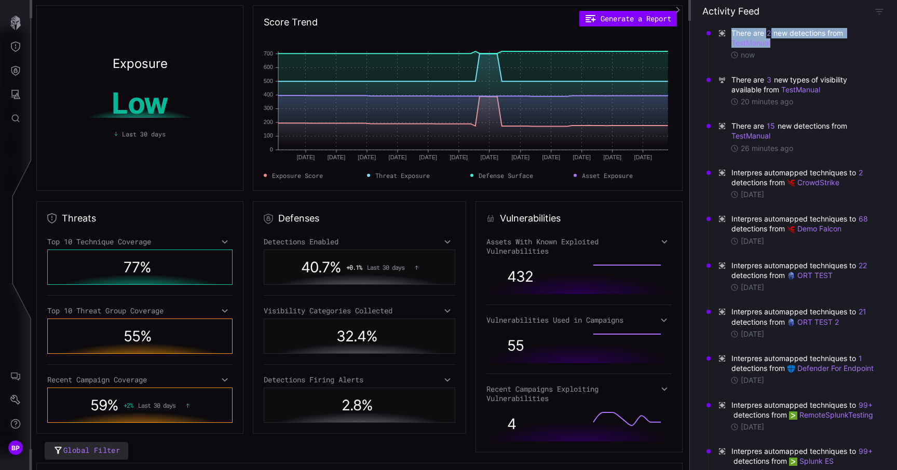
drag, startPoint x: 806, startPoint y: 43, endPoint x: 734, endPoint y: 36, distance: 73.0
click at [734, 36] on span "There are 2 new detections from TestManual" at bounding box center [802, 38] width 143 height 20
click at [805, 45] on span "There are 2 new detections from TestManual" at bounding box center [802, 38] width 143 height 20
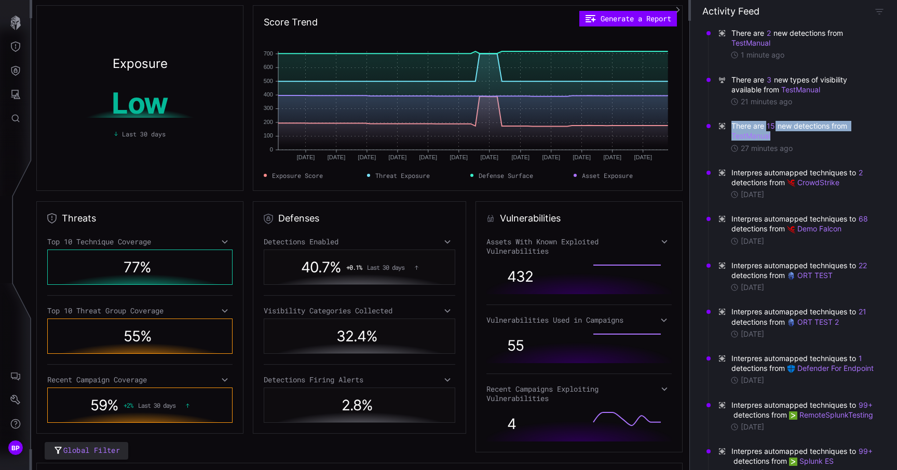
drag, startPoint x: 780, startPoint y: 140, endPoint x: 732, endPoint y: 127, distance: 49.5
click at [733, 128] on span "There are 15 new detections from TestManual" at bounding box center [802, 131] width 143 height 20
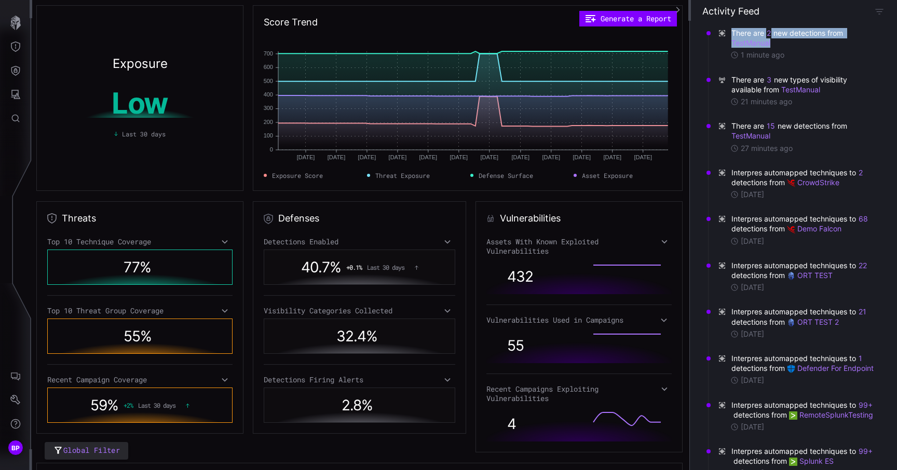
drag, startPoint x: 795, startPoint y: 41, endPoint x: 731, endPoint y: 31, distance: 64.6
click at [731, 31] on span "There are 2 new detections from TestManual" at bounding box center [796, 38] width 156 height 20
click at [801, 45] on span "There are 2 new detections from TestManual" at bounding box center [802, 38] width 143 height 20
